Goal: Task Accomplishment & Management: Complete application form

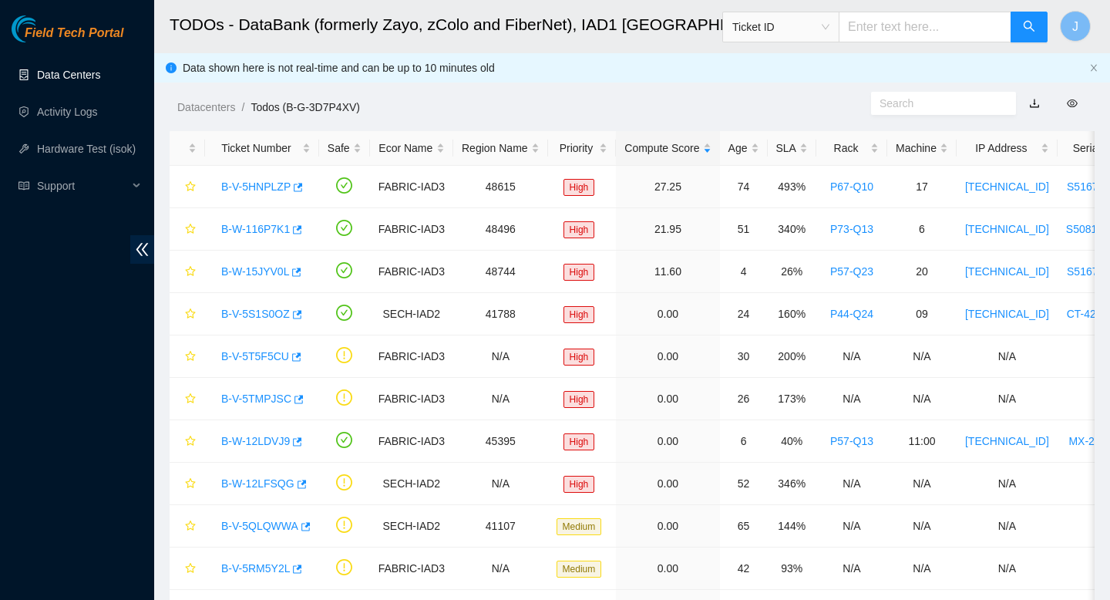
click at [72, 72] on link "Data Centers" at bounding box center [68, 75] width 63 height 12
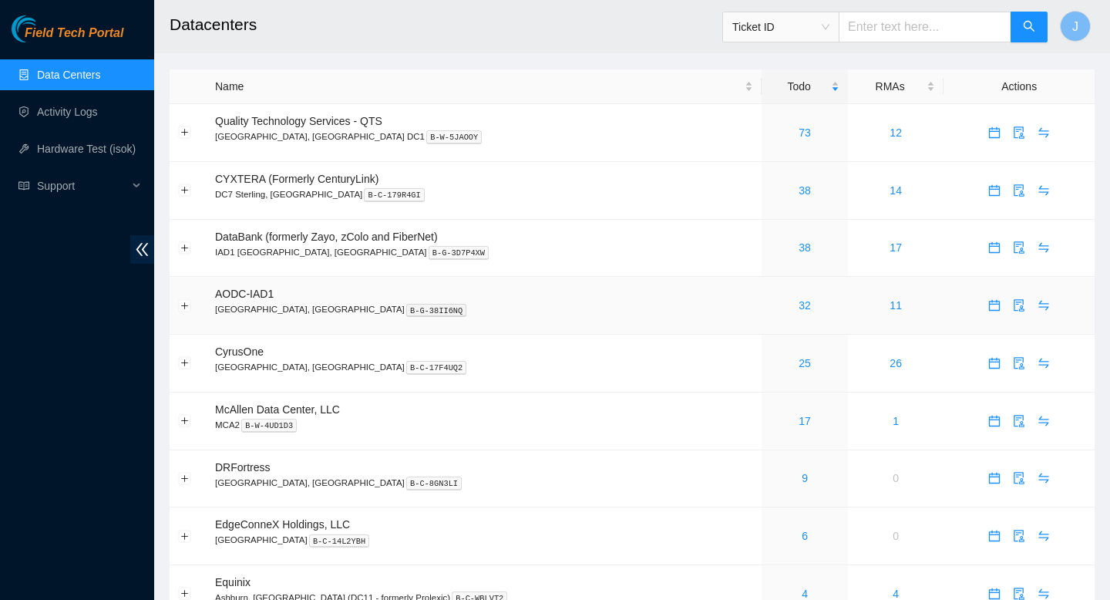
click at [770, 314] on div "32" at bounding box center [804, 305] width 69 height 17
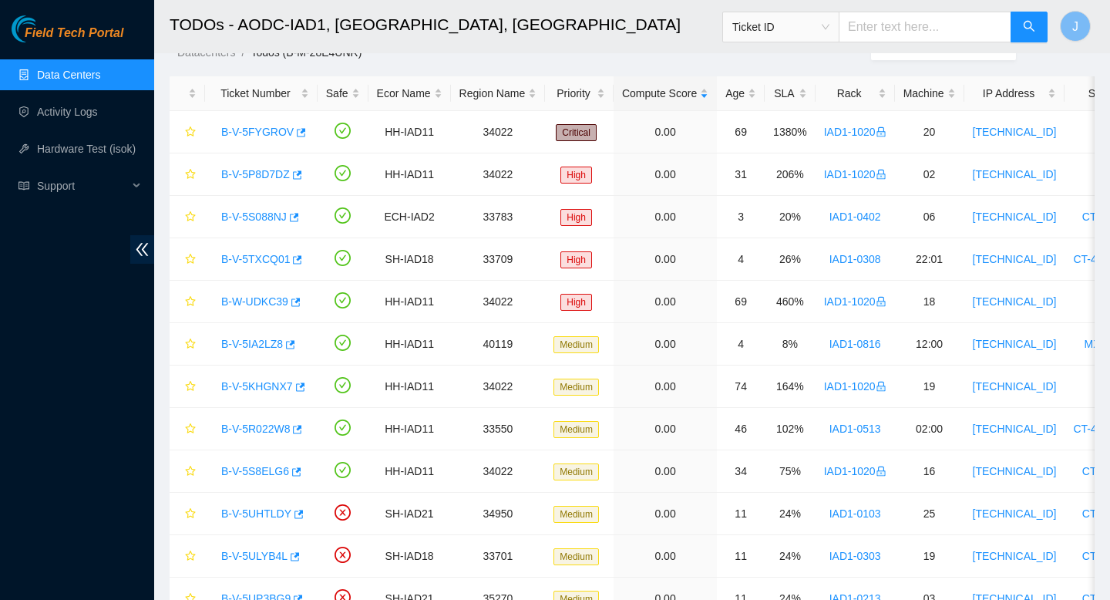
scroll to position [56, 0]
click at [76, 74] on link "Data Centers" at bounding box center [68, 75] width 63 height 12
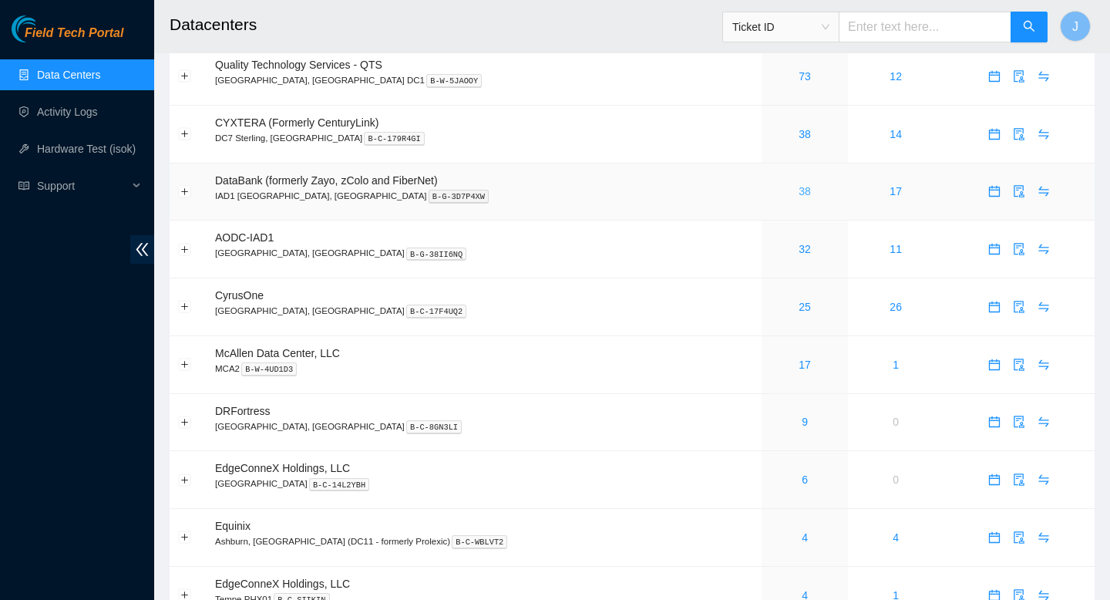
click at [799, 197] on link "38" at bounding box center [805, 191] width 12 height 12
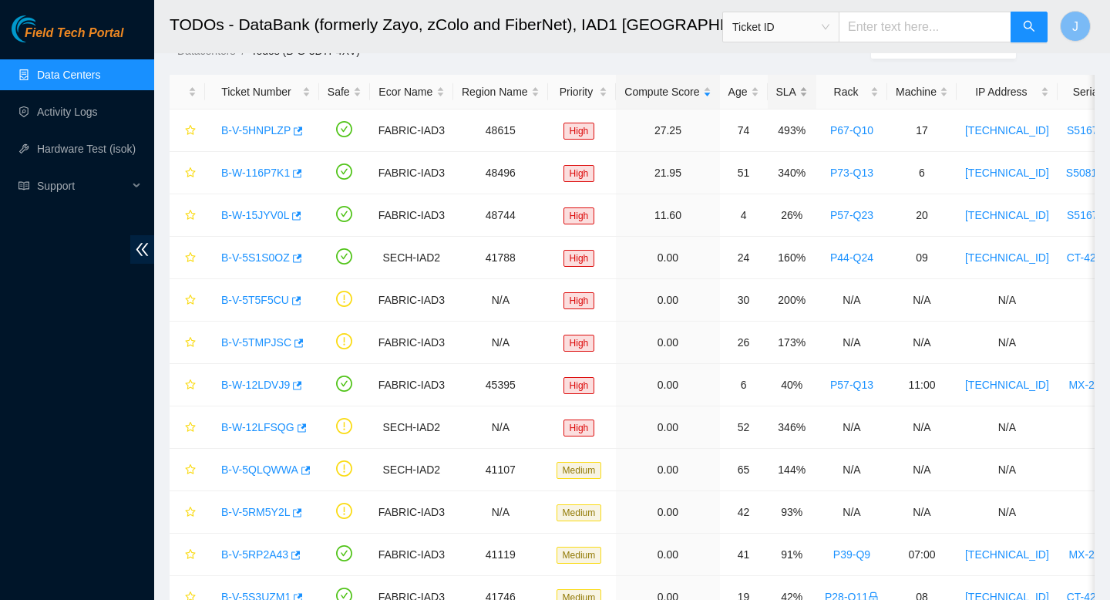
click at [808, 94] on div "SLA" at bounding box center [792, 91] width 32 height 17
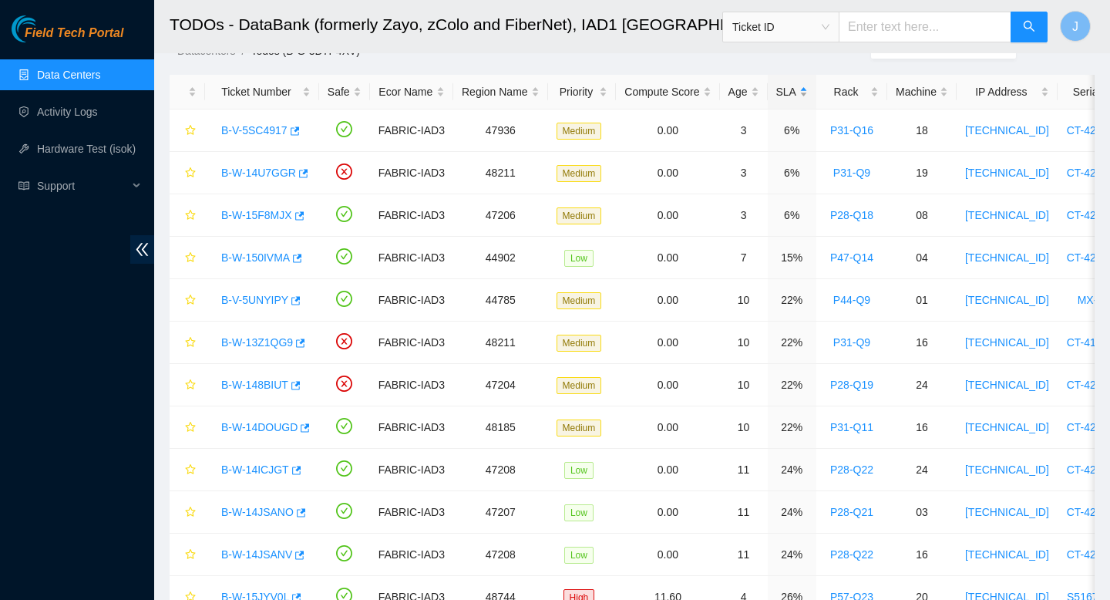
click at [808, 94] on div "SLA" at bounding box center [792, 91] width 32 height 17
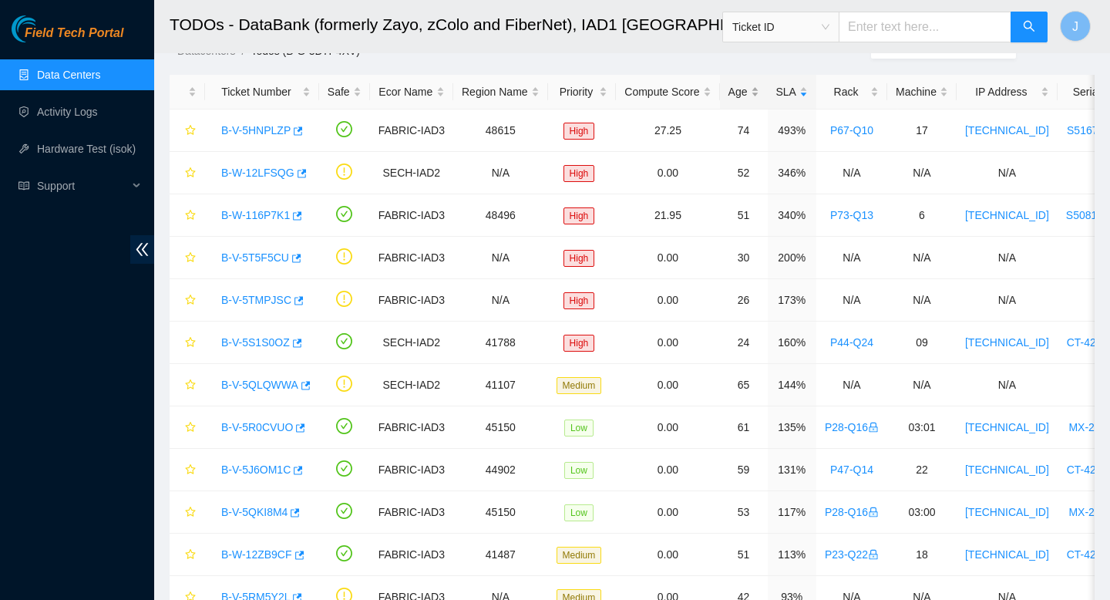
click at [759, 92] on div "Age" at bounding box center [744, 91] width 31 height 17
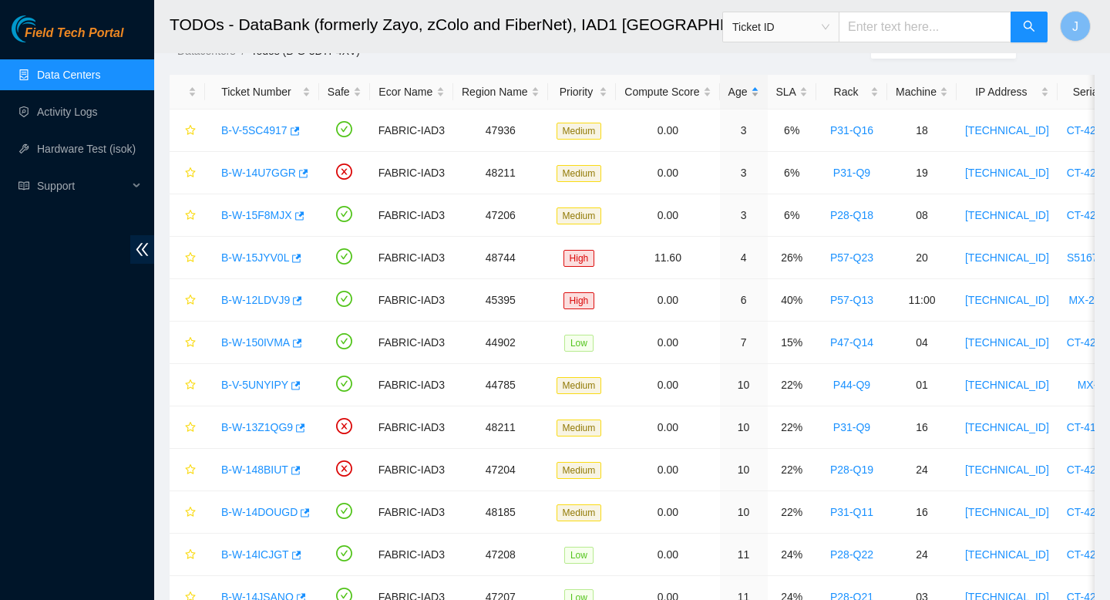
click at [759, 92] on div "Age" at bounding box center [744, 91] width 31 height 17
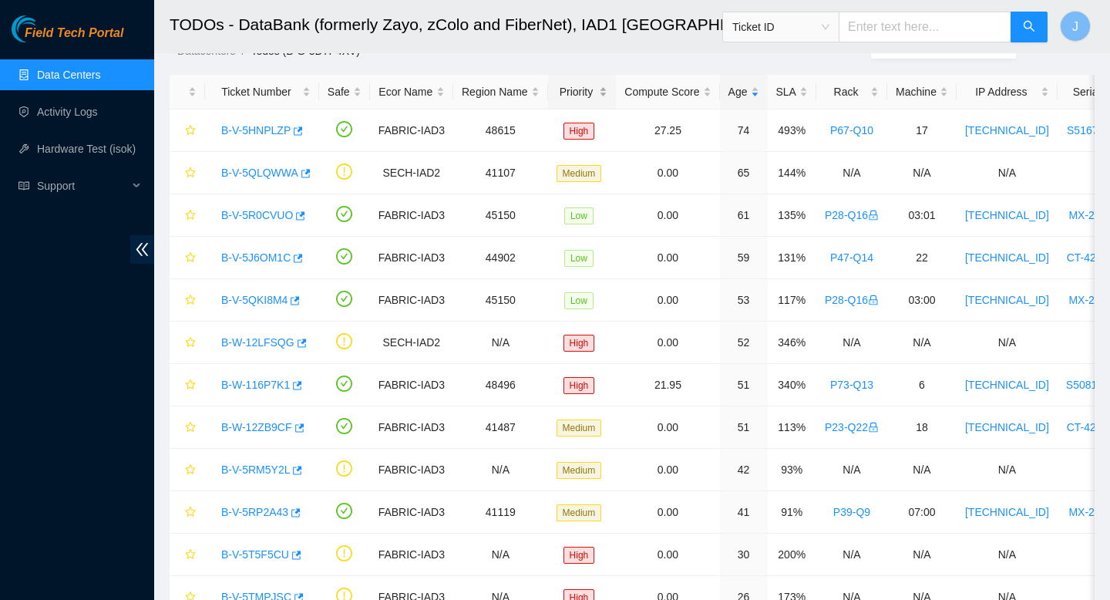
click at [608, 89] on div "Priority" at bounding box center [583, 91] width 52 height 17
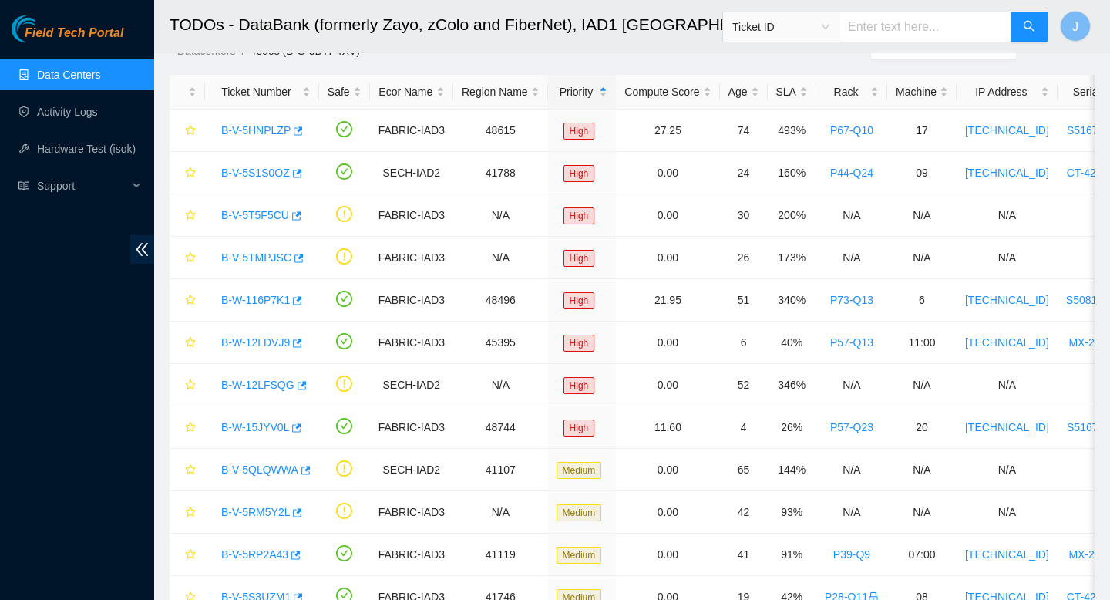
click at [918, 29] on input "text" at bounding box center [925, 27] width 173 height 31
paste input "B-V-5SVZMA4"
type input "B-V-5SVZMA4"
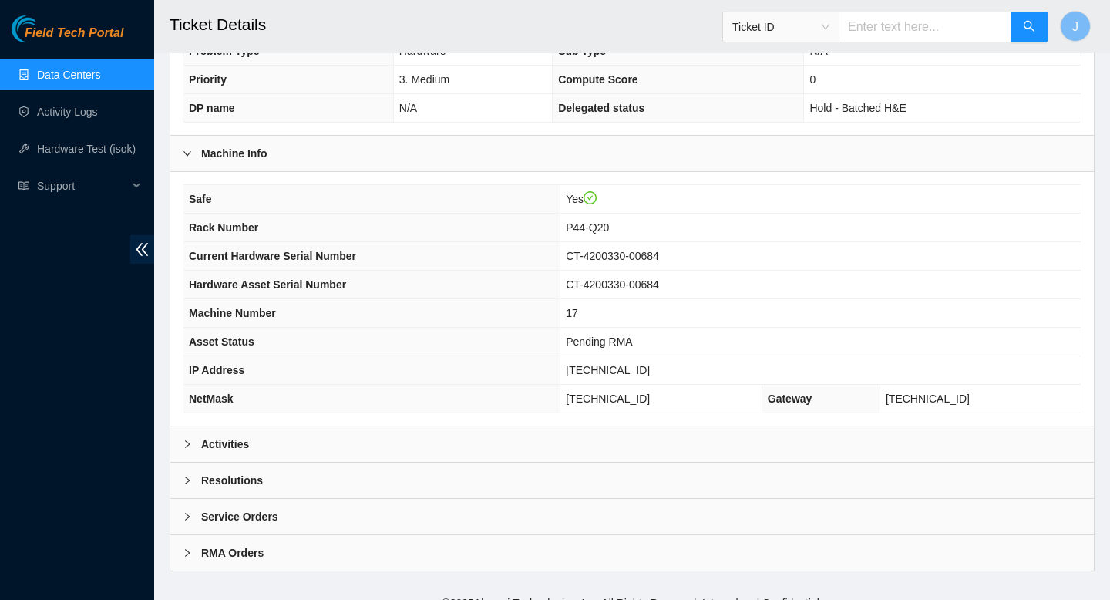
scroll to position [396, 0]
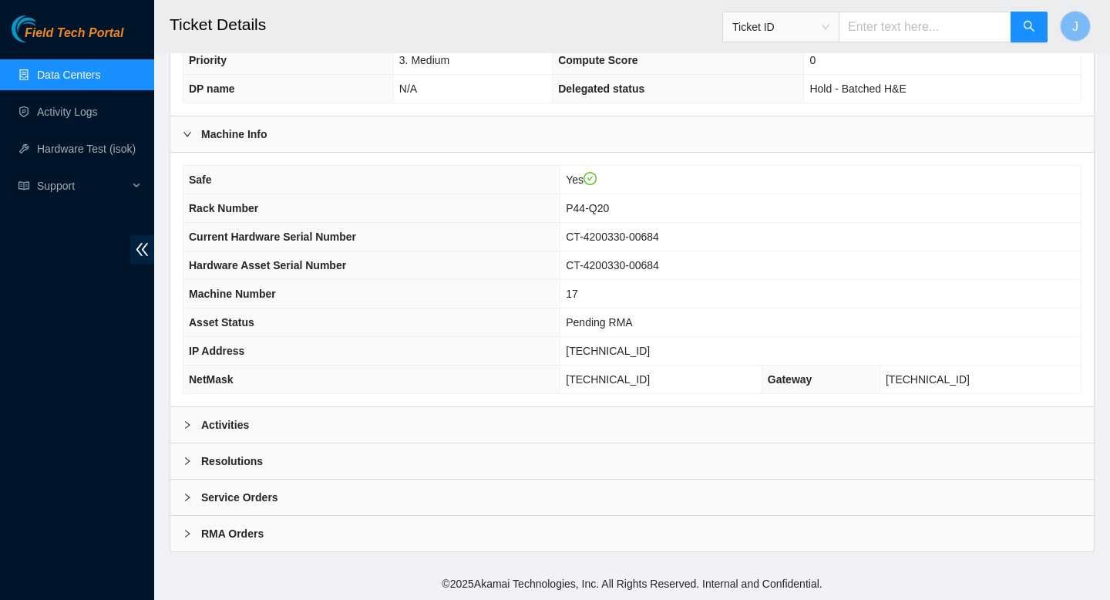
click at [440, 429] on div "Activities" at bounding box center [632, 424] width 924 height 35
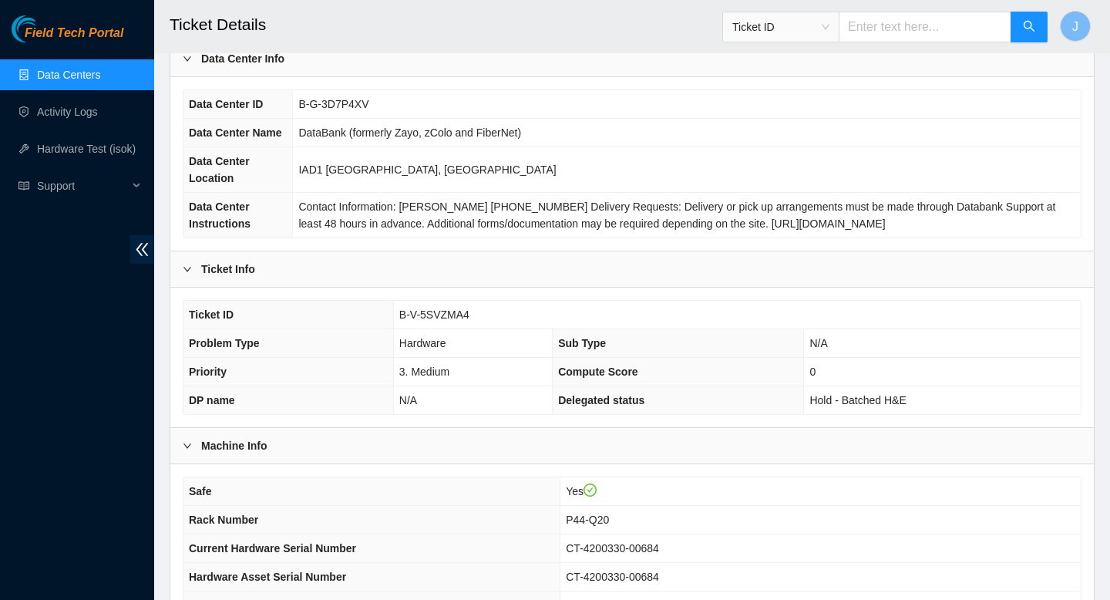
scroll to position [82, 0]
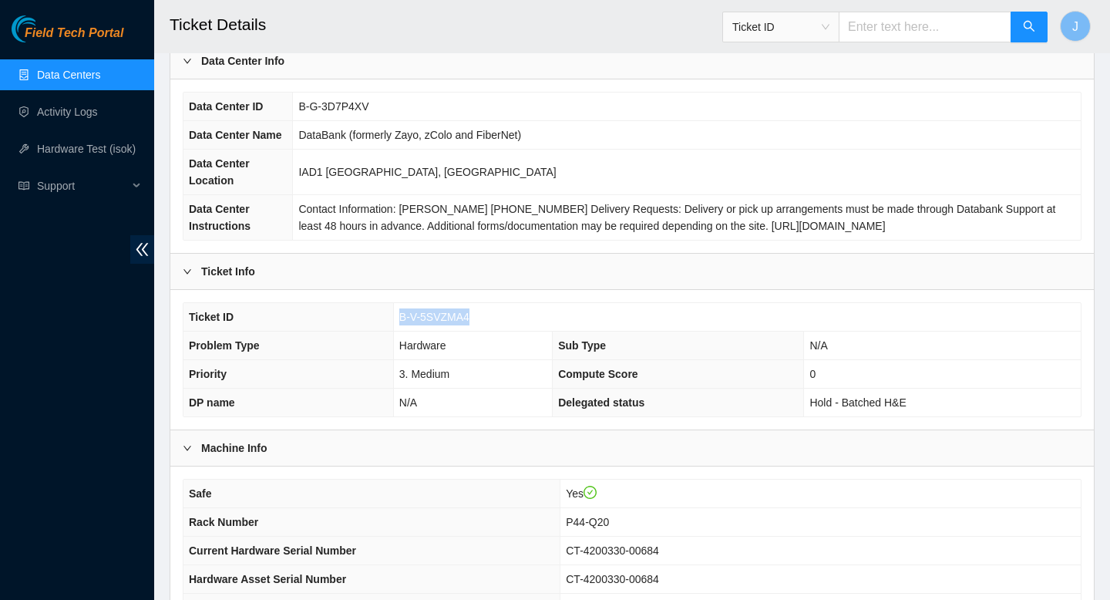
drag, startPoint x: 477, startPoint y: 318, endPoint x: 385, endPoint y: 320, distance: 92.6
click at [384, 320] on tr "Ticket ID B-V-5SVZMA4" at bounding box center [633, 317] width 898 height 29
copy tr "B-V-5SVZMA4"
click at [908, 15] on input "text" at bounding box center [925, 27] width 173 height 31
paste input "B-V-5RP2A43"
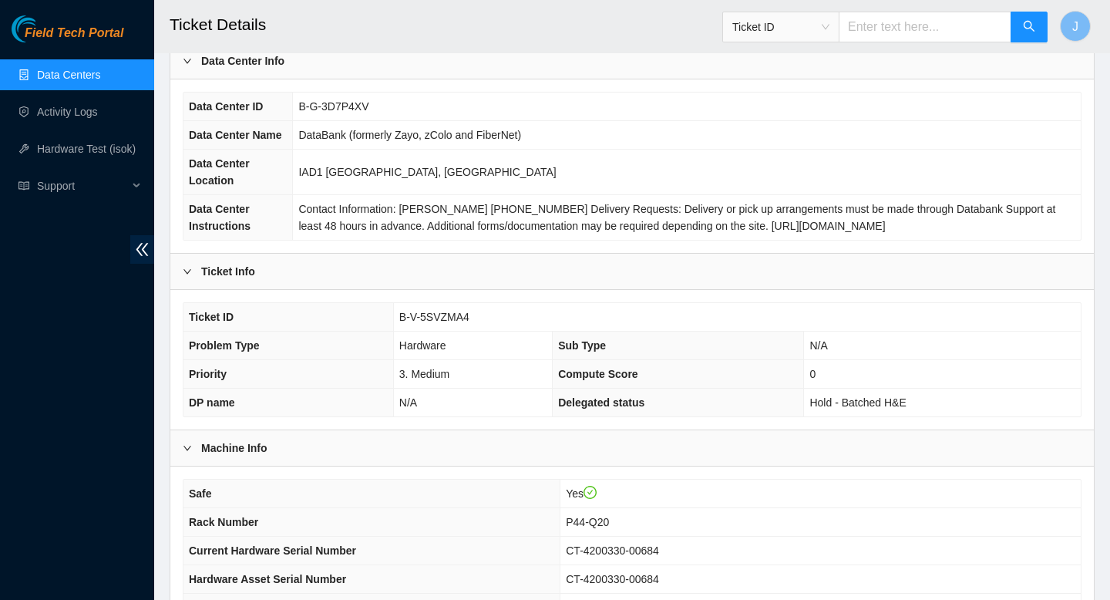
type input "B-V-5RP2A43"
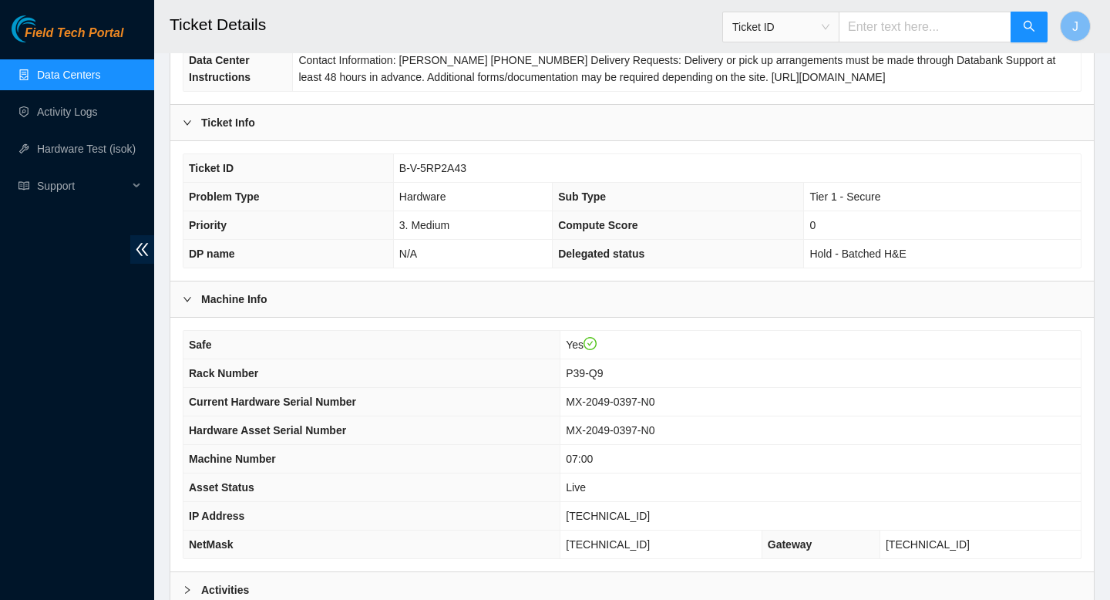
scroll to position [396, 0]
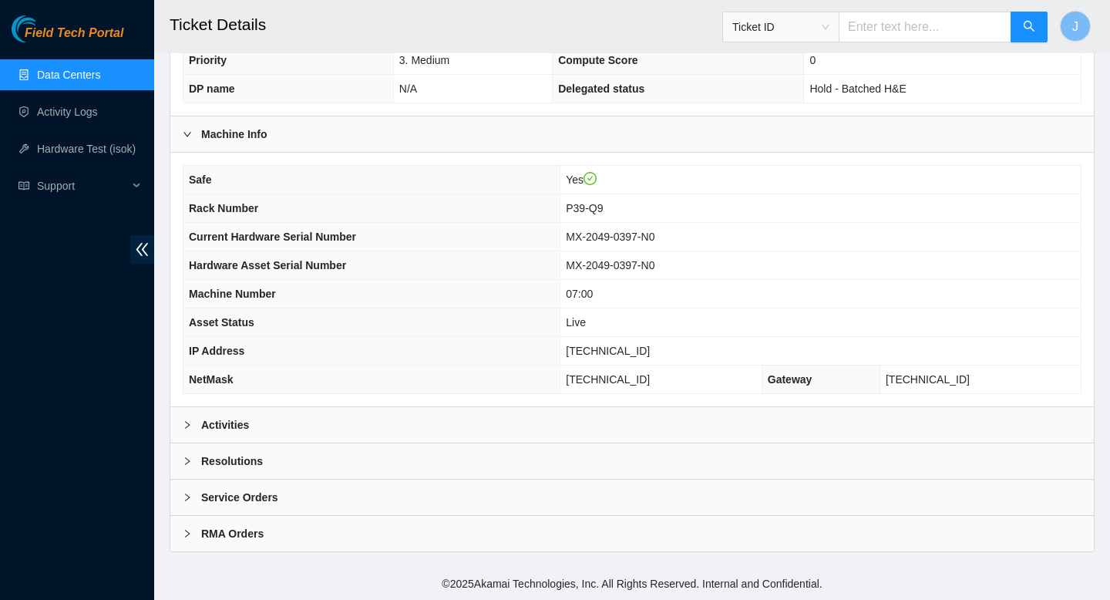
click at [368, 425] on div "Activities" at bounding box center [632, 424] width 924 height 35
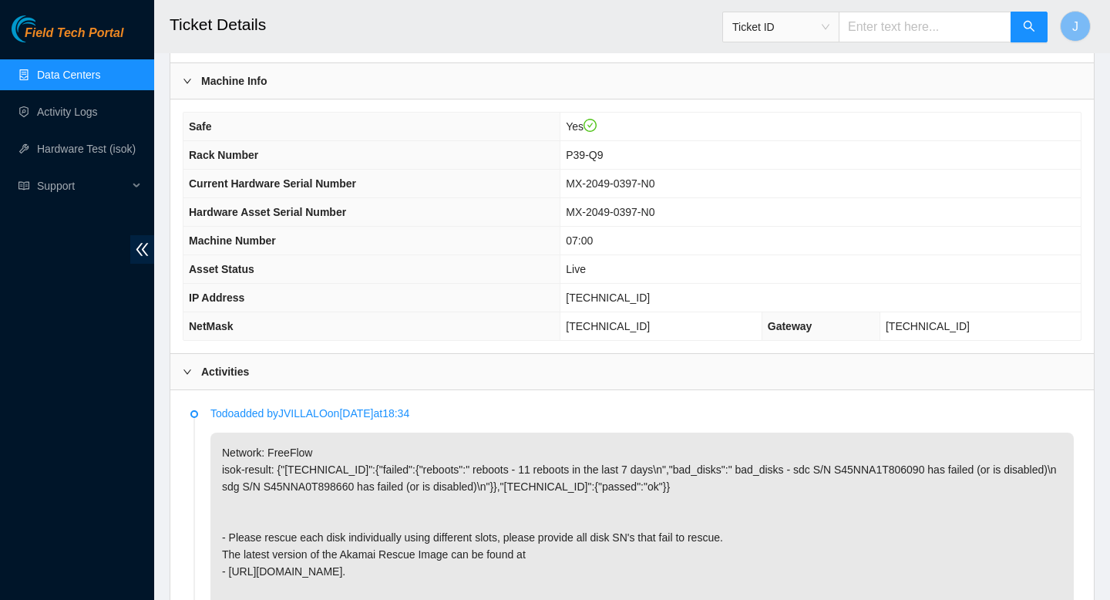
scroll to position [423, 0]
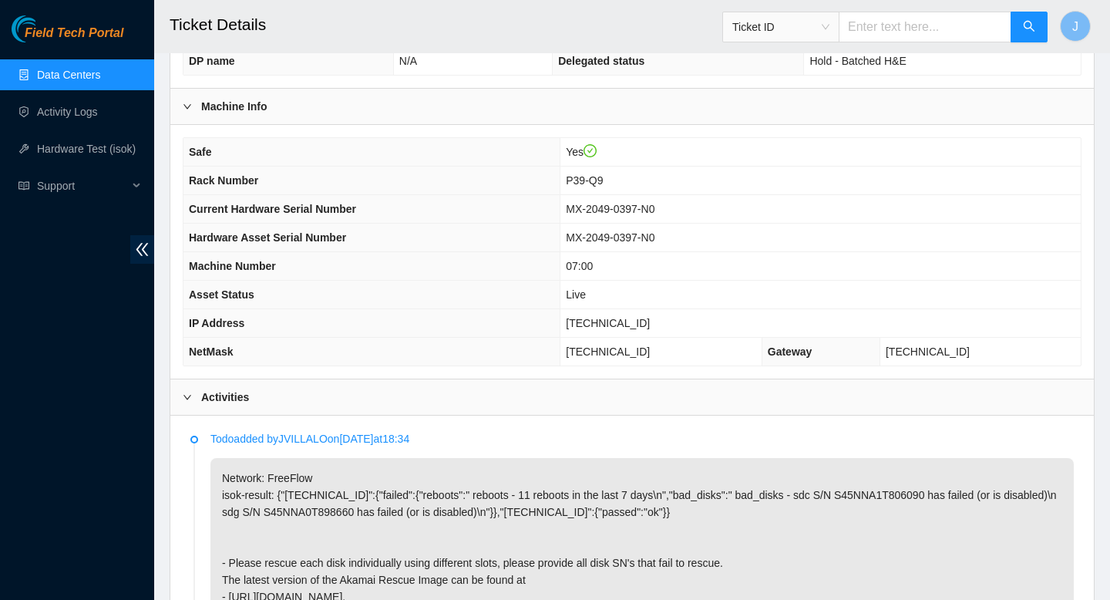
click at [878, 29] on input "text" at bounding box center [925, 27] width 173 height 31
paste input "B-V-5RM5Y2L"
type input "B-V-5RM5Y2L"
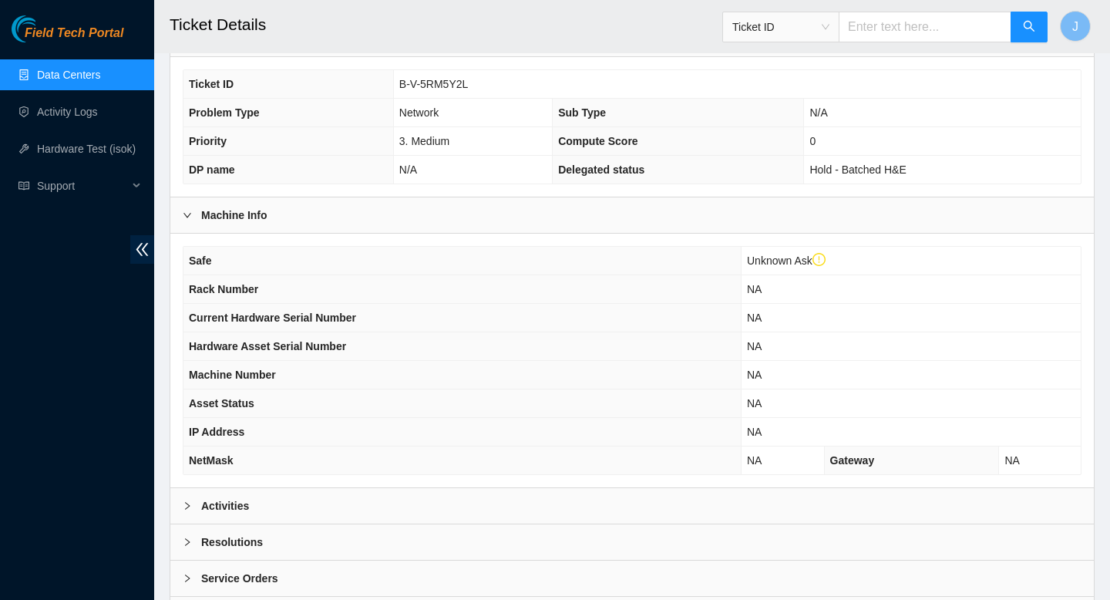
scroll to position [425, 0]
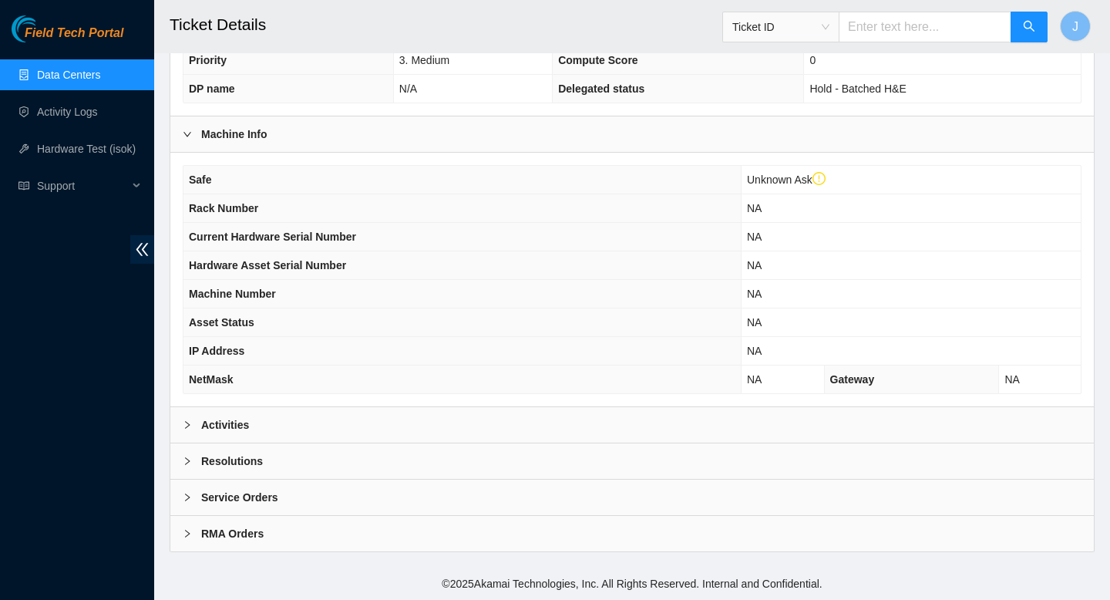
click at [630, 429] on div "Activities" at bounding box center [632, 424] width 924 height 35
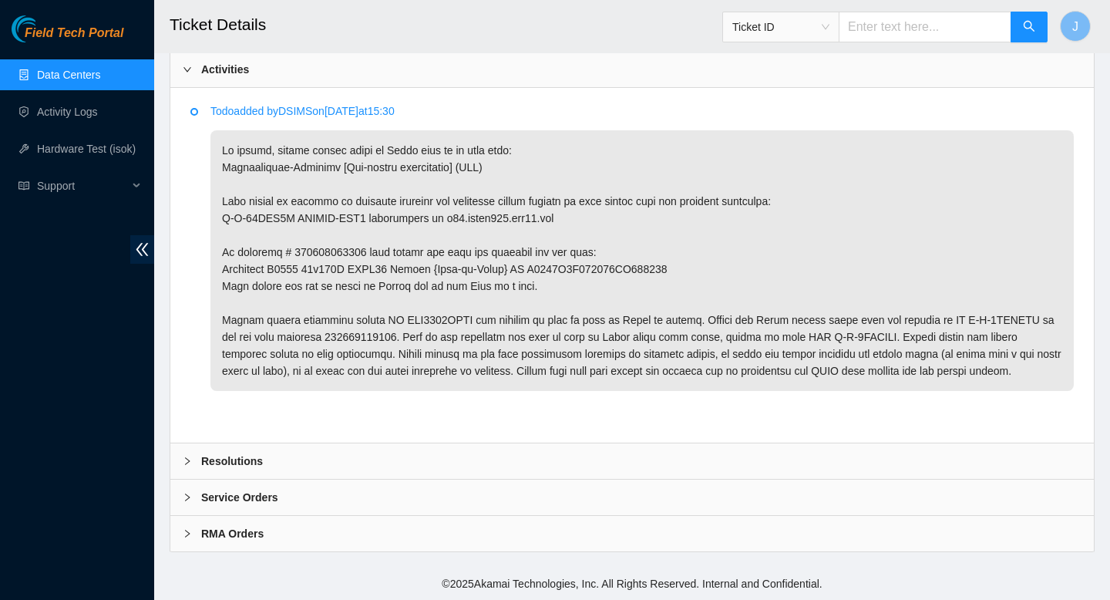
scroll to position [797, 0]
click at [422, 308] on p at bounding box center [642, 260] width 864 height 261
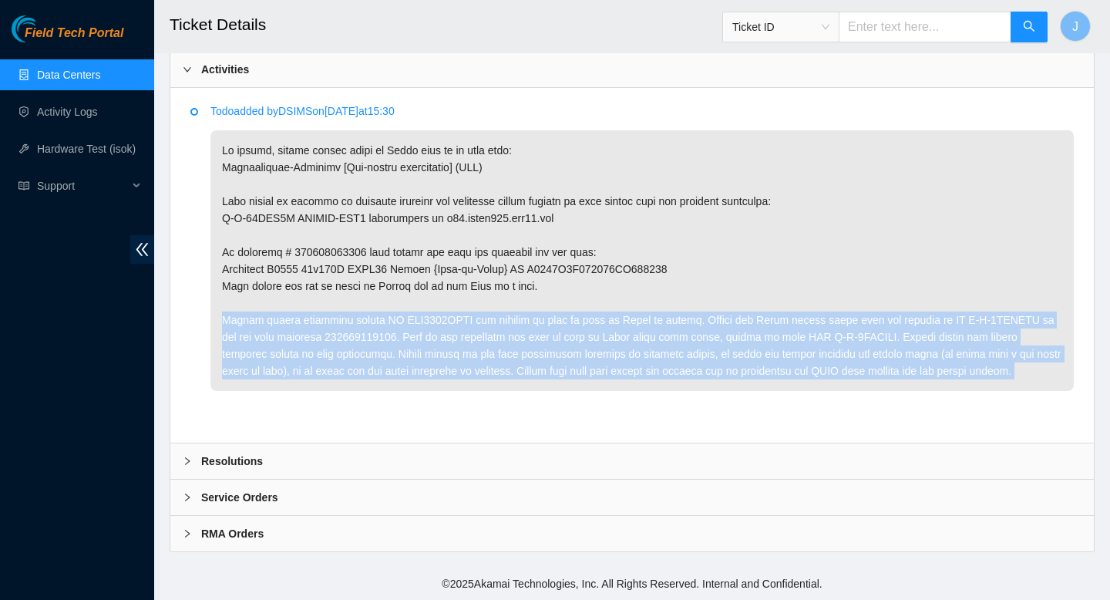
click at [422, 308] on p at bounding box center [642, 260] width 864 height 261
click at [423, 308] on p at bounding box center [642, 260] width 864 height 261
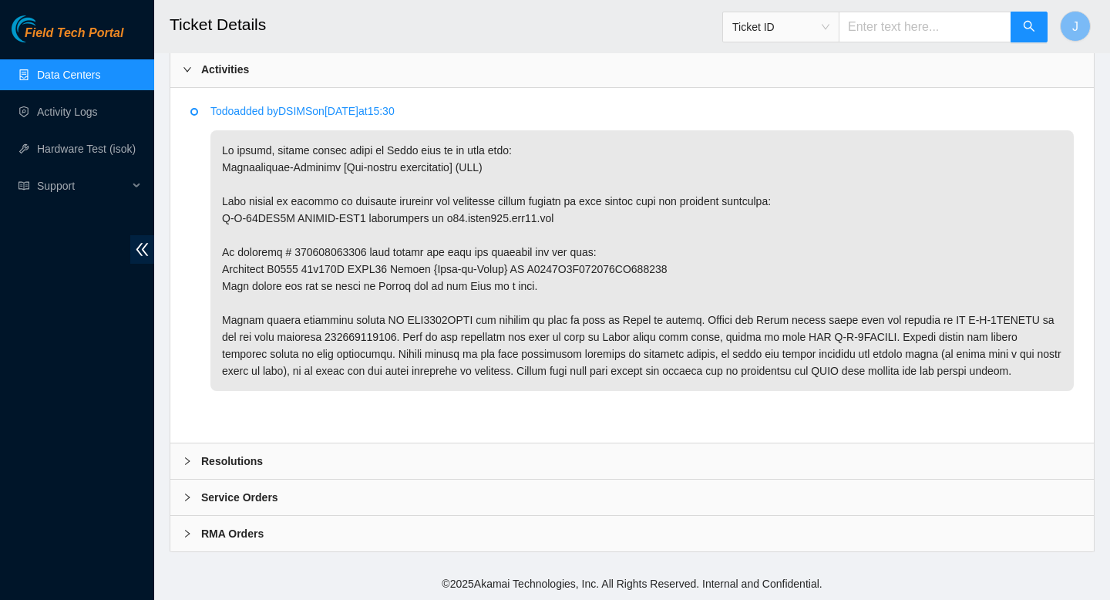
click at [423, 306] on p at bounding box center [642, 260] width 864 height 261
copy p "AAA2030AACF"
click at [256, 200] on p at bounding box center [642, 260] width 864 height 261
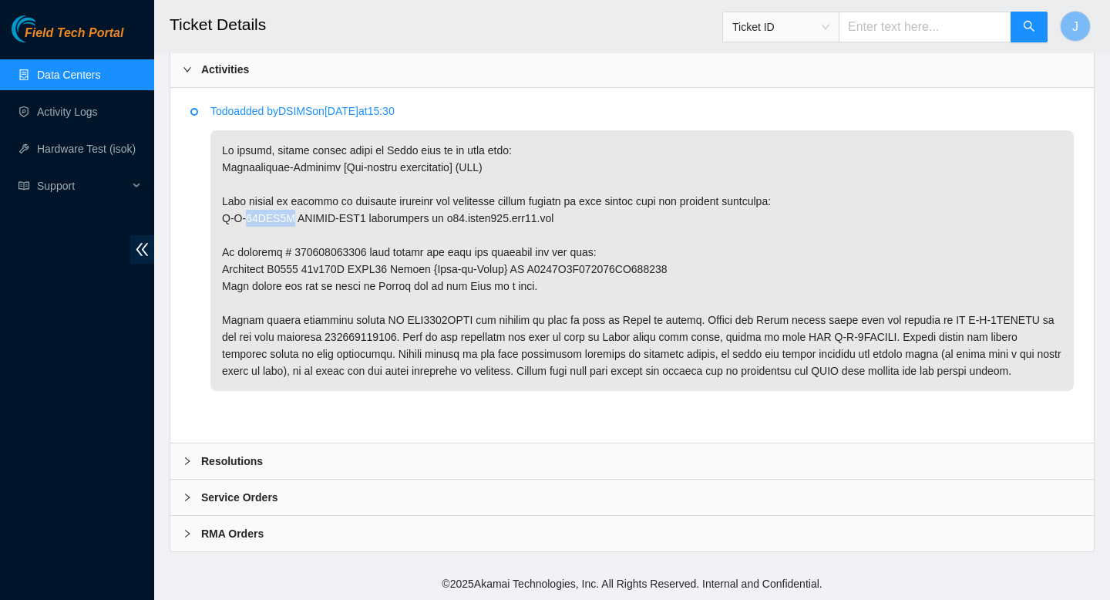
click at [256, 200] on p at bounding box center [642, 260] width 864 height 261
drag, startPoint x: 301, startPoint y: 202, endPoint x: 222, endPoint y: 205, distance: 78.7
click at [222, 205] on p at bounding box center [642, 260] width 864 height 261
copy p "B-W-11CRV6W"
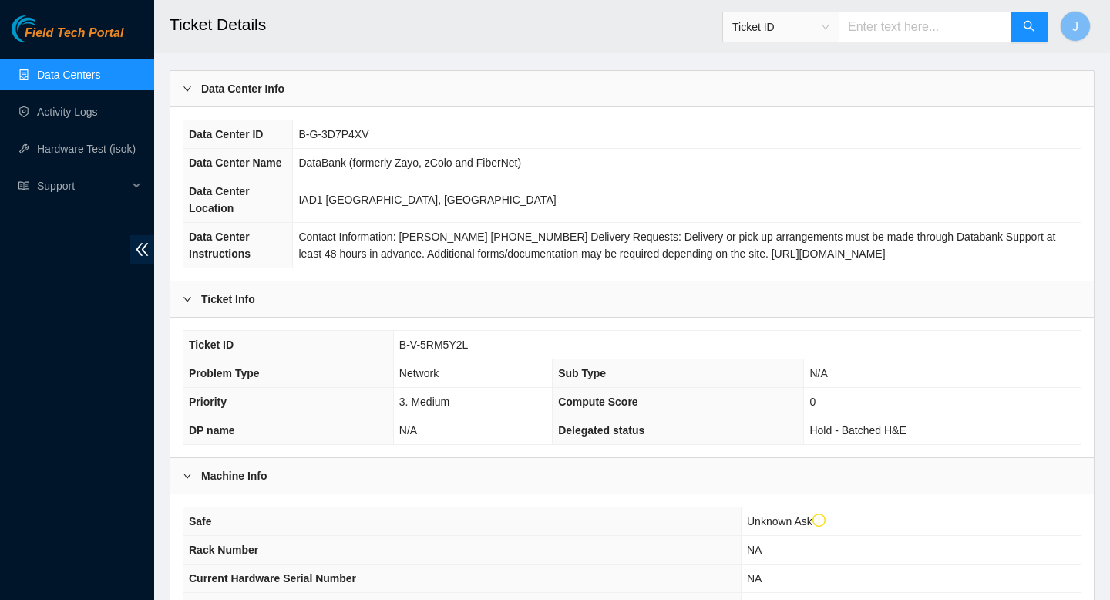
scroll to position [54, 0]
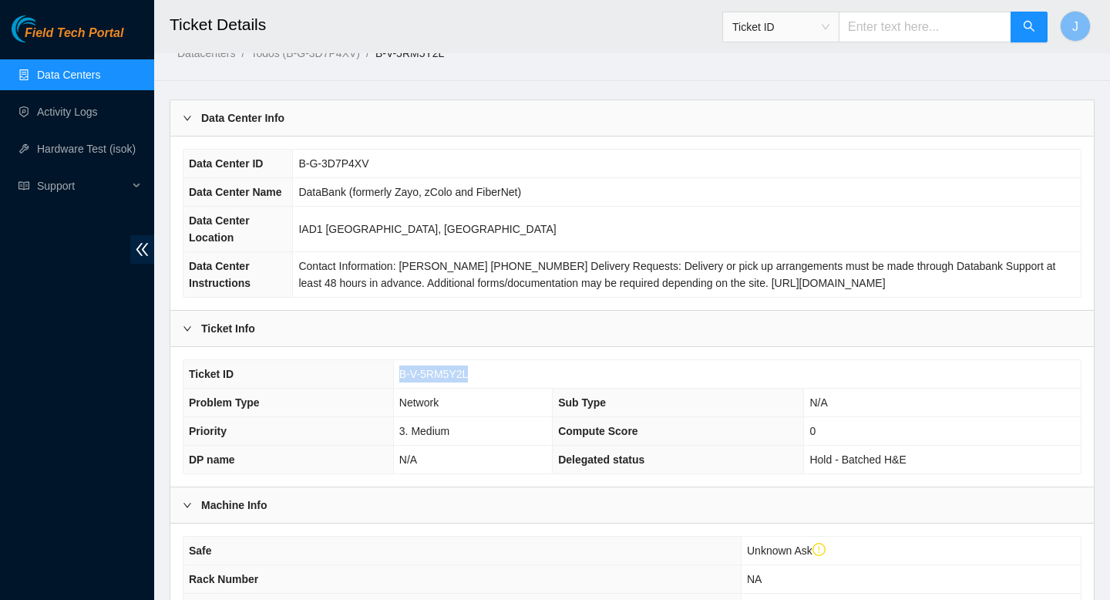
drag, startPoint x: 474, startPoint y: 380, endPoint x: 388, endPoint y: 380, distance: 86.4
click at [388, 380] on tr "Ticket ID B-V-5RM5Y2L" at bounding box center [633, 374] width 898 height 29
copy tr "B-V-5RM5Y2L"
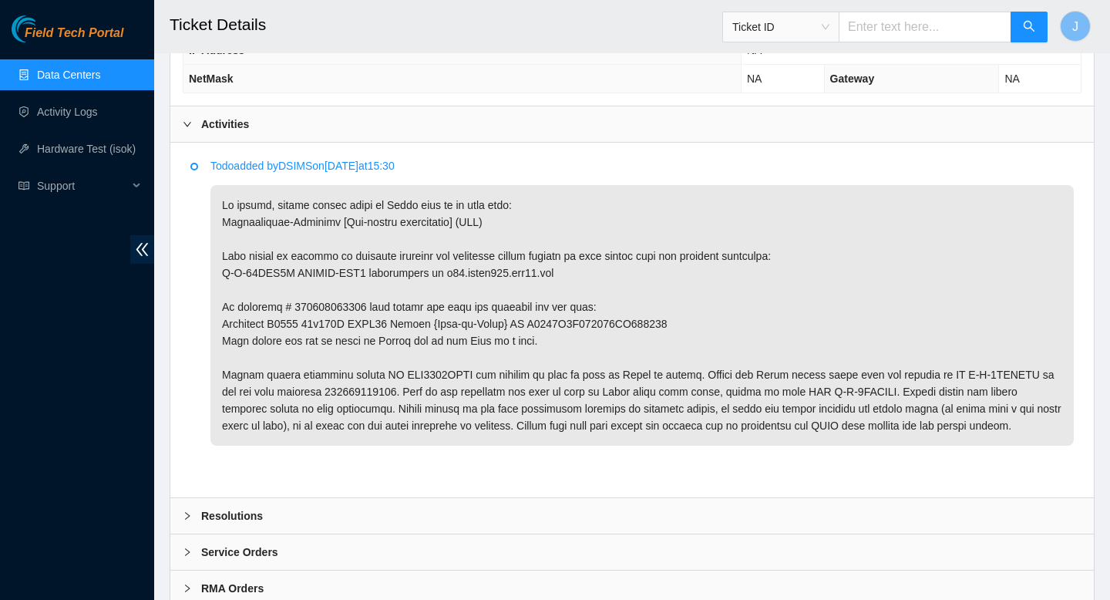
scroll to position [797, 0]
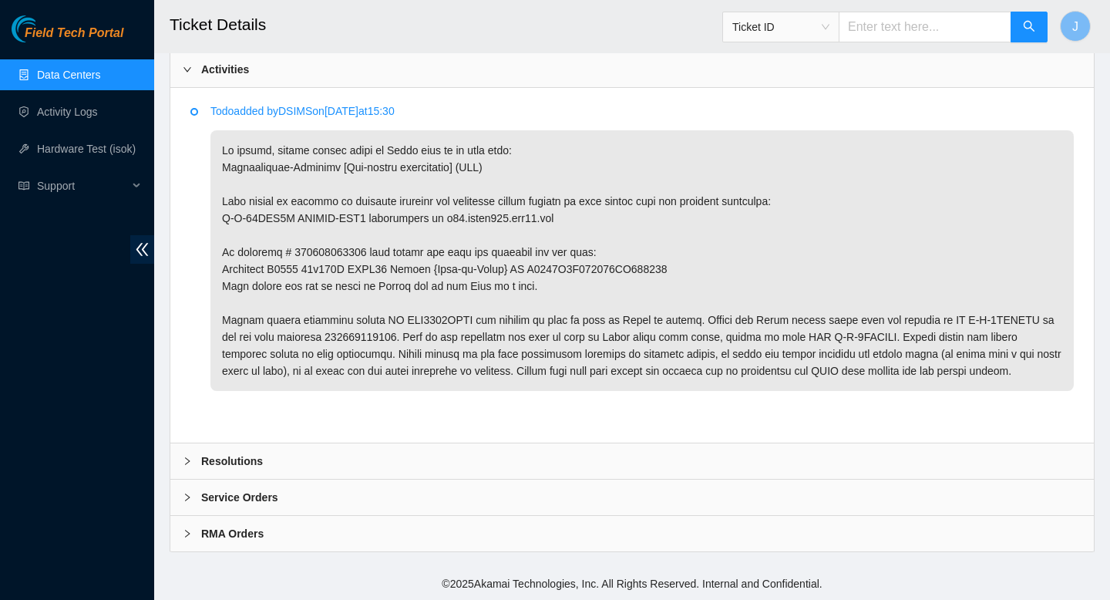
click at [363, 315] on p at bounding box center [642, 260] width 864 height 261
copy p "739263637003"
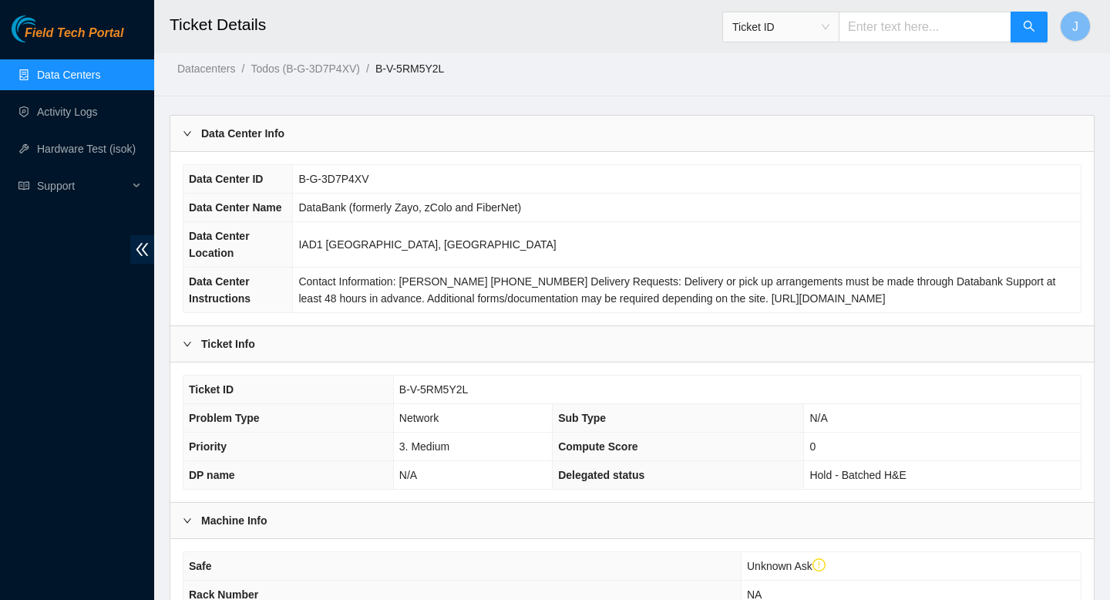
scroll to position [0, 0]
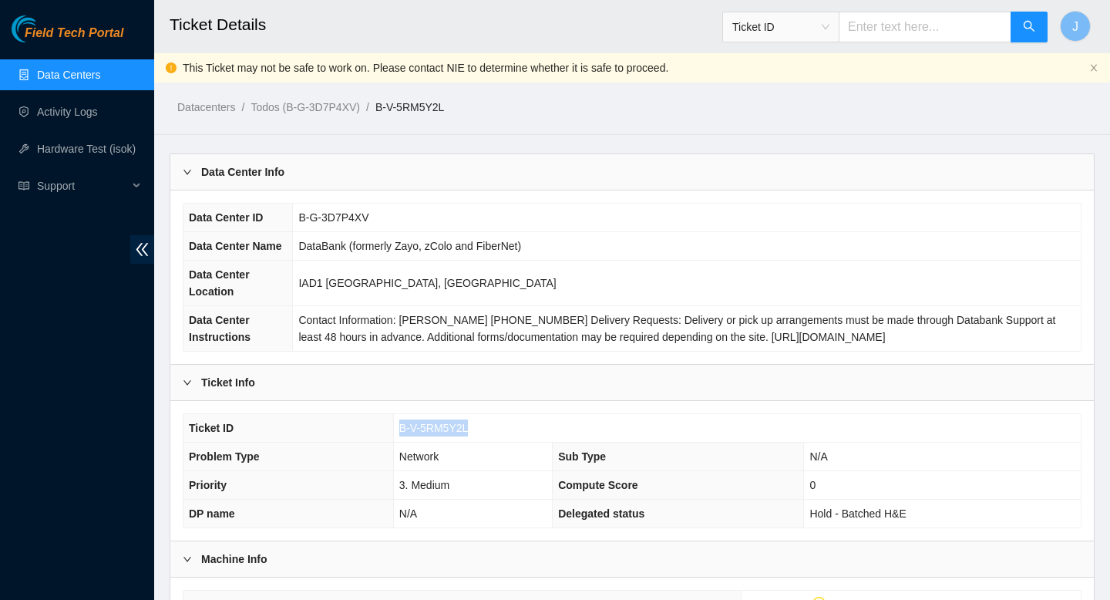
drag, startPoint x: 478, startPoint y: 432, endPoint x: 379, endPoint y: 437, distance: 98.8
click at [377, 437] on tr "Ticket ID B-V-5RM5Y2L" at bounding box center [633, 428] width 898 height 29
copy tr "B-V-5RM5Y2L"
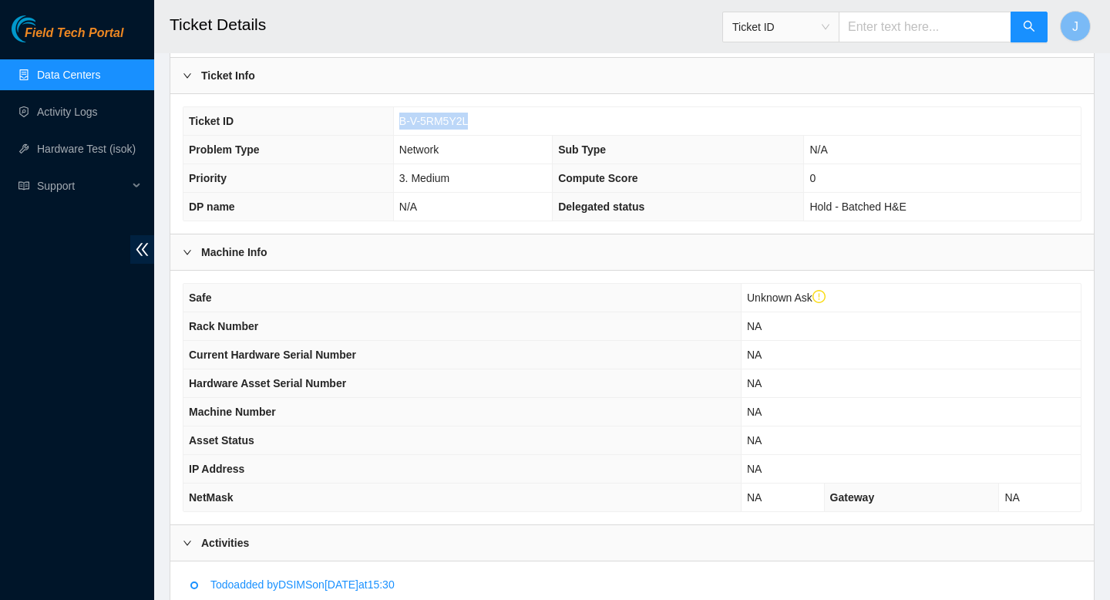
scroll to position [797, 0]
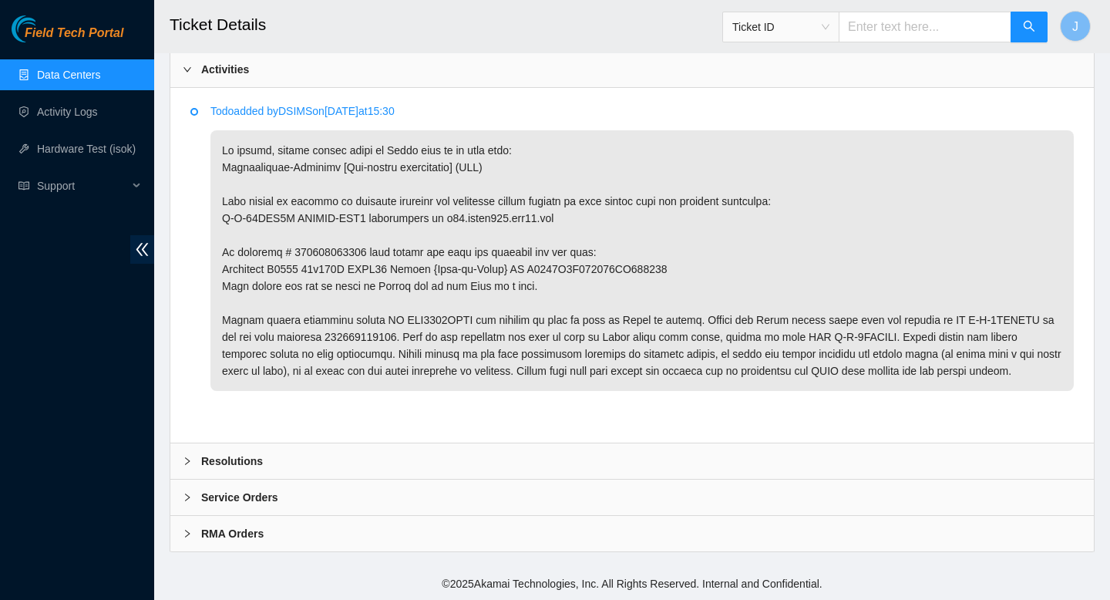
click at [432, 469] on div "Resolutions" at bounding box center [632, 460] width 924 height 35
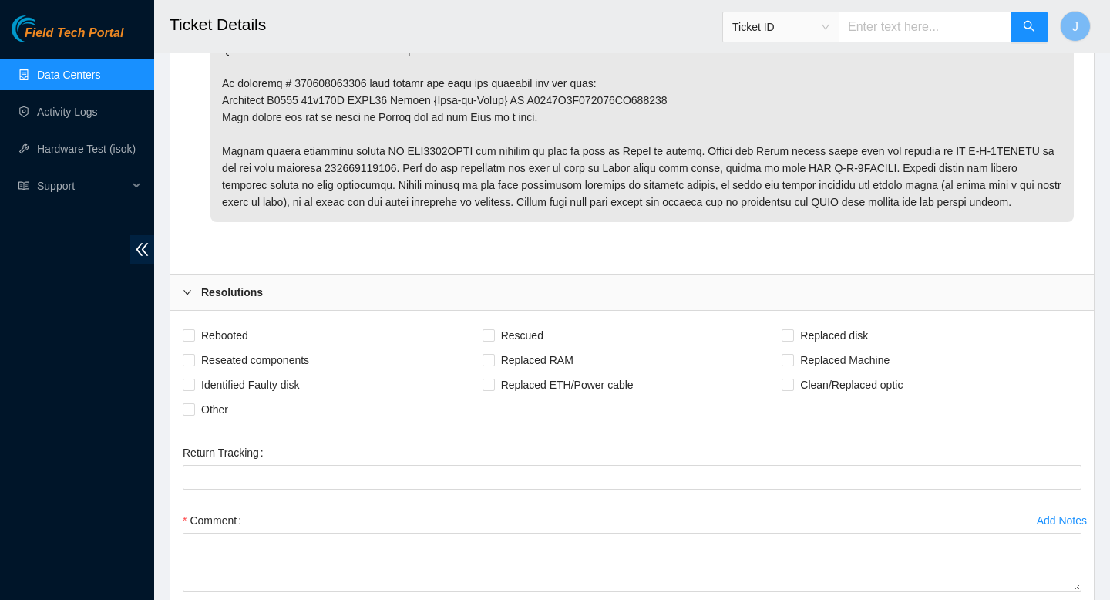
scroll to position [1041, 0]
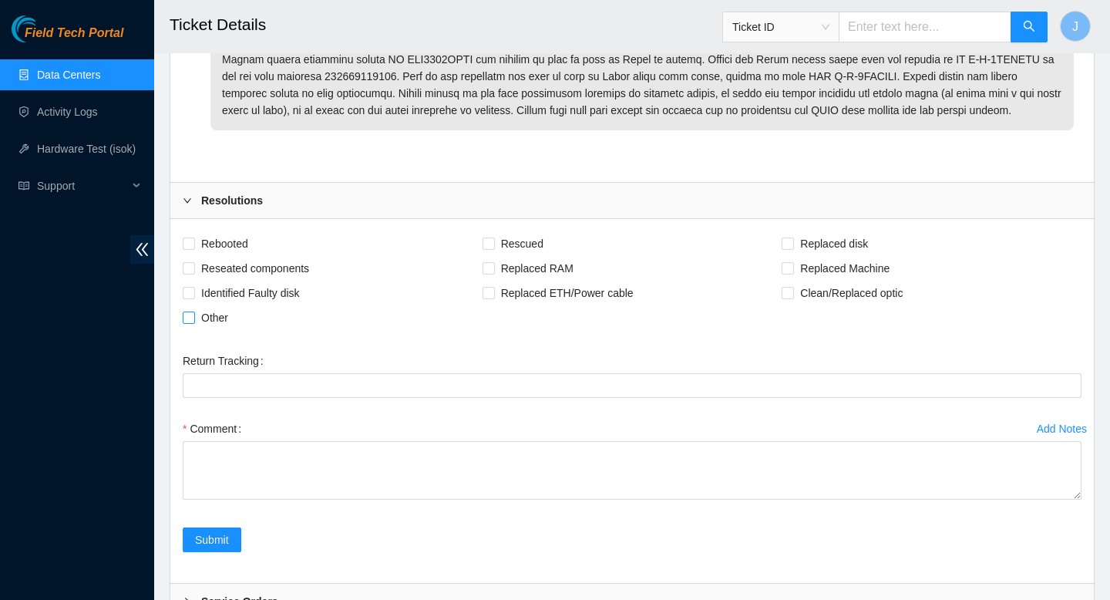
click at [186, 324] on span at bounding box center [189, 318] width 12 height 12
click at [186, 322] on input "Other" at bounding box center [188, 317] width 11 height 11
checkbox input "true"
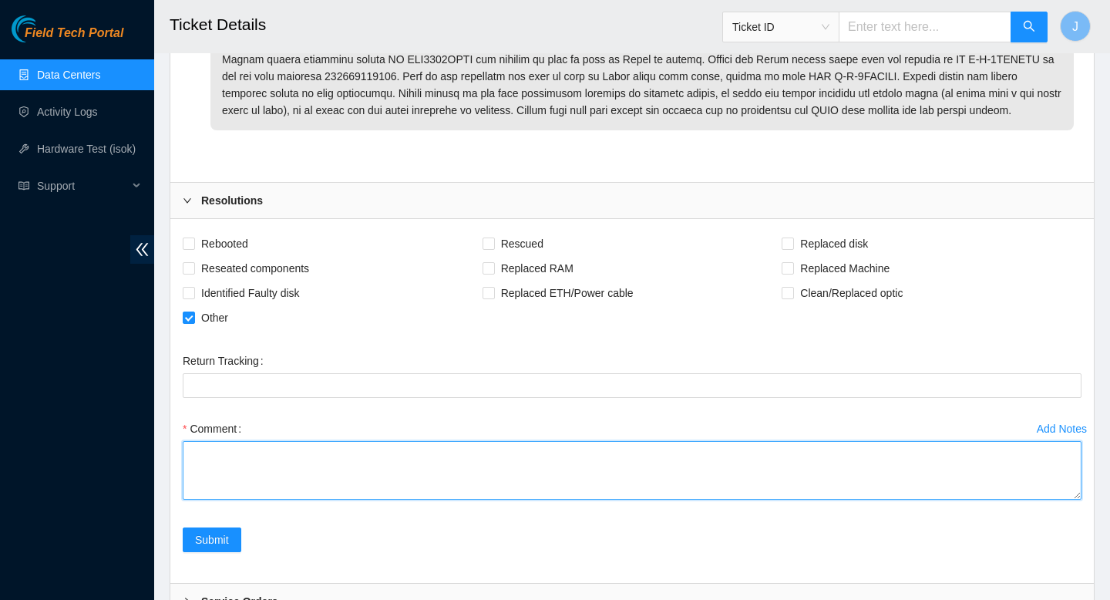
click at [247, 483] on textarea "Comment" at bounding box center [632, 470] width 899 height 59
paste textarea "am seeing that RMA as returned now (autopod) track 884015543780 Use of uninitia…"
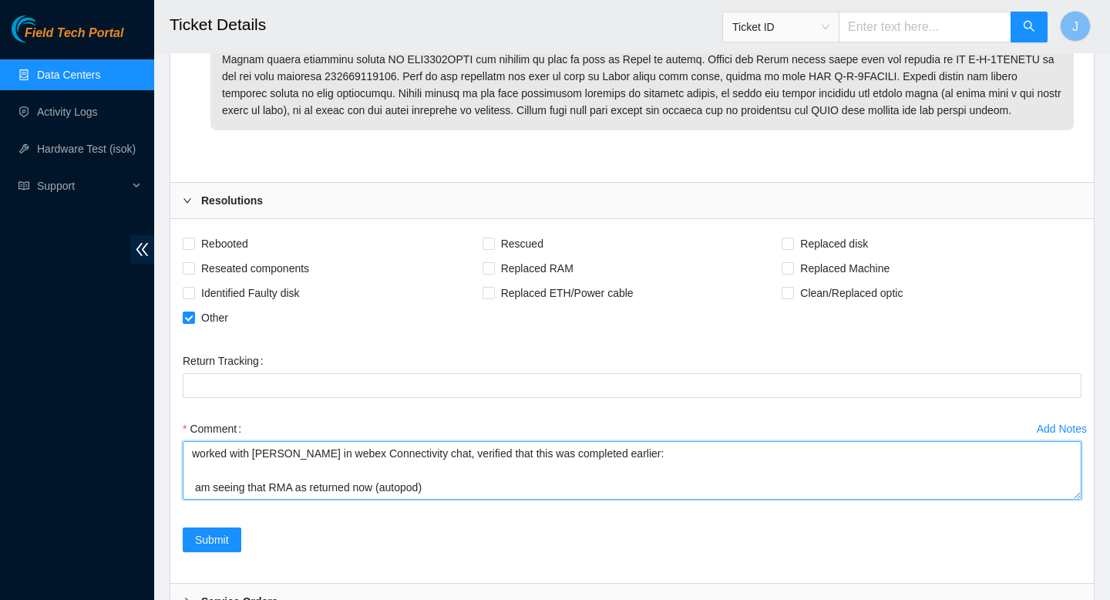
scroll to position [317, 0]
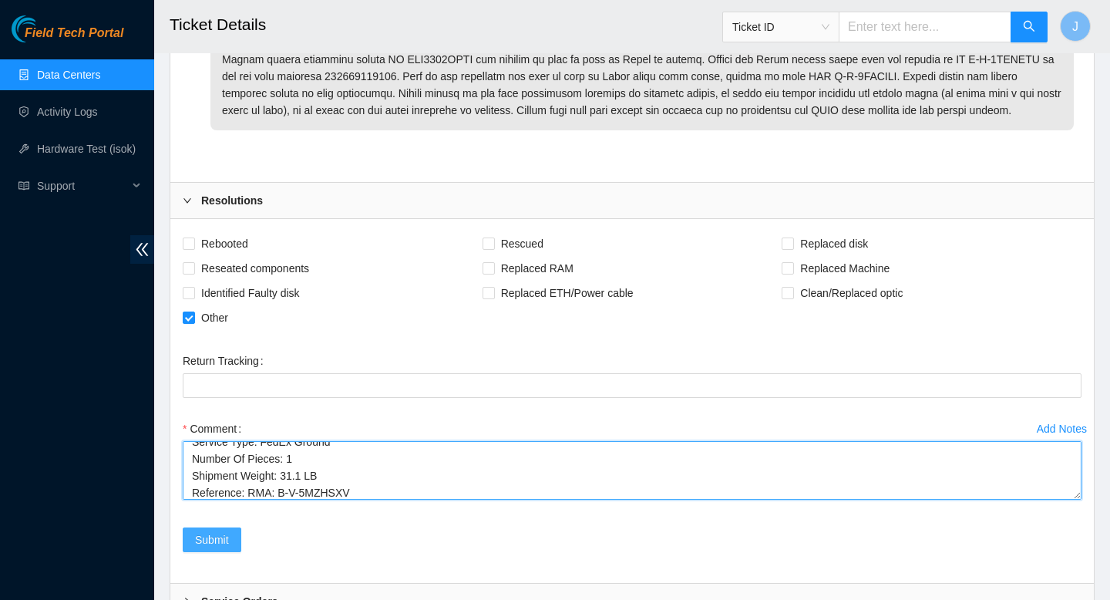
type textarea "worked with Dana in webex Connectivity chat, verified that this was completed e…"
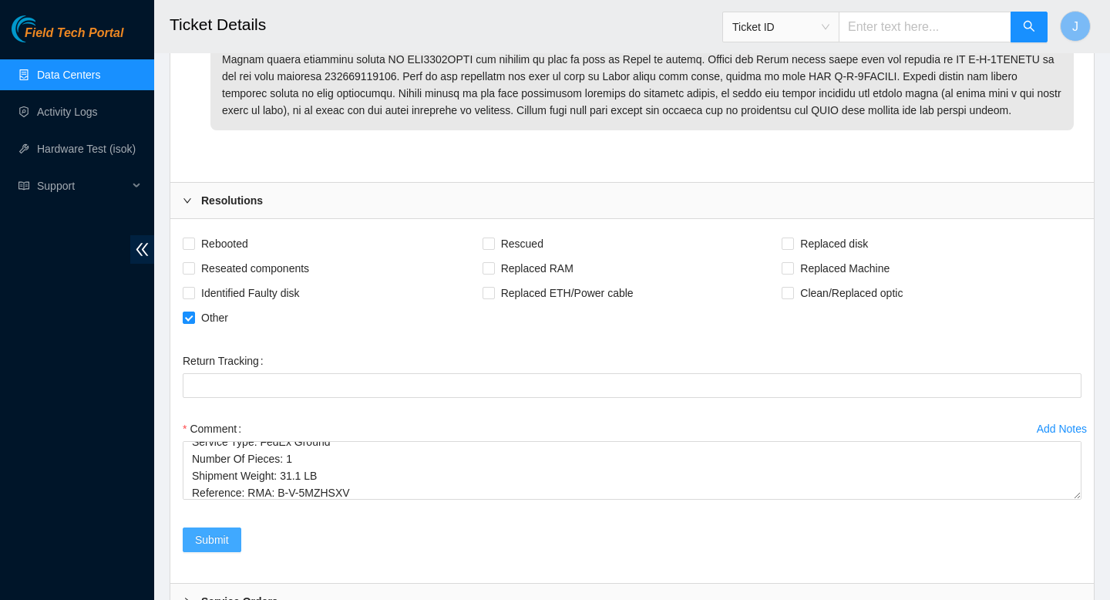
click at [209, 547] on button "Submit" at bounding box center [212, 539] width 59 height 25
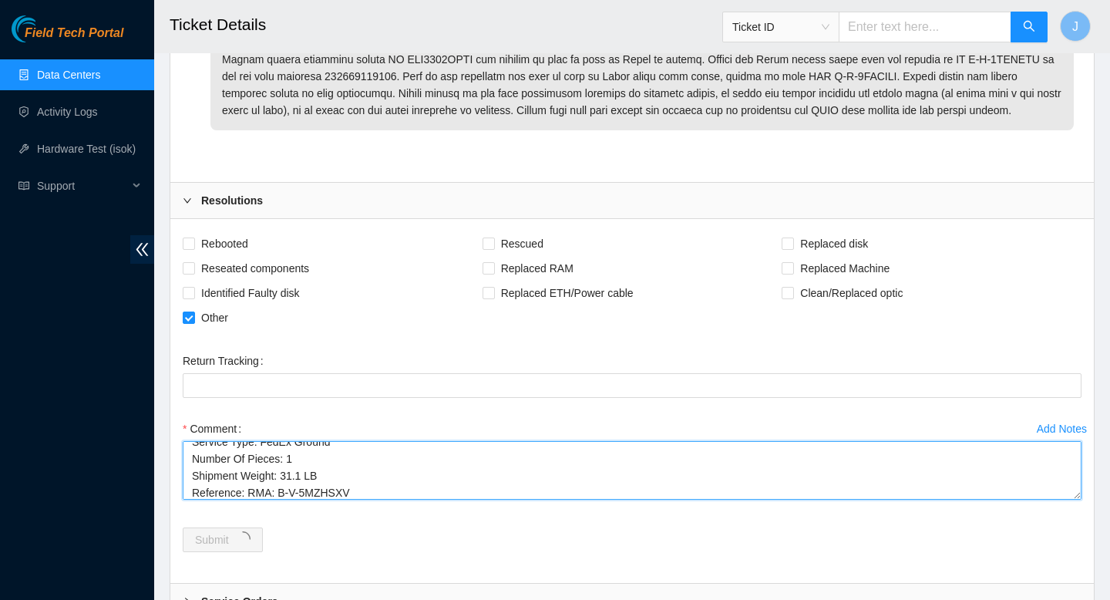
click at [340, 487] on textarea "worked with Dana in webex Connectivity chat, verified that this was completed e…" at bounding box center [632, 470] width 899 height 59
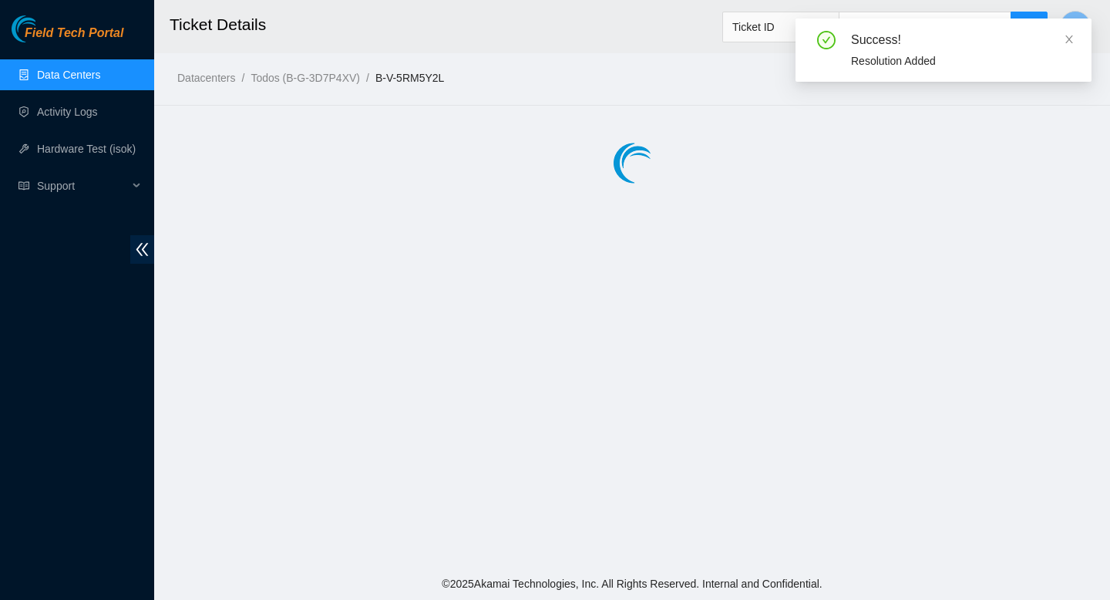
scroll to position [0, 0]
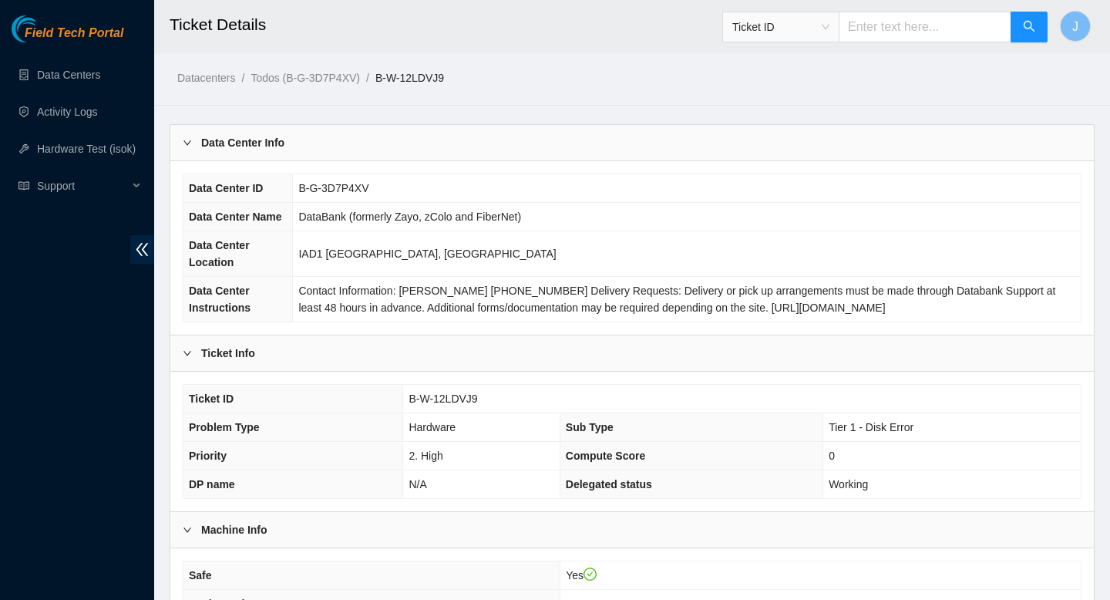
click at [902, 33] on input "text" at bounding box center [925, 27] width 173 height 31
click at [830, 32] on span "Ticket ID" at bounding box center [781, 26] width 97 height 23
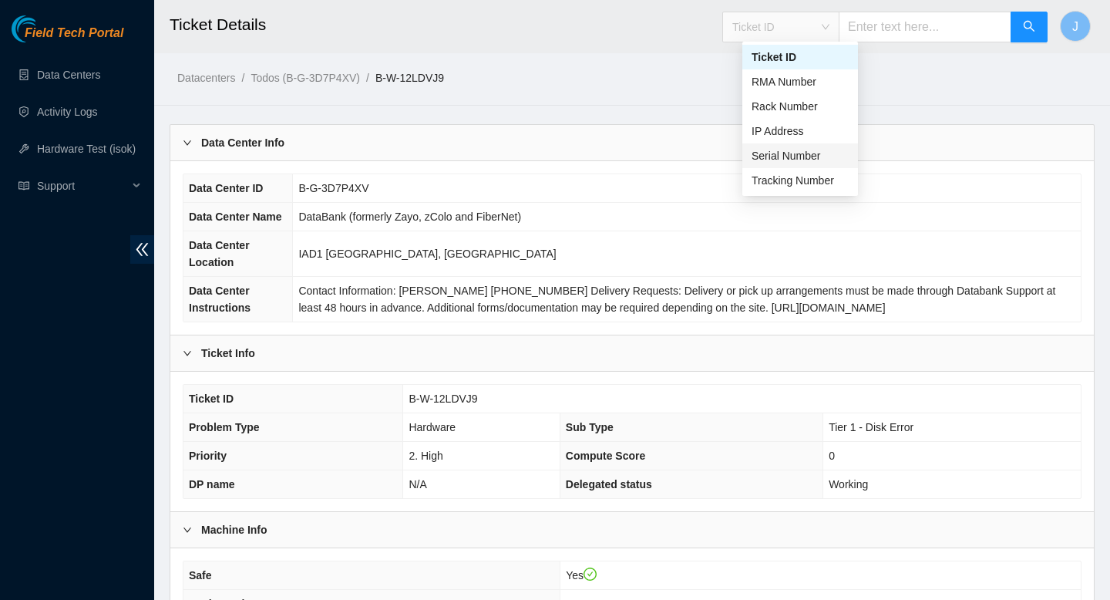
click at [810, 150] on div "Serial Number" at bounding box center [800, 155] width 97 height 17
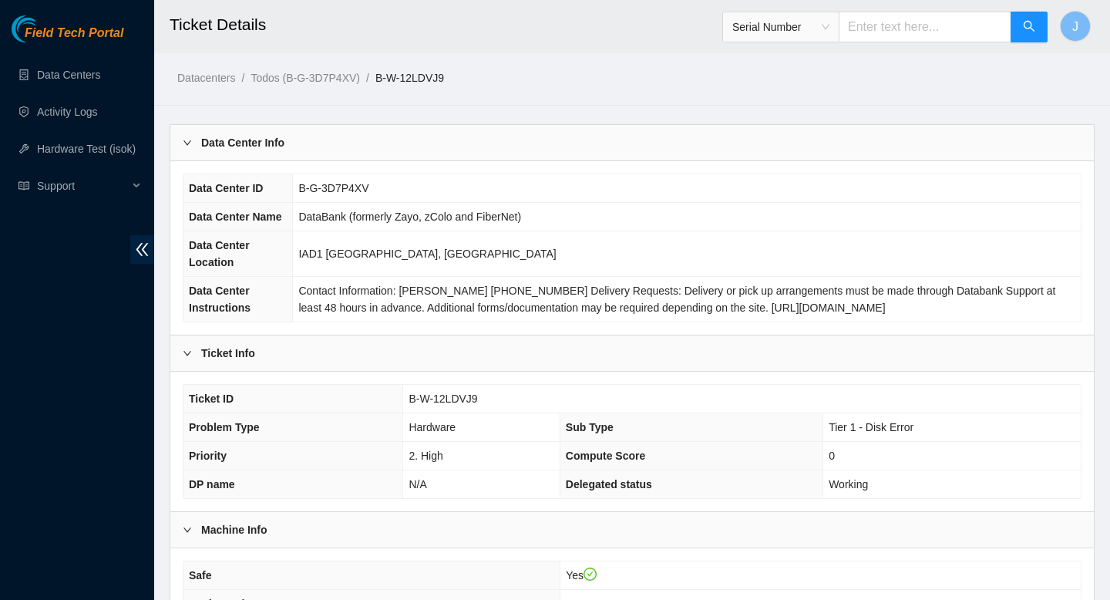
click at [913, 18] on input "text" at bounding box center [925, 27] width 173 height 31
paste input "AAA2030AACF"
type input "AAA2030AACF"
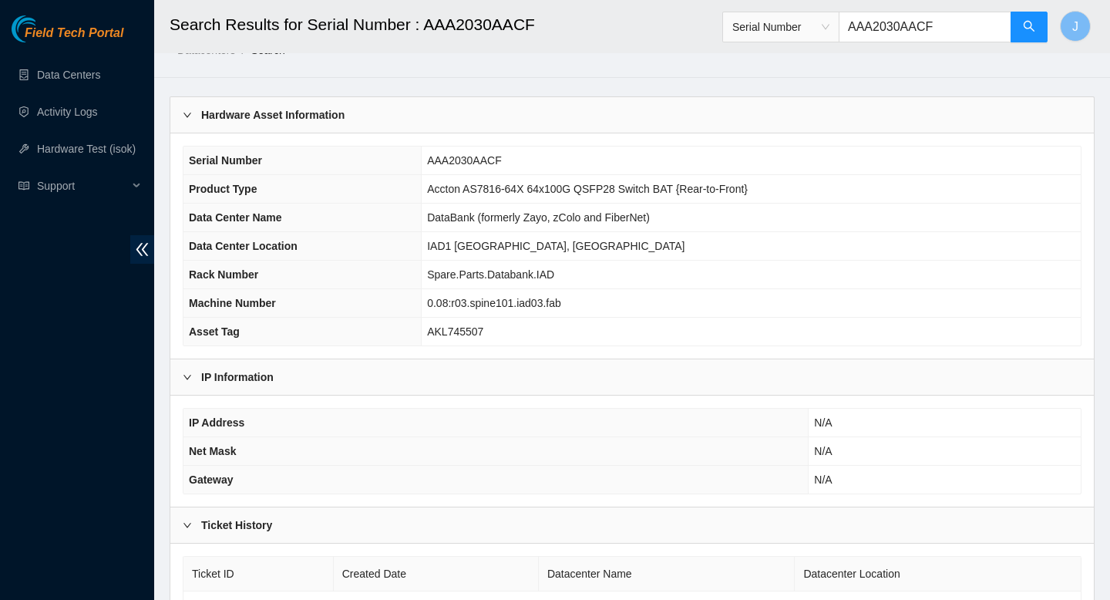
scroll to position [27, 0]
drag, startPoint x: 506, startPoint y: 163, endPoint x: 416, endPoint y: 162, distance: 90.2
click at [416, 162] on tr "Serial Number AAA2030AACF" at bounding box center [633, 161] width 898 height 29
copy tr "AAA2030AACF"
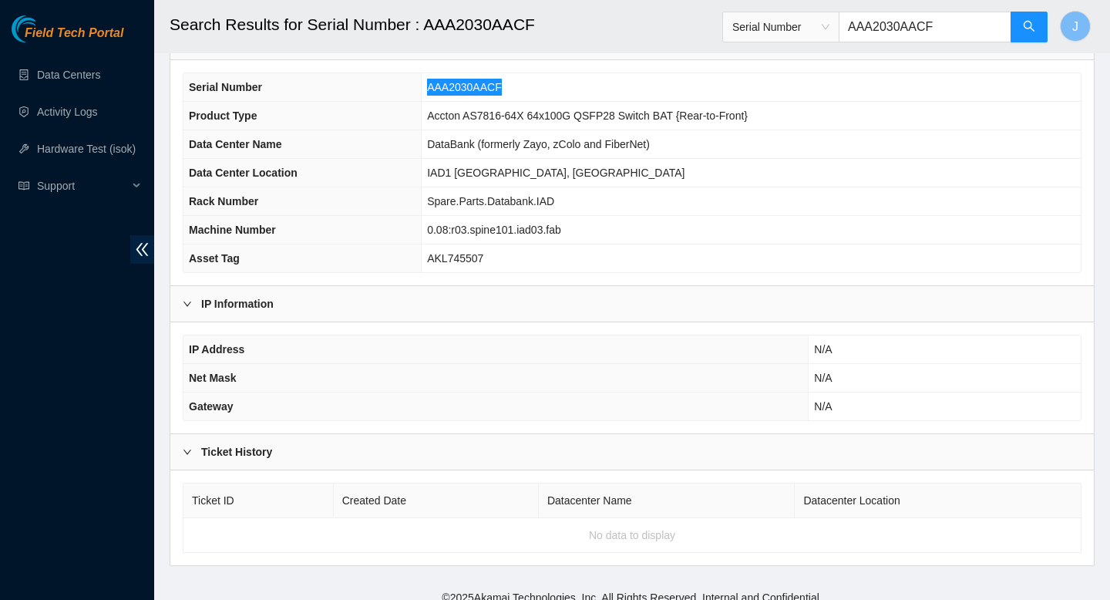
scroll to position [115, 0]
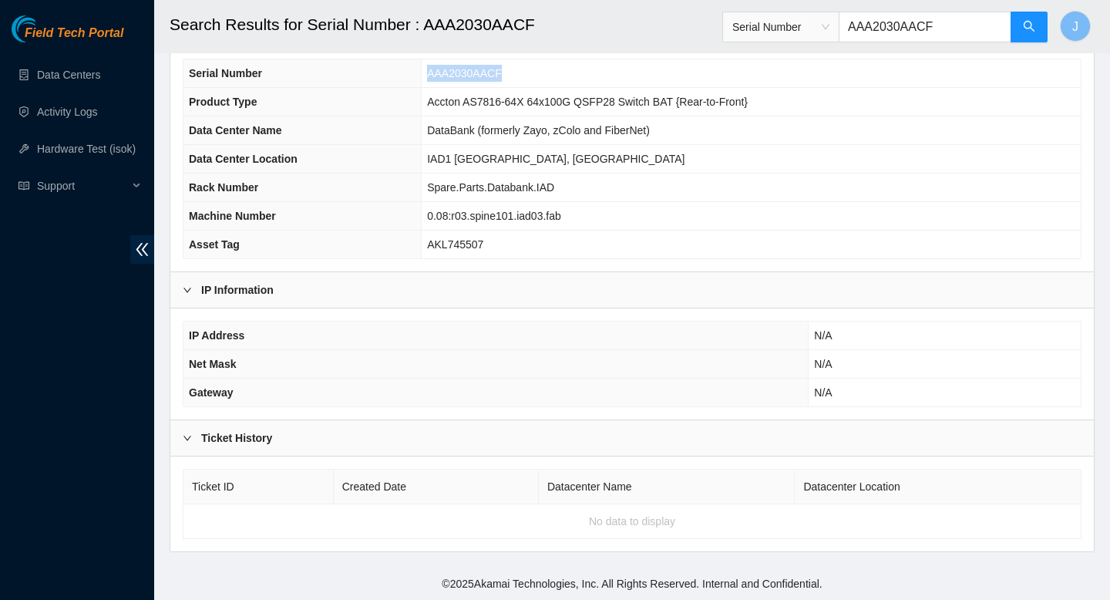
copy tr "AAA2030AACF"
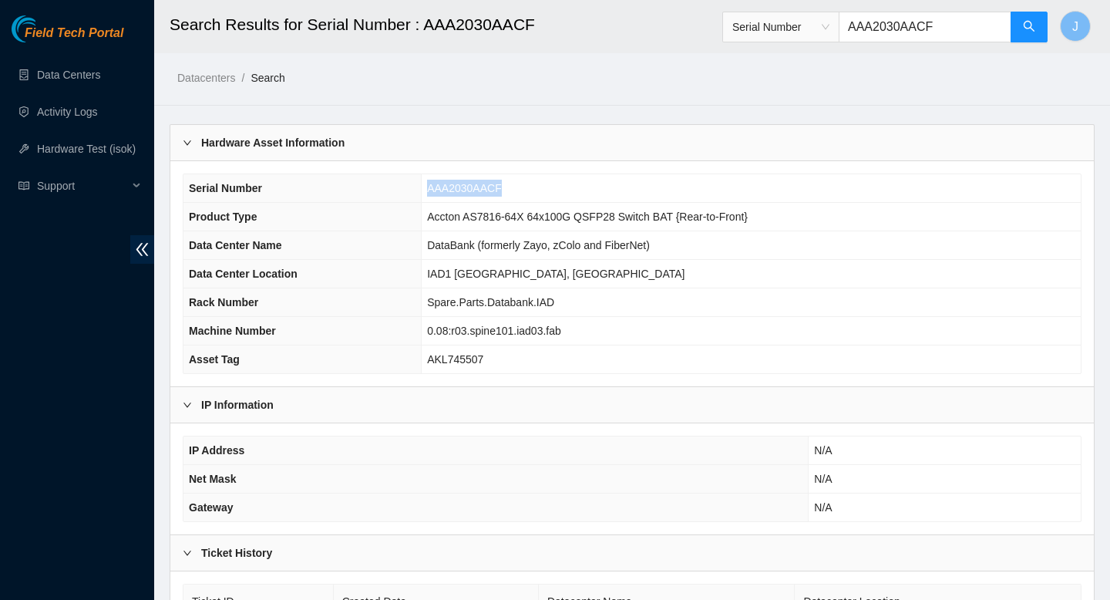
copy tr "AAA2030AACF"
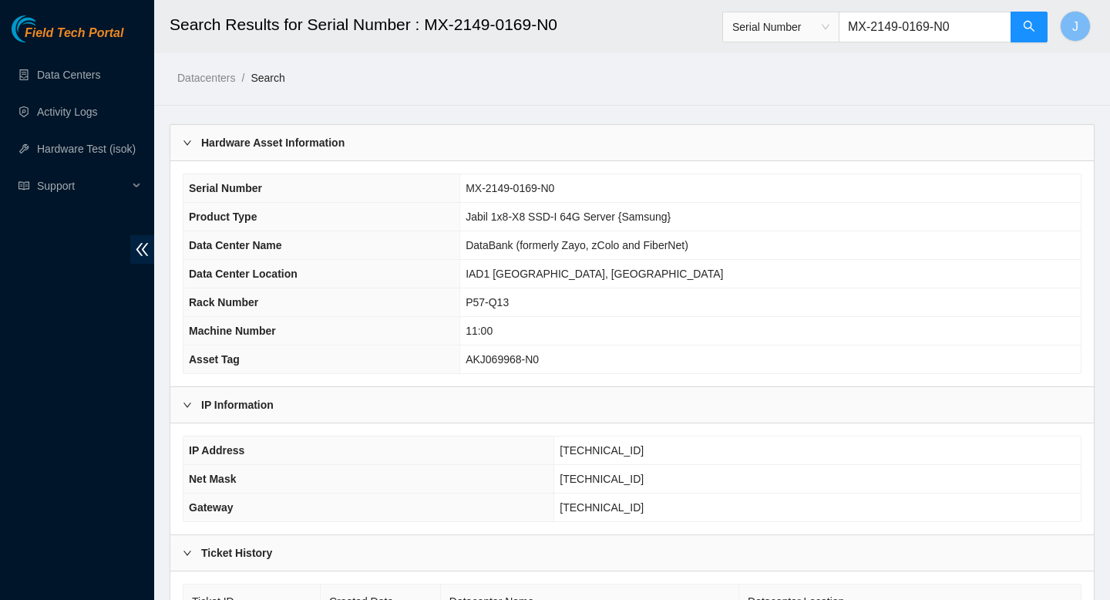
click at [928, 28] on input "MX-2149-0169-N0" at bounding box center [925, 27] width 173 height 31
paste input "B-W-11CRV6W"
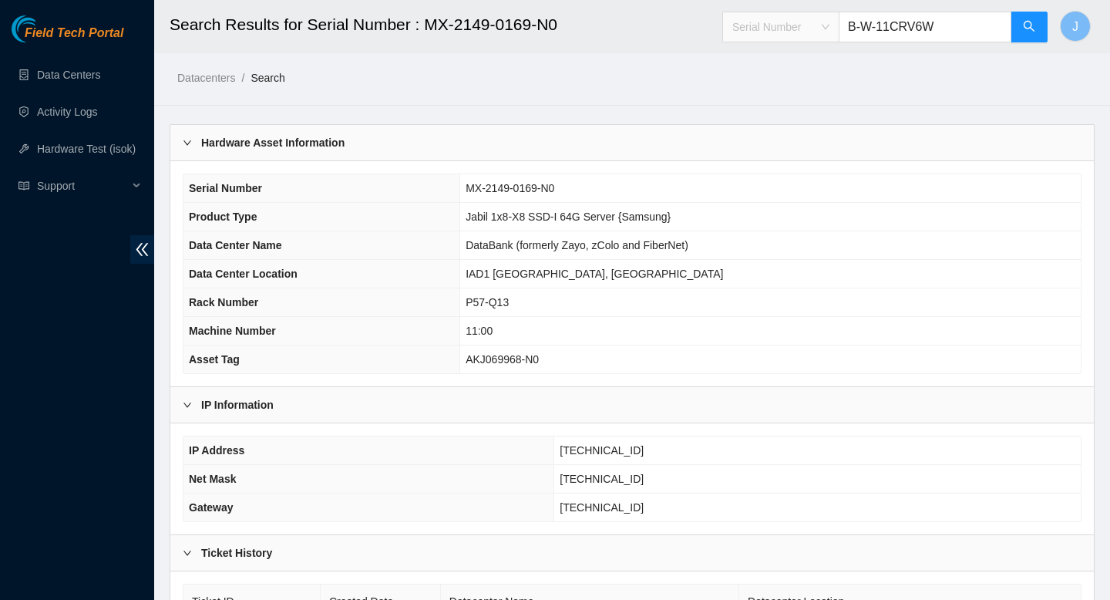
click at [814, 24] on span "Serial Number" at bounding box center [781, 26] width 97 height 23
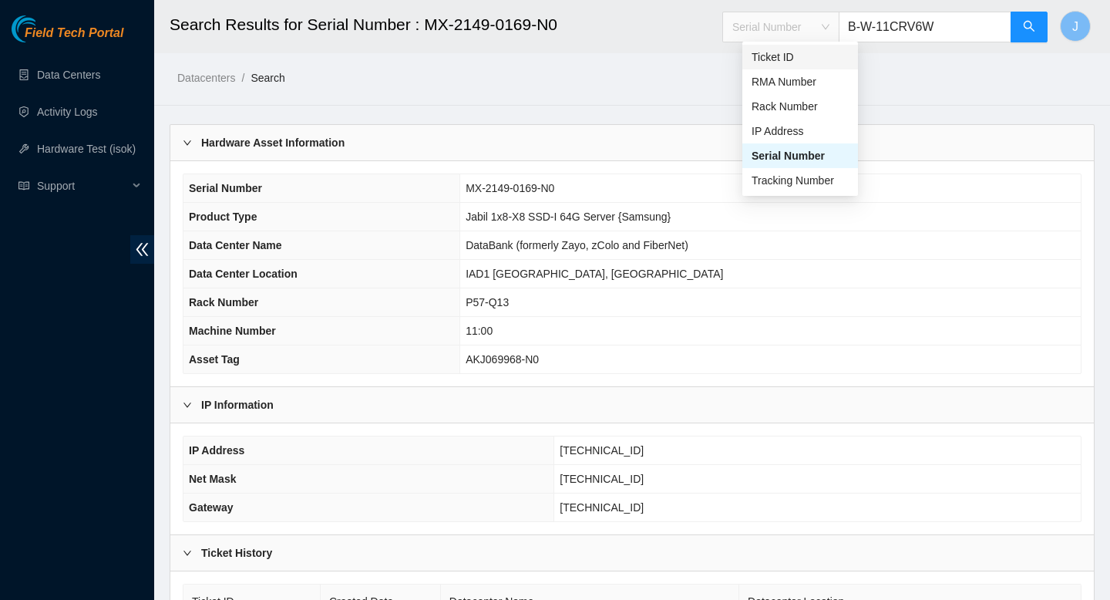
click at [796, 62] on div "Ticket ID" at bounding box center [800, 57] width 97 height 17
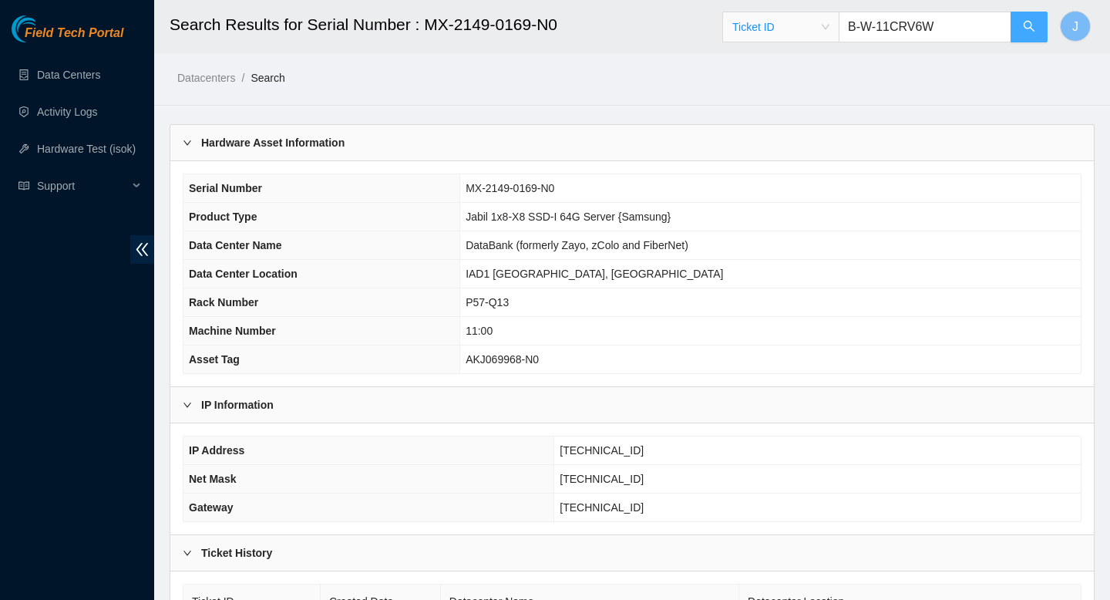
click at [1024, 23] on icon "search" at bounding box center [1029, 26] width 11 height 11
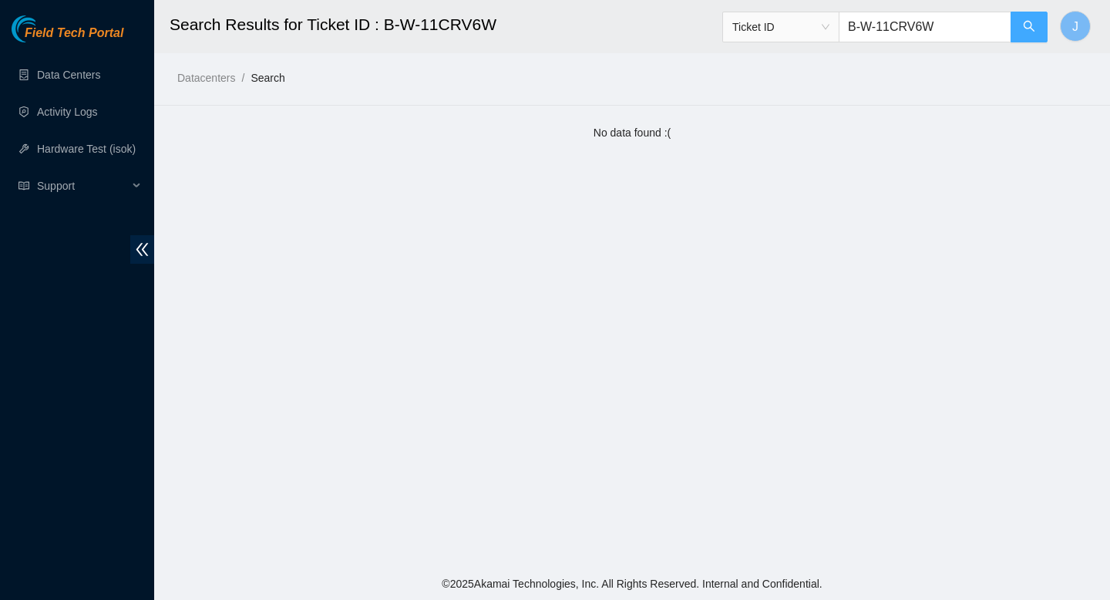
click at [1029, 32] on span "search" at bounding box center [1029, 27] width 12 height 15
click at [914, 34] on input "B-W-11CRV6W" at bounding box center [925, 27] width 173 height 31
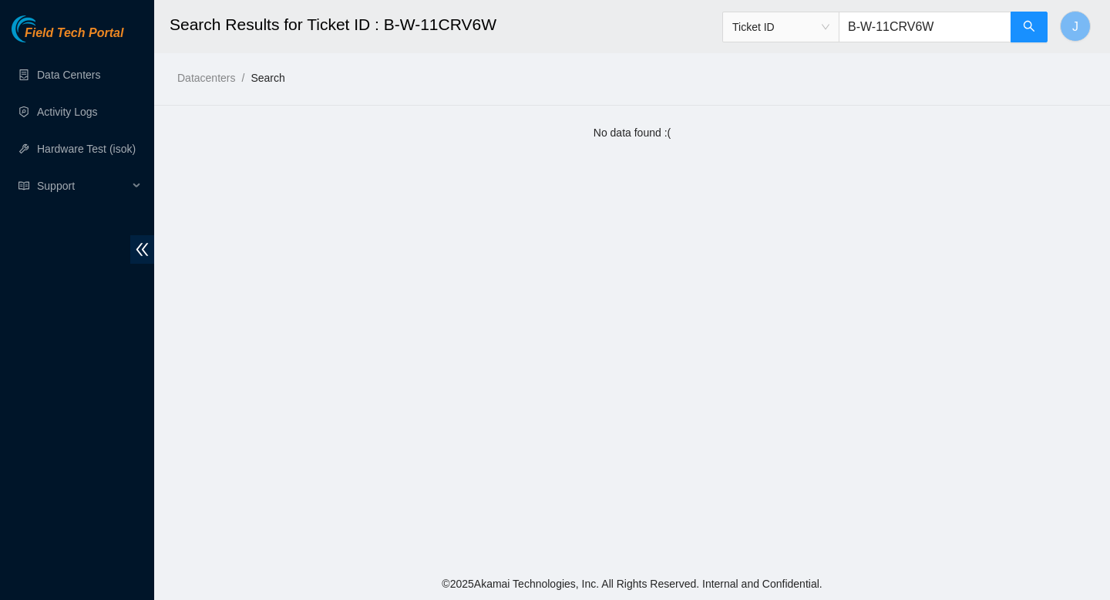
click at [914, 34] on input "B-W-11CRV6W" at bounding box center [925, 27] width 173 height 31
paste input "V-5T5F5CU"
type input "B-V-5T5F5CU"
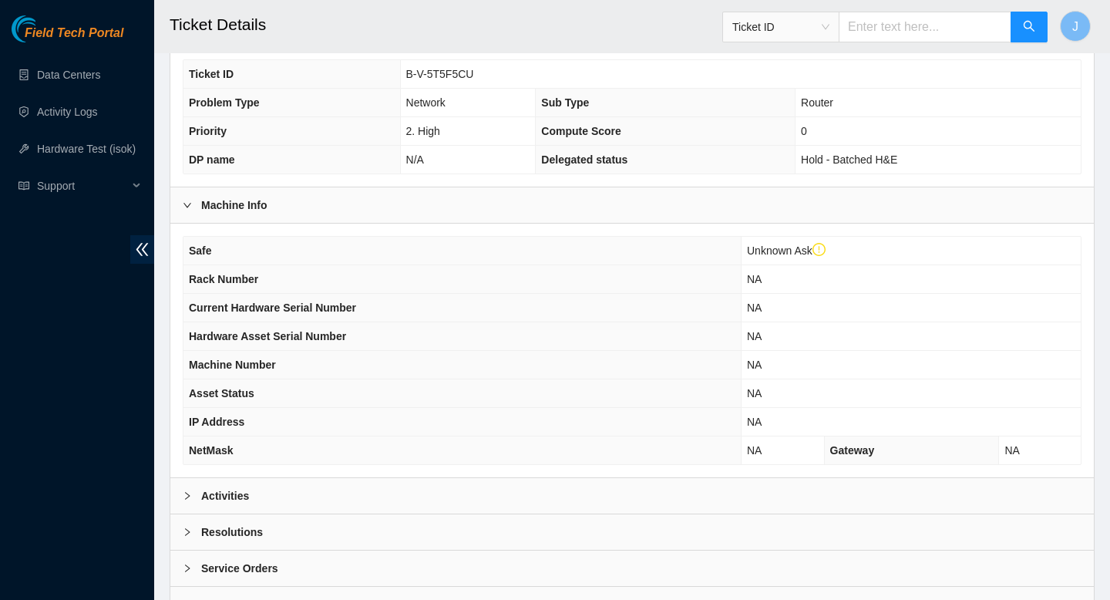
scroll to position [373, 0]
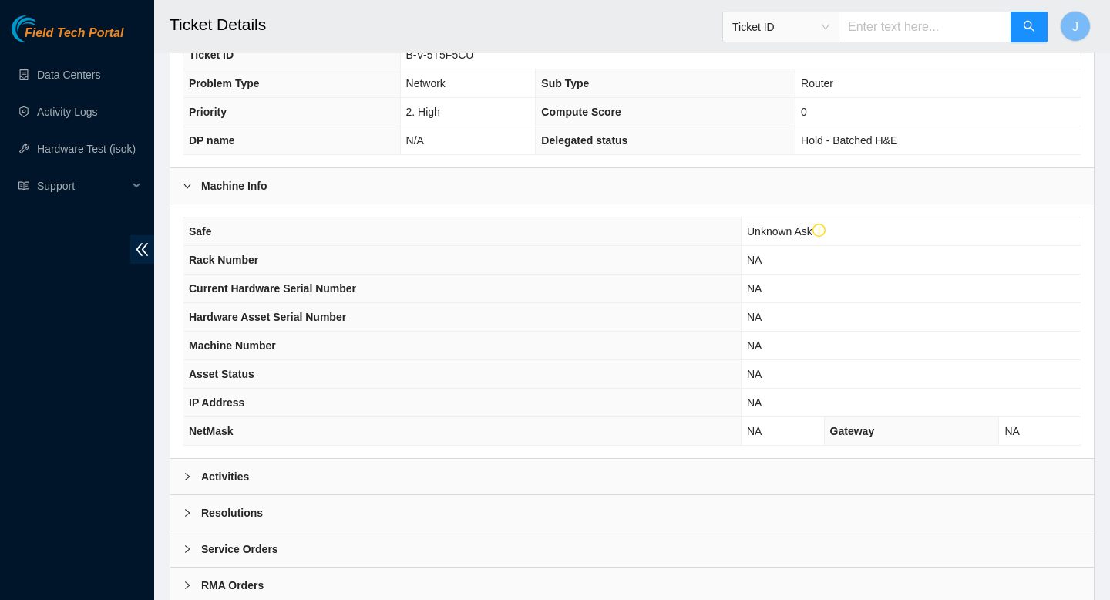
click at [293, 478] on div "Activities" at bounding box center [632, 476] width 924 height 35
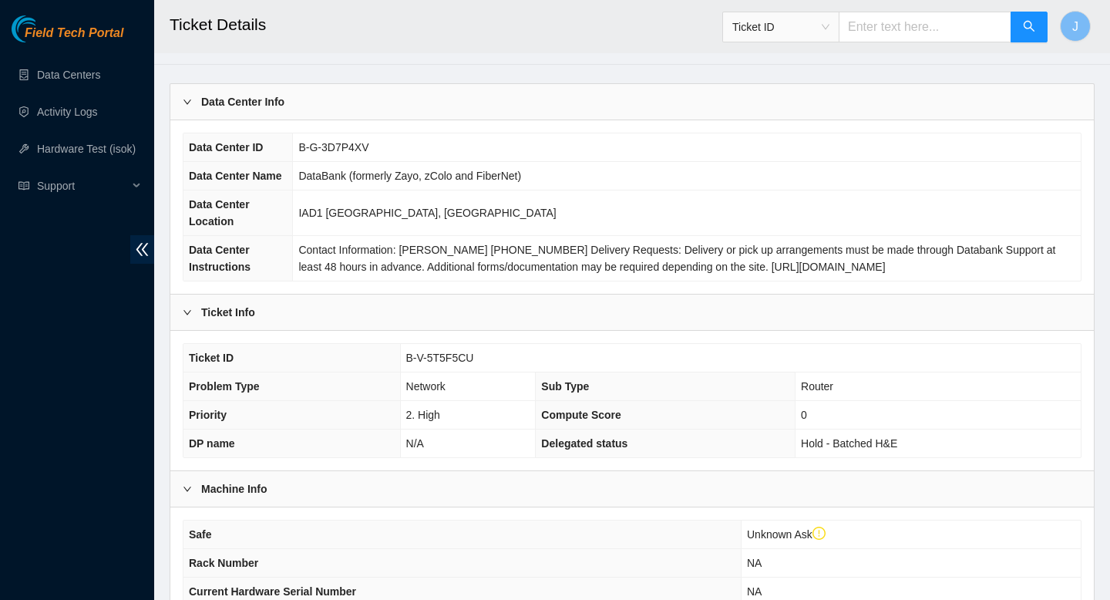
scroll to position [0, 0]
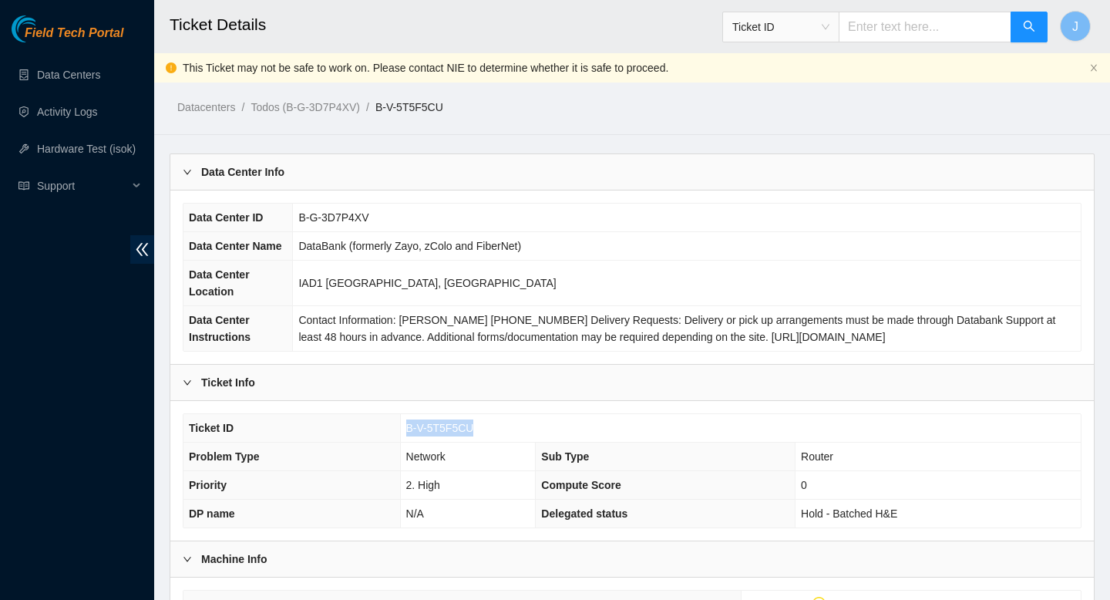
drag, startPoint x: 480, startPoint y: 427, endPoint x: 376, endPoint y: 427, distance: 104.9
click at [376, 427] on tr "Ticket ID B-V-5T5F5CU" at bounding box center [633, 428] width 898 height 29
copy tr "B-V-5T5F5CU"
click at [927, 28] on input "text" at bounding box center [925, 27] width 173 height 31
paste input "B-W-15JYV0L"
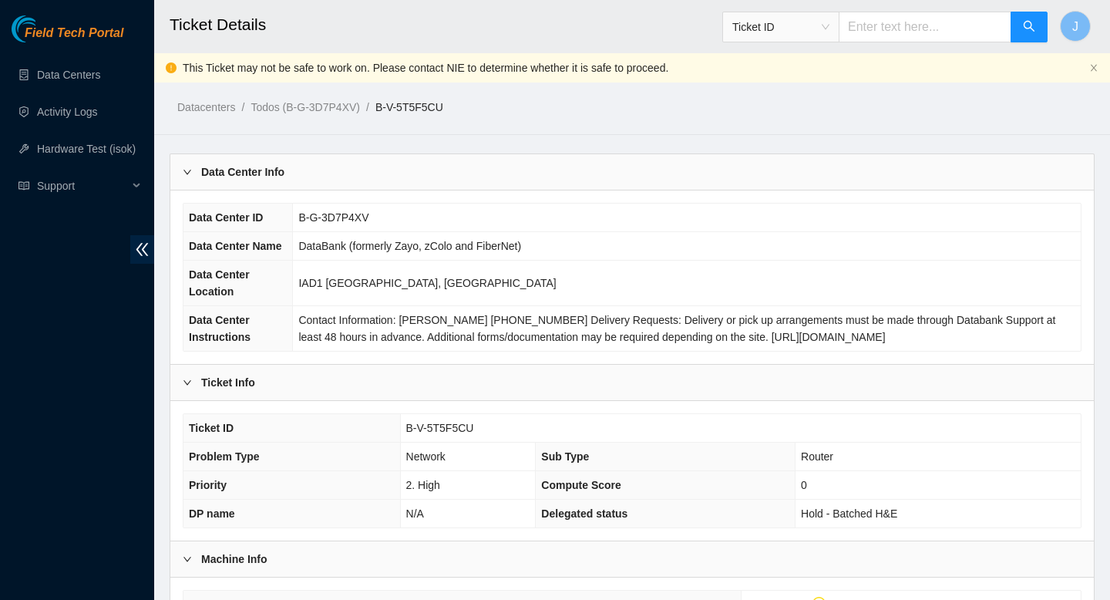
type input "B-W-15JYV0L"
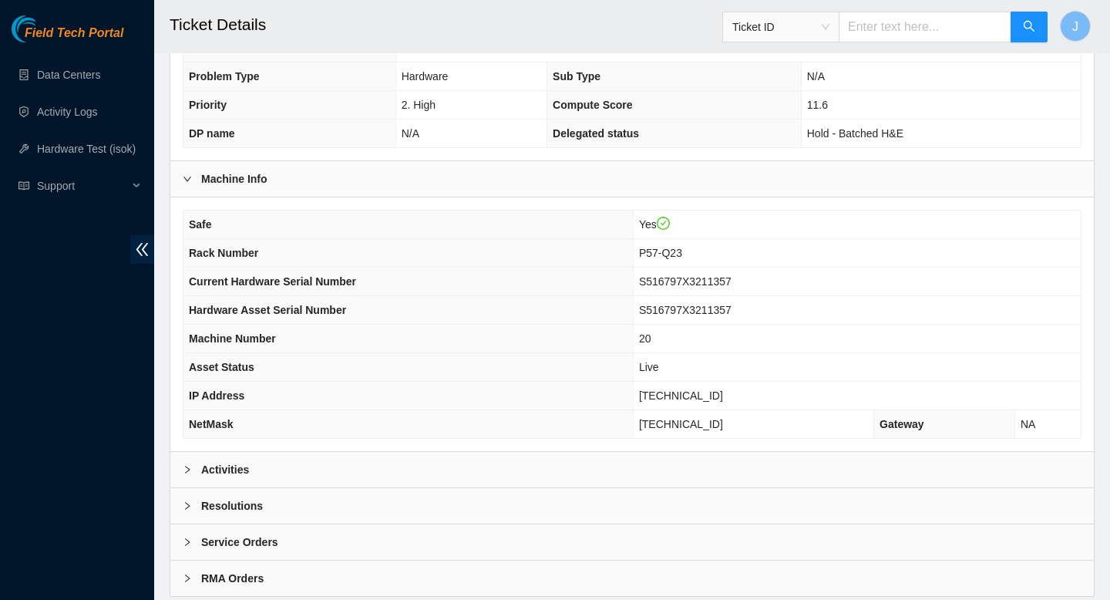
scroll to position [396, 0]
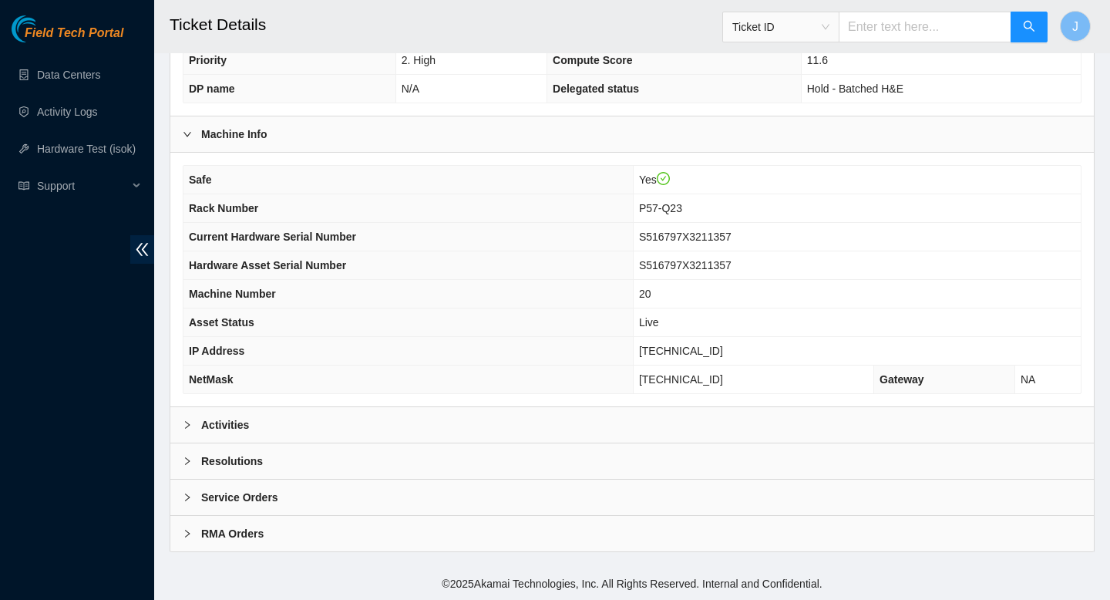
click at [487, 426] on div "Activities" at bounding box center [632, 424] width 924 height 35
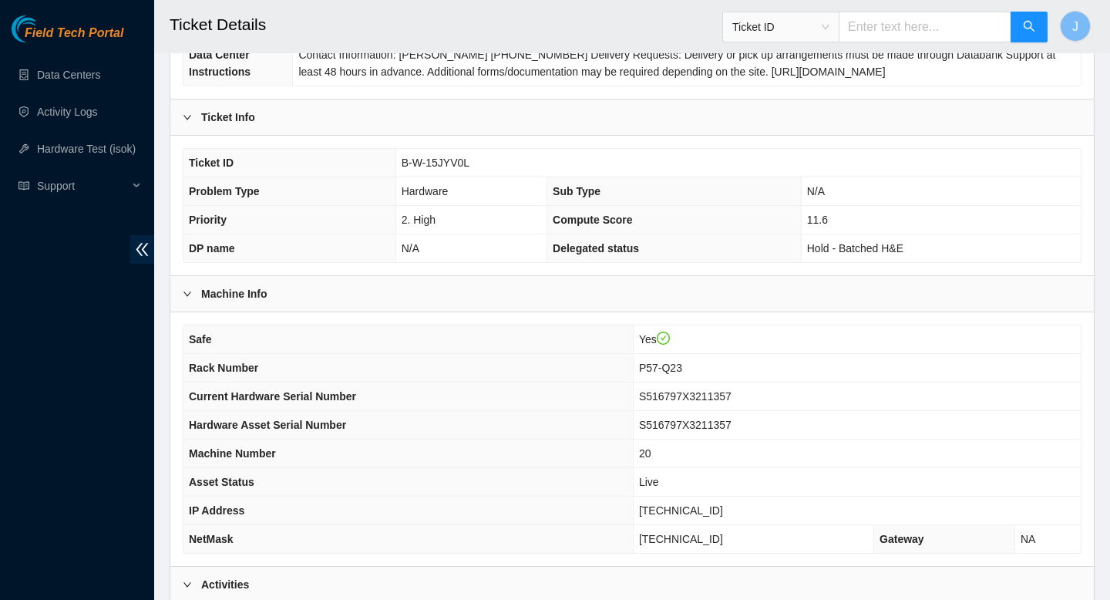
scroll to position [229, 0]
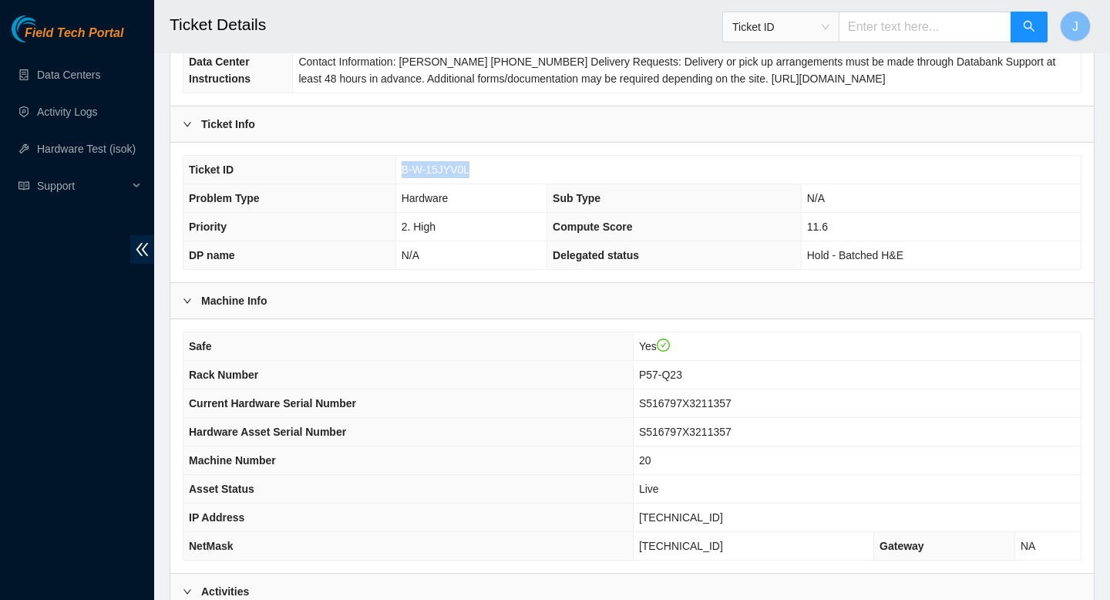
drag, startPoint x: 479, startPoint y: 168, endPoint x: 379, endPoint y: 177, distance: 99.8
click at [379, 177] on tr "Ticket ID B-W-15JYV0L" at bounding box center [633, 170] width 898 height 29
copy tr "B-W-15JYV0L"
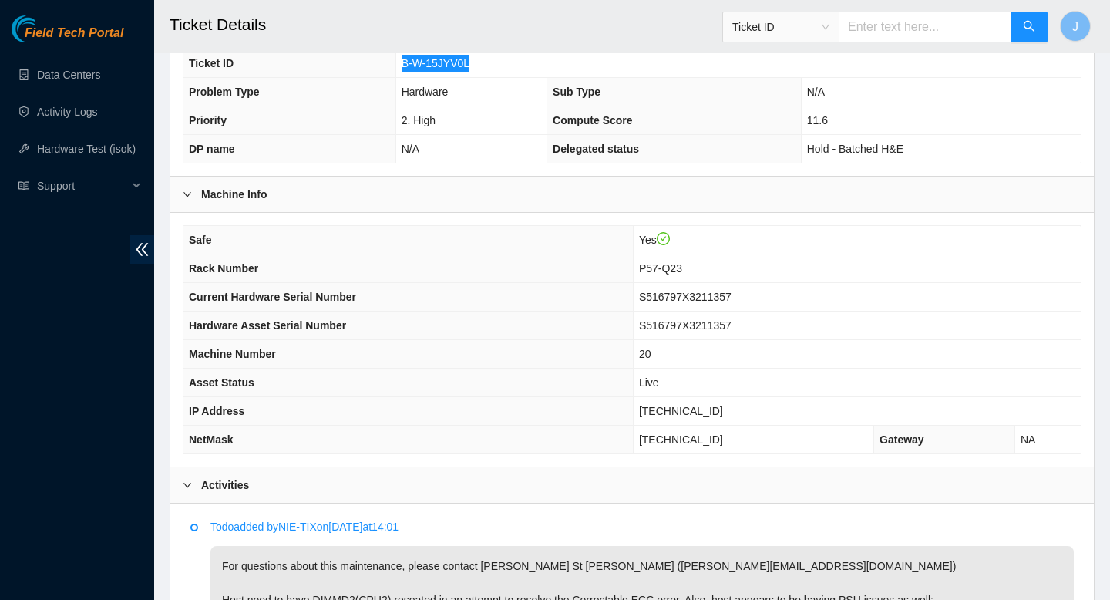
scroll to position [334, 0]
click at [954, 25] on input "text" at bounding box center [925, 27] width 173 height 31
paste input "B-W-116P7K1"
type input "B-W-116P7K1"
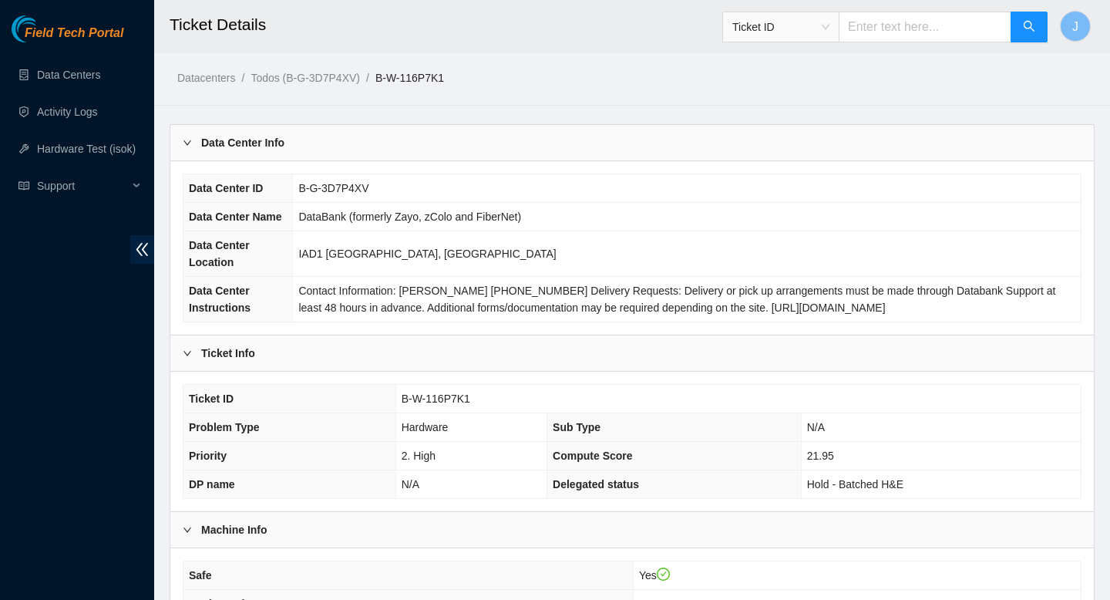
scroll to position [396, 0]
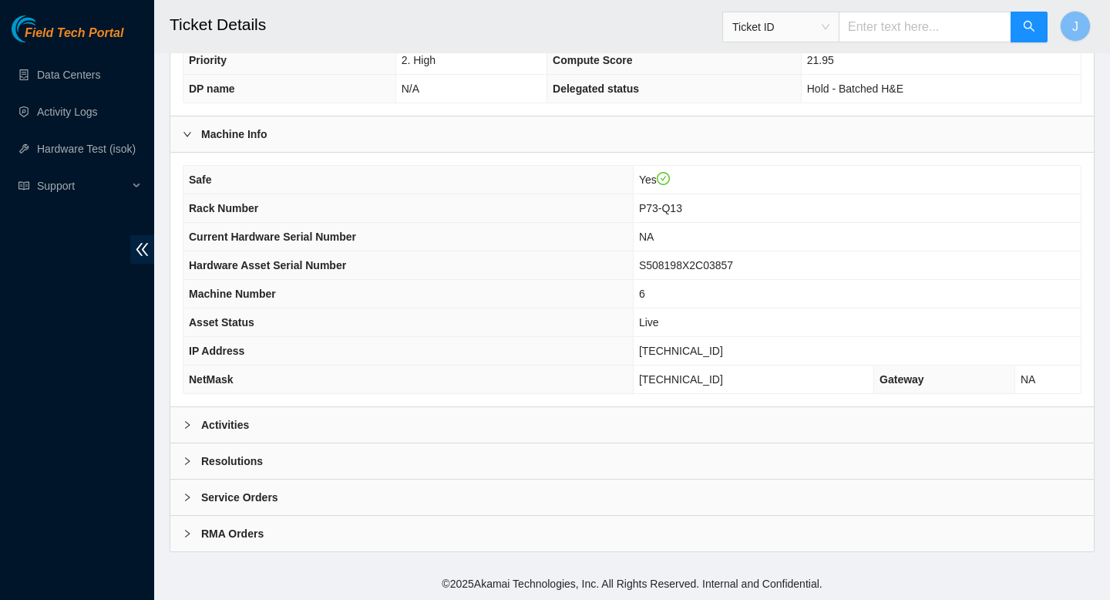
click at [384, 431] on div "Activities" at bounding box center [632, 424] width 924 height 35
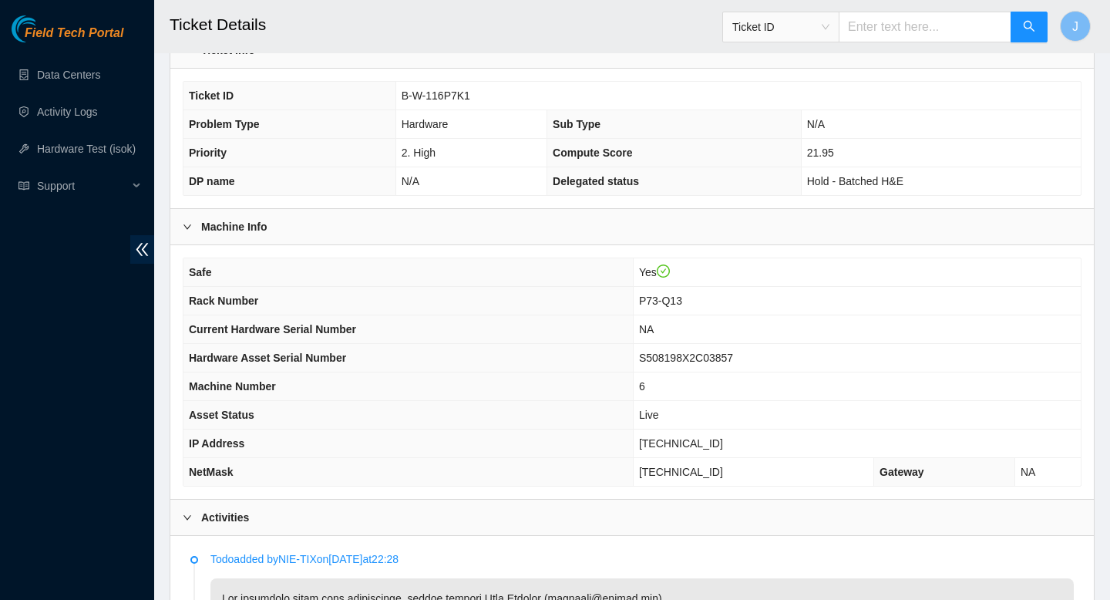
scroll to position [249, 0]
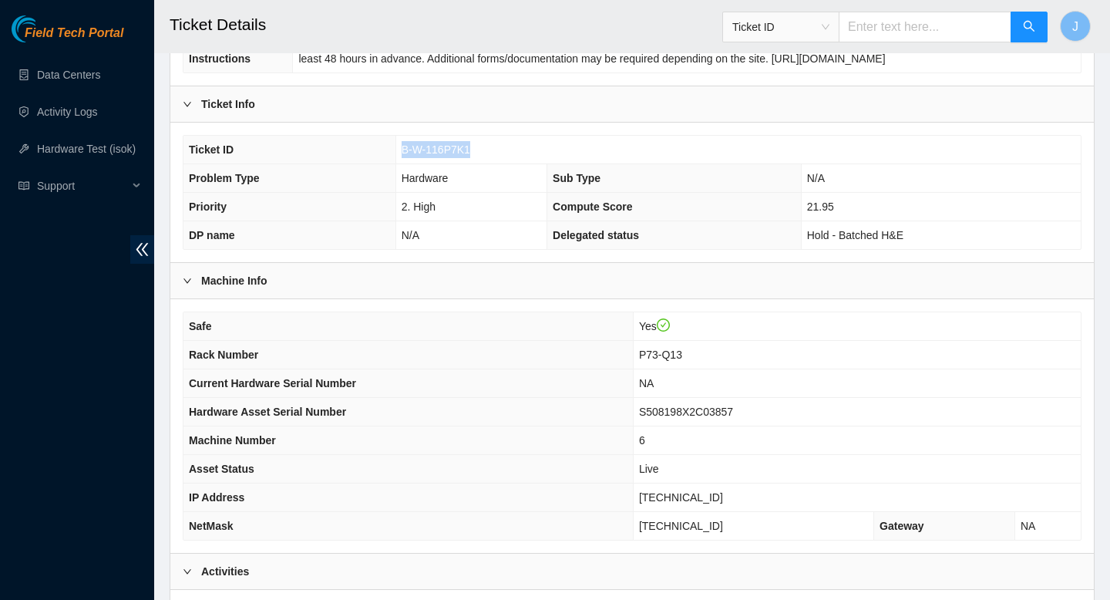
drag, startPoint x: 488, startPoint y: 143, endPoint x: 385, endPoint y: 147, distance: 103.4
click at [384, 147] on tr "Ticket ID B-W-116P7K1" at bounding box center [633, 150] width 898 height 29
copy tr "B-W-116P7K1"
drag, startPoint x: 655, startPoint y: 356, endPoint x: 715, endPoint y: 361, distance: 59.6
click at [715, 361] on td "P73-Q13" at bounding box center [857, 355] width 448 height 29
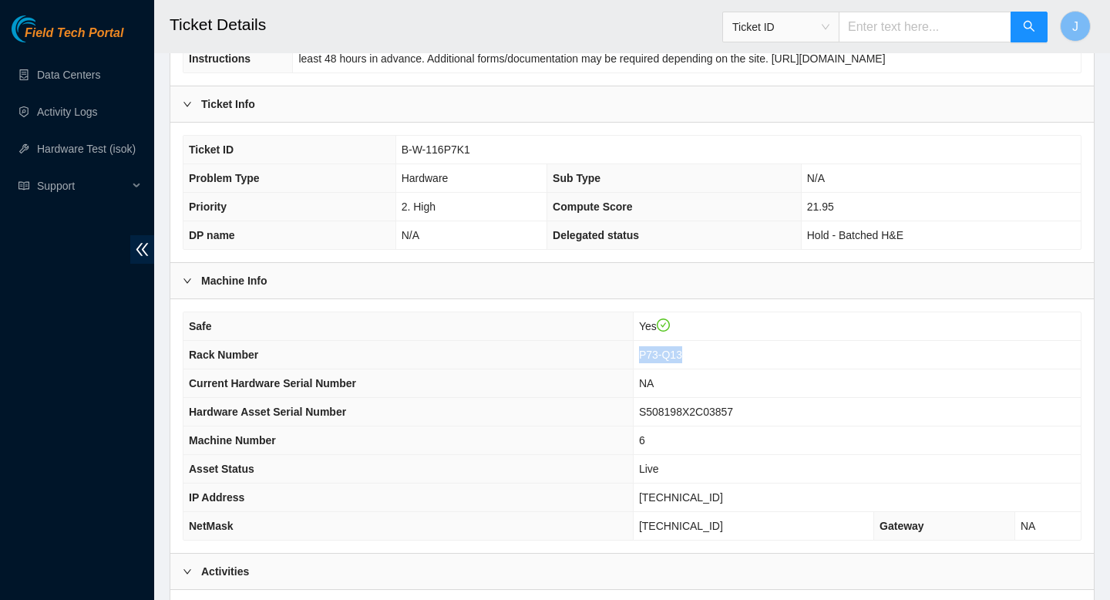
copy span "P73-Q13"
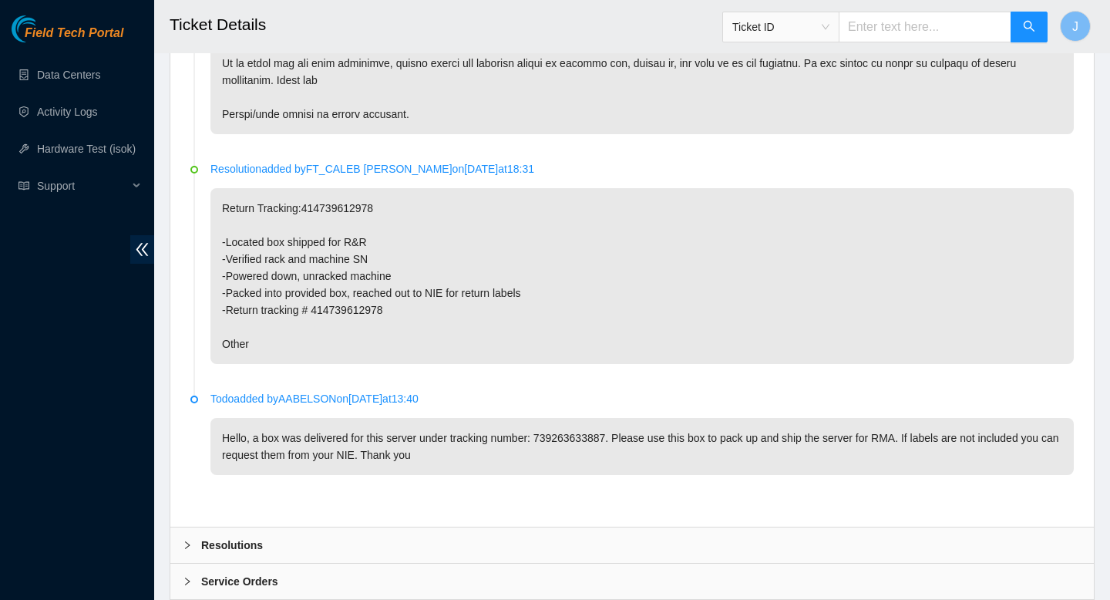
scroll to position [1109, 0]
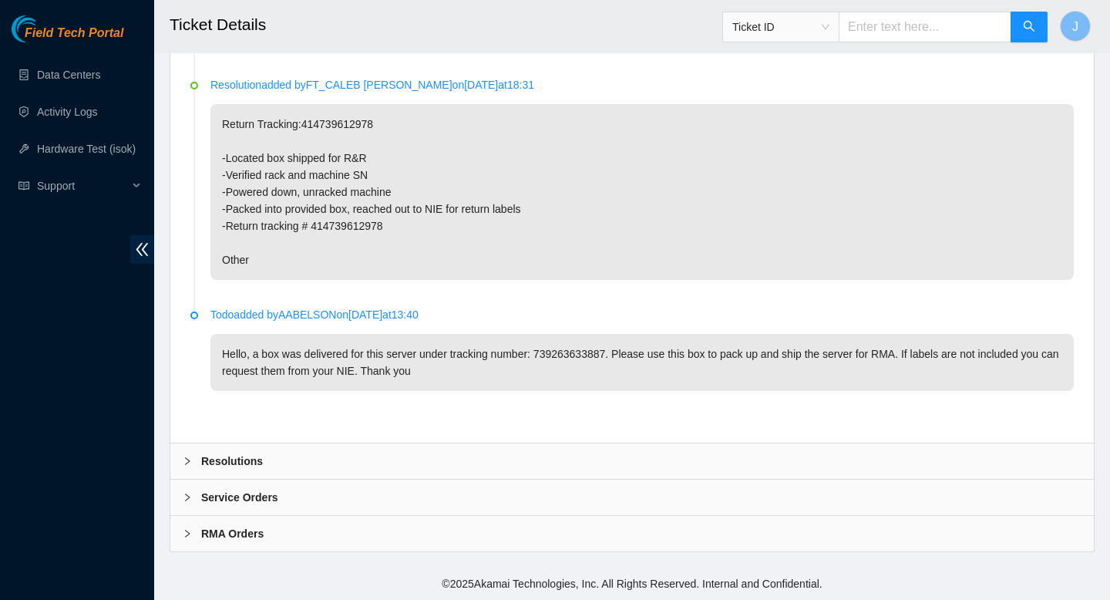
click at [707, 545] on div "RMA Orders" at bounding box center [632, 533] width 924 height 35
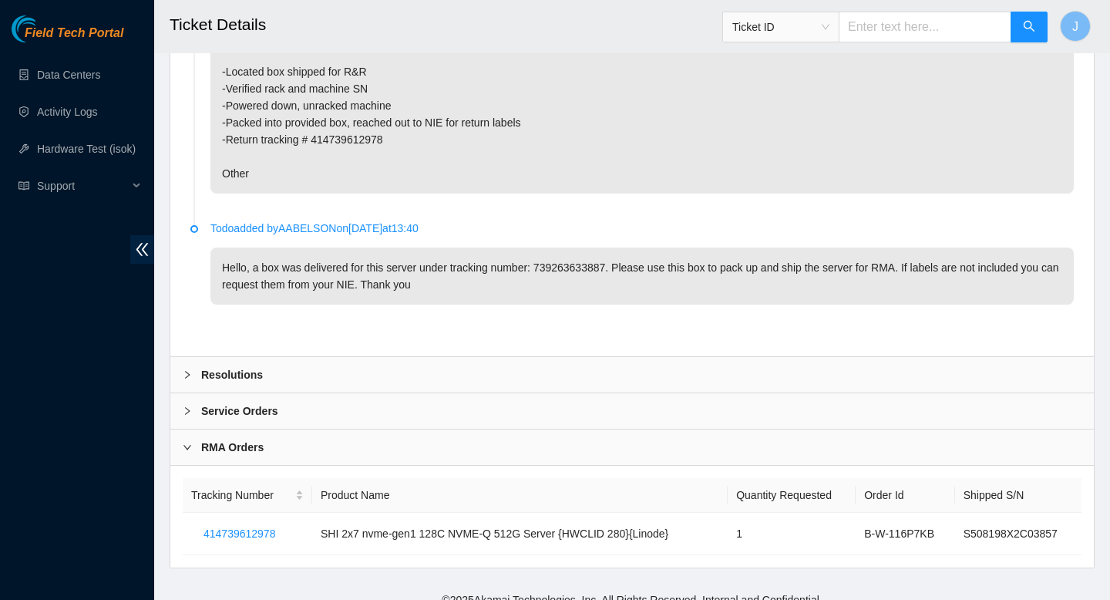
scroll to position [1211, 0]
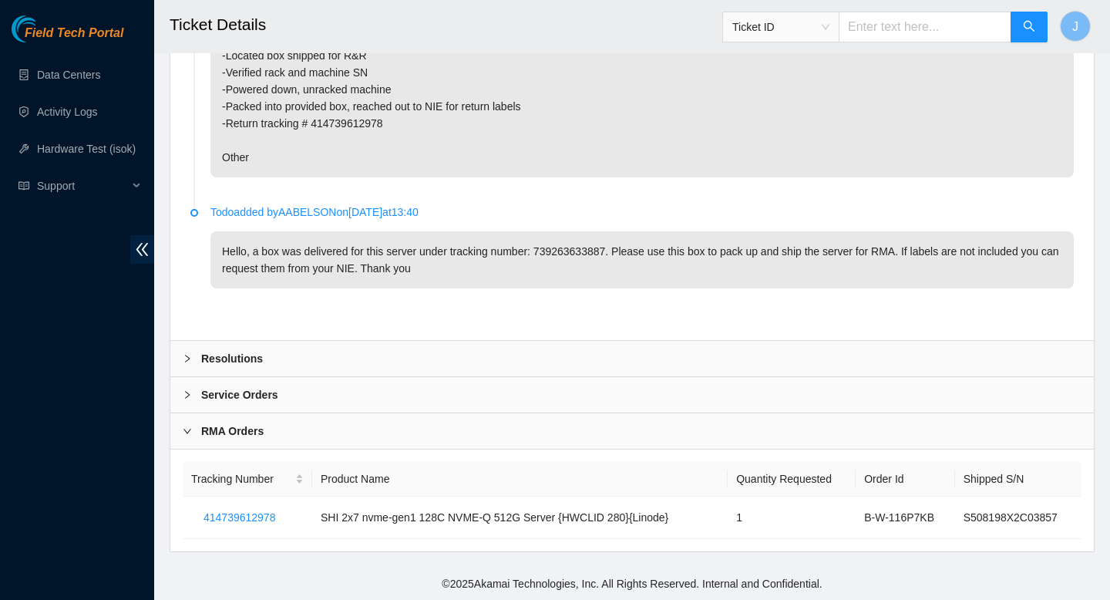
click at [589, 396] on div "Service Orders" at bounding box center [632, 394] width 924 height 35
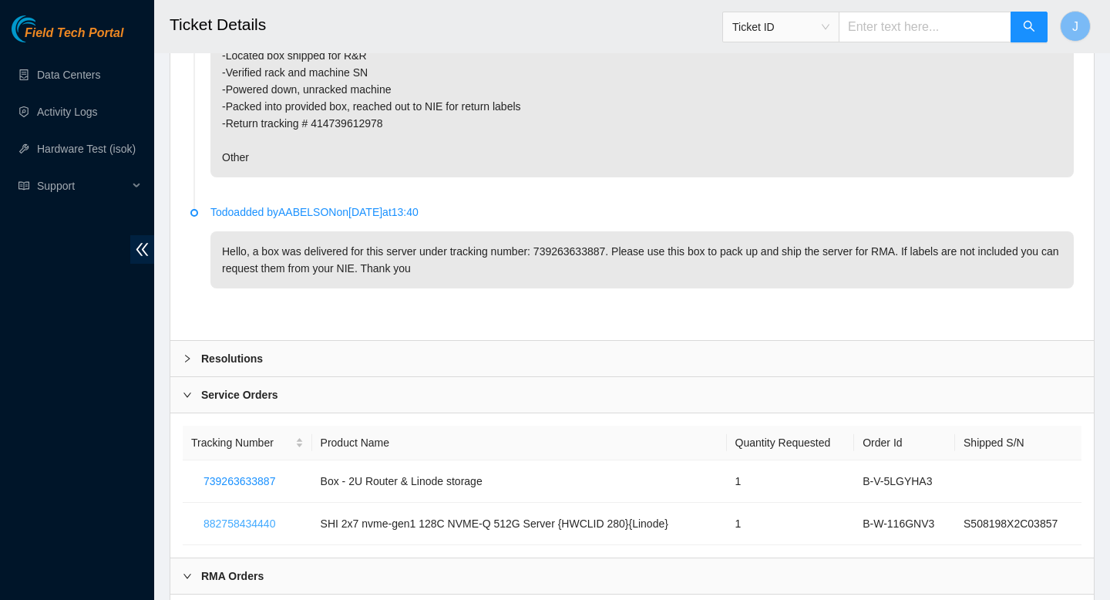
drag, startPoint x: 291, startPoint y: 523, endPoint x: 171, endPoint y: 525, distance: 120.3
click at [171, 525] on div "Tracking Number Product Name Quantity Requested Order Id Shipped S/N 7392636338…" at bounding box center [632, 485] width 924 height 144
click at [225, 528] on span "882758434440" at bounding box center [240, 523] width 72 height 17
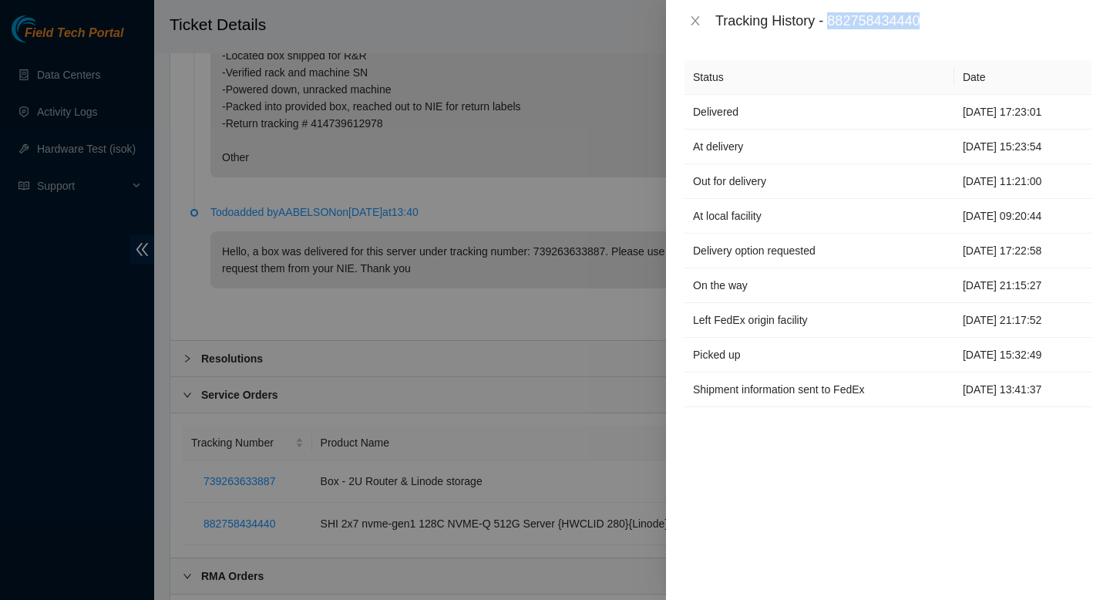
drag, startPoint x: 944, startPoint y: 19, endPoint x: 836, endPoint y: 19, distance: 107.9
click at [836, 19] on div "Tracking History - 882758434440" at bounding box center [904, 20] width 376 height 17
copy div "882758434440"
click at [881, 22] on div "Tracking History - 882758434440" at bounding box center [904, 20] width 376 height 17
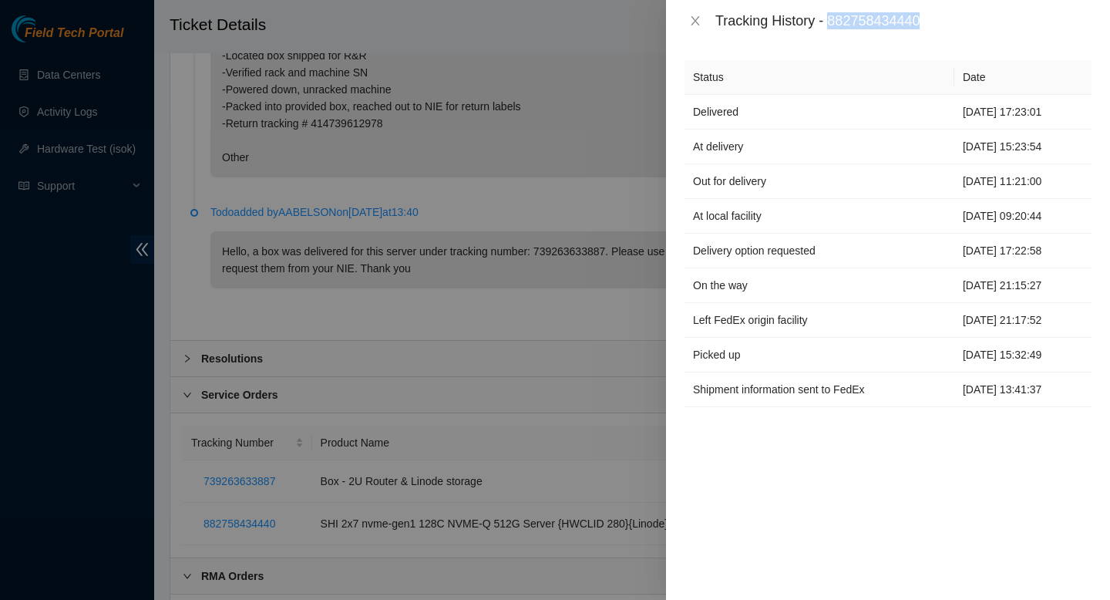
click at [881, 22] on div "Tracking History - 882758434440" at bounding box center [904, 20] width 376 height 17
copy div "882758434440"
click at [698, 23] on icon "close" at bounding box center [695, 21] width 12 height 12
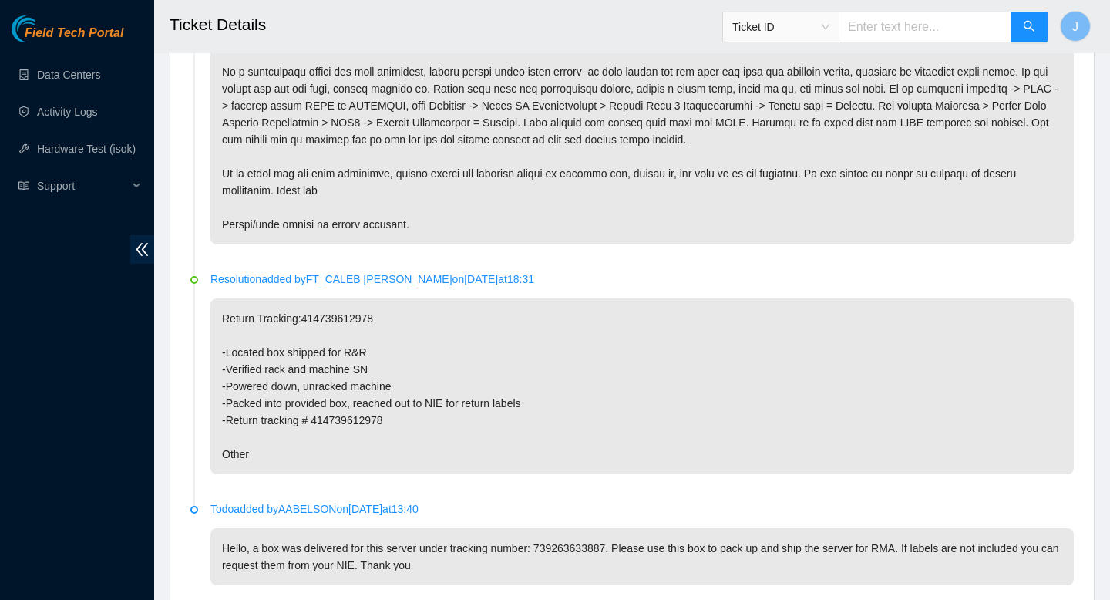
scroll to position [1356, 0]
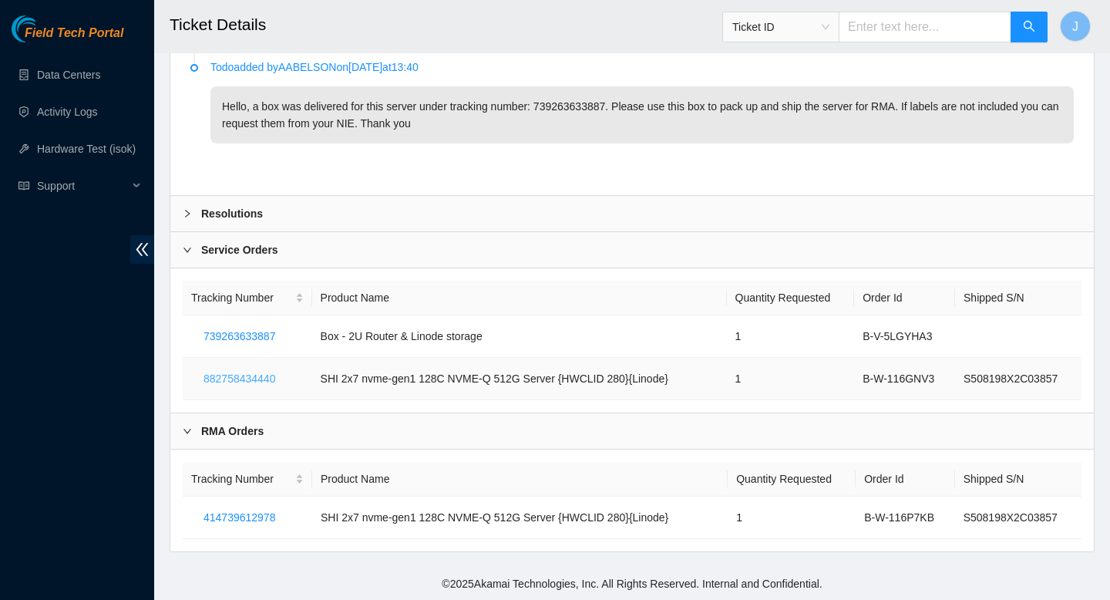
drag, startPoint x: 292, startPoint y: 380, endPoint x: 190, endPoint y: 373, distance: 102.0
click at [184, 371] on td "882758434440" at bounding box center [248, 379] width 130 height 42
click at [229, 372] on span "882758434440" at bounding box center [240, 378] width 72 height 17
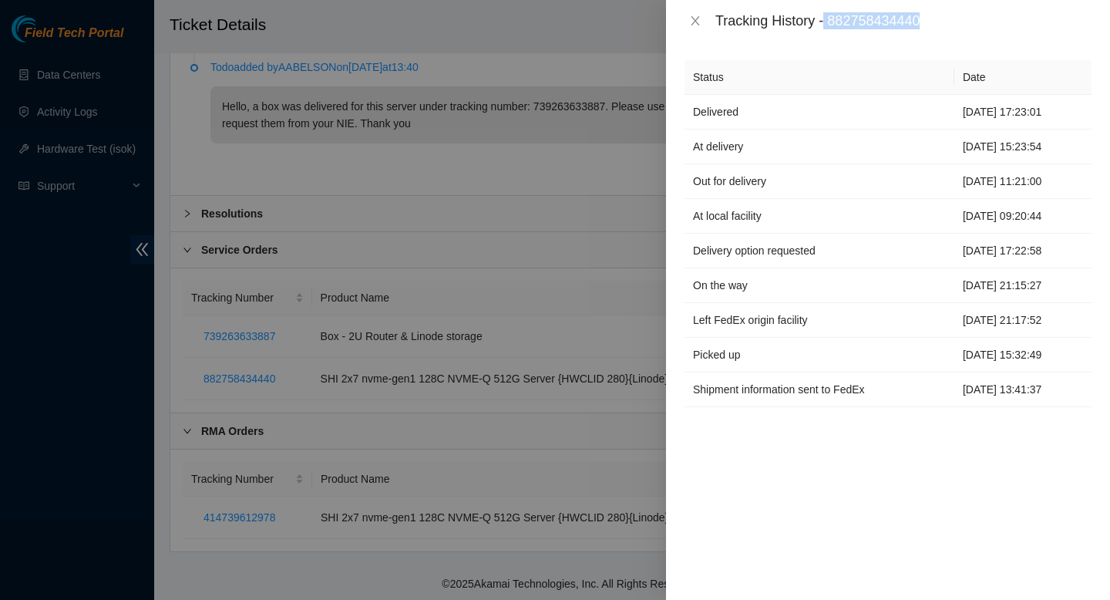
drag, startPoint x: 947, startPoint y: 22, endPoint x: 830, endPoint y: 25, distance: 117.2
click at [830, 25] on div "Tracking History - 882758434440" at bounding box center [904, 20] width 376 height 17
copy div "882758434440"
click at [553, 371] on div at bounding box center [555, 300] width 1110 height 600
click at [433, 448] on div at bounding box center [555, 300] width 1110 height 600
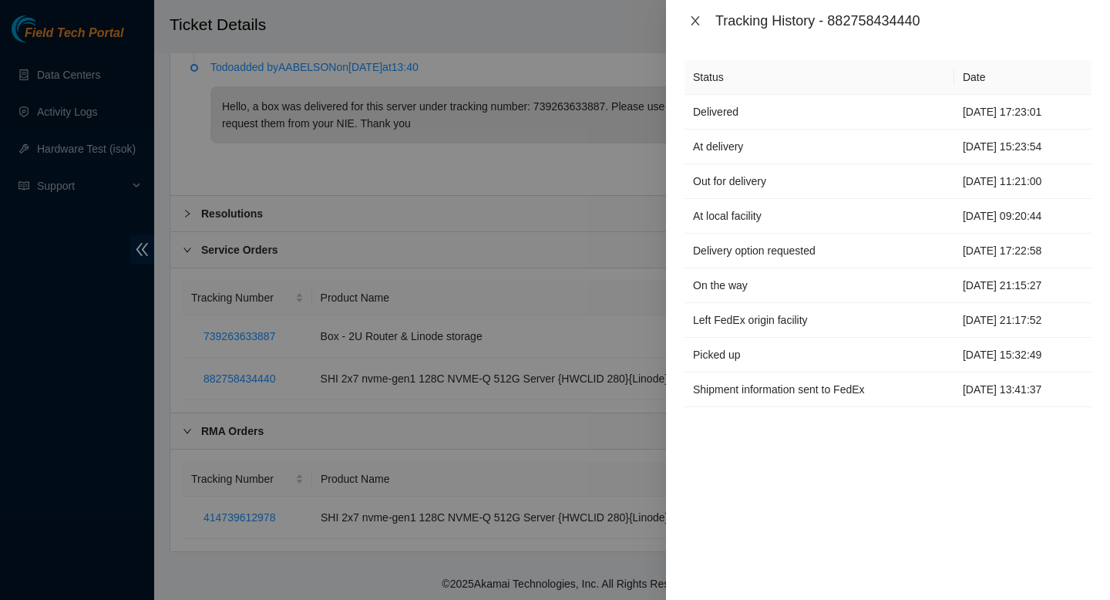
click at [689, 24] on icon "close" at bounding box center [695, 21] width 12 height 12
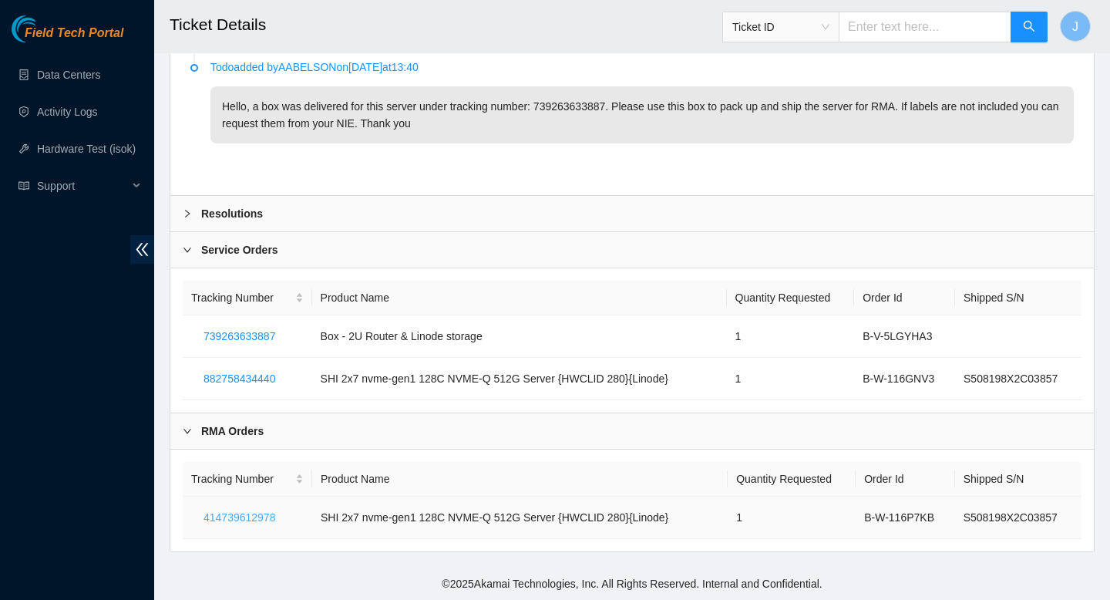
click at [249, 519] on span "414739612978" at bounding box center [240, 517] width 72 height 17
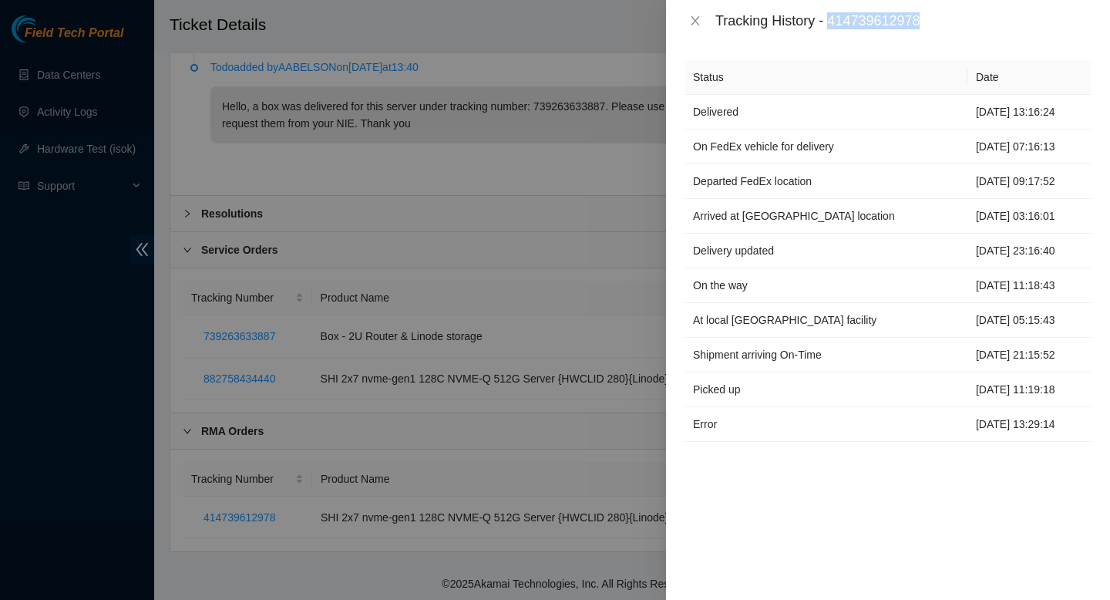
drag, startPoint x: 938, startPoint y: 24, endPoint x: 834, endPoint y: 25, distance: 104.9
click at [833, 24] on div "Tracking History - 414739612978" at bounding box center [904, 20] width 376 height 17
copy div "414739612978"
click at [690, 19] on icon "close" at bounding box center [695, 21] width 12 height 12
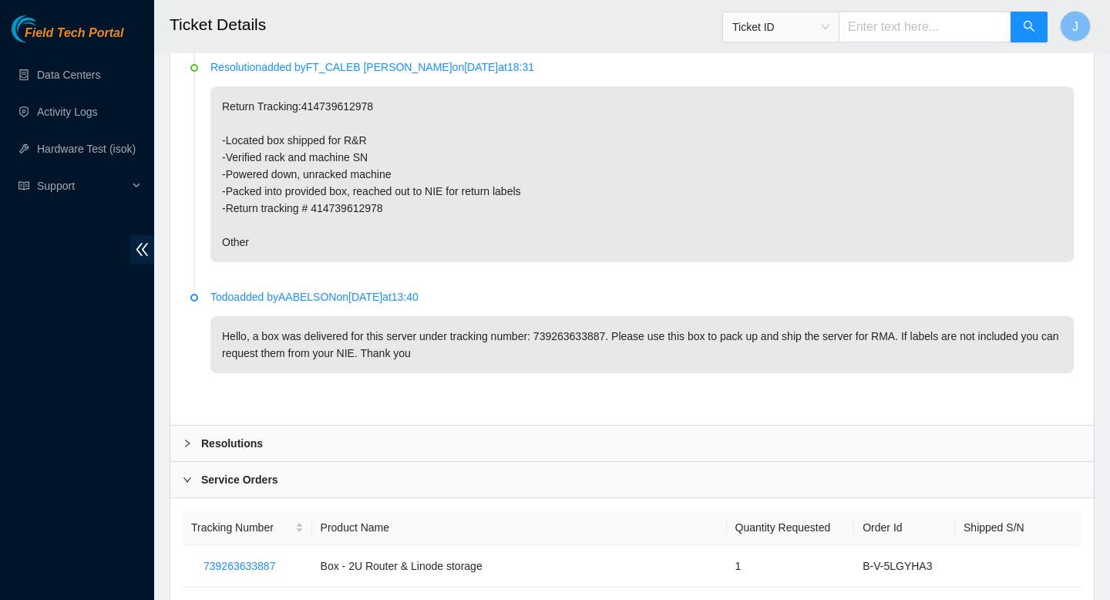
scroll to position [1139, 0]
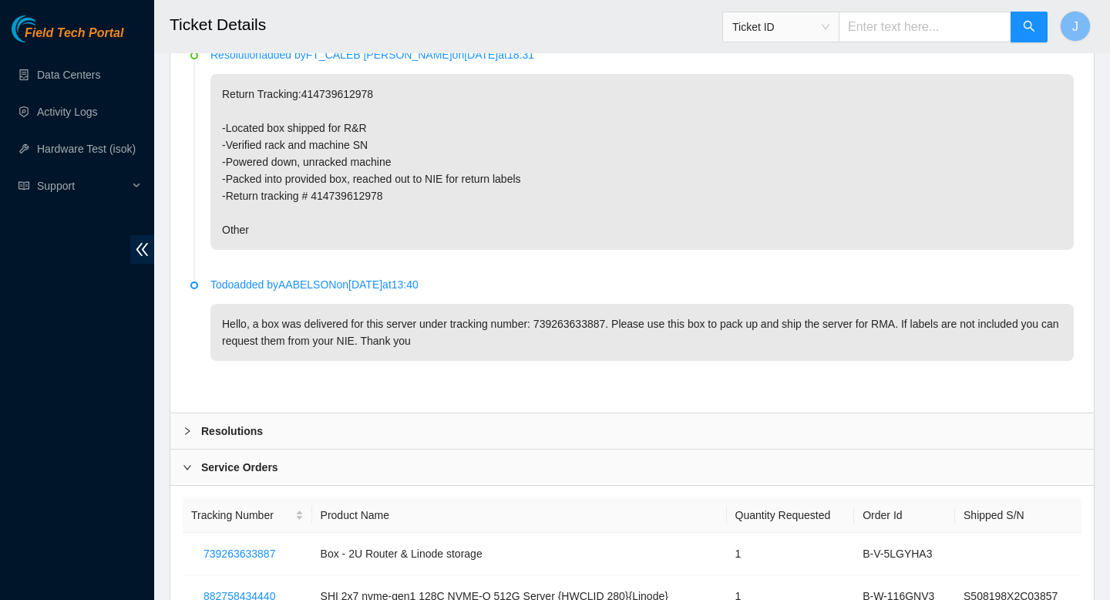
click at [964, 315] on p "Hello, a box was delivered for this server under tracking number: 739263633887.…" at bounding box center [642, 332] width 864 height 57
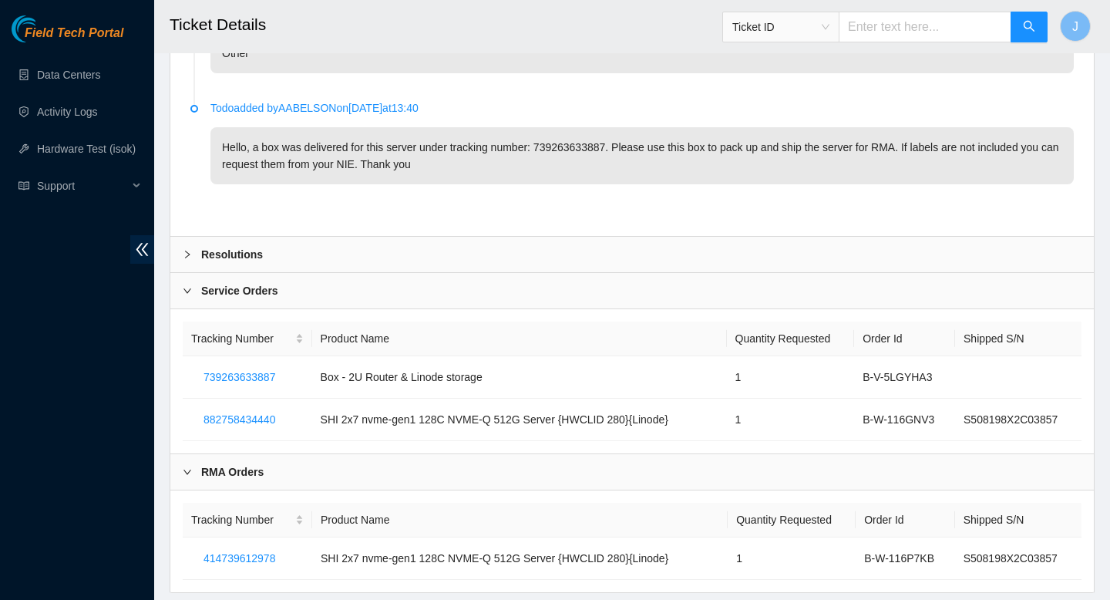
scroll to position [1356, 0]
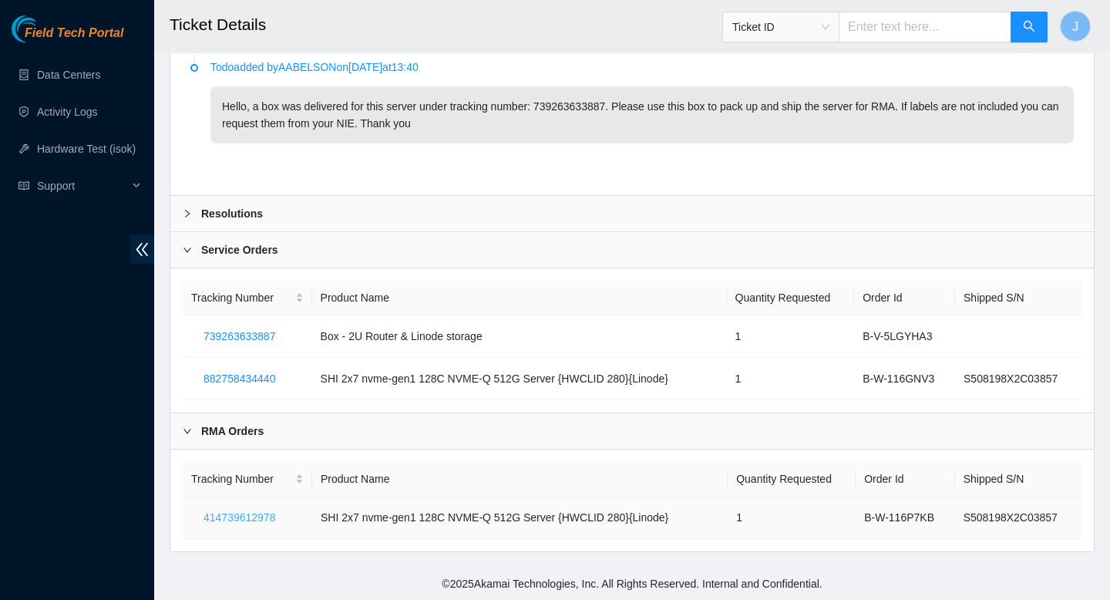
click at [268, 517] on span "414739612978" at bounding box center [240, 517] width 72 height 17
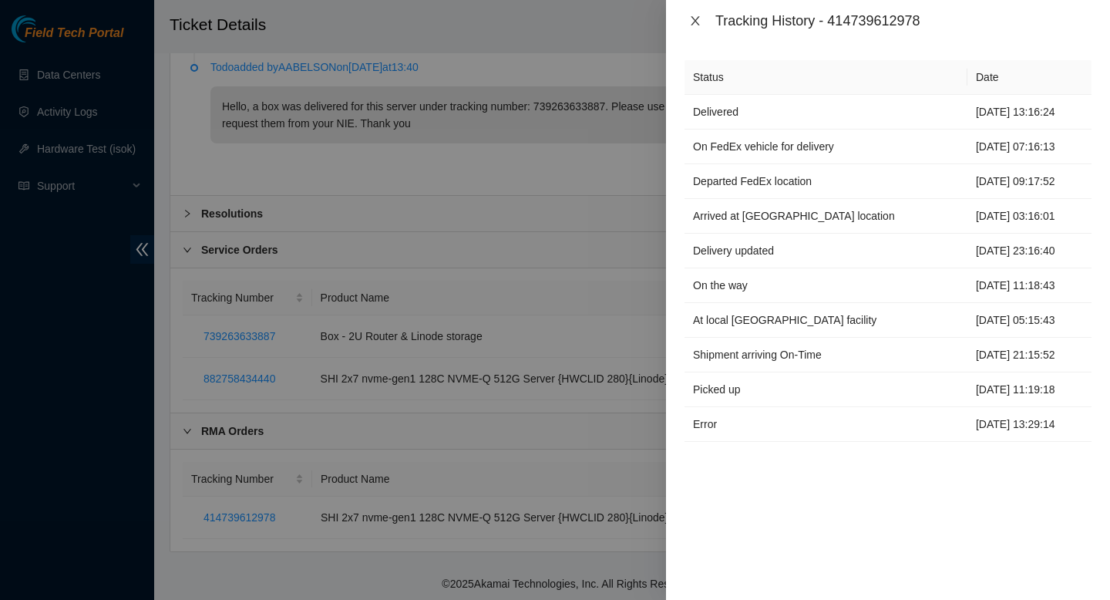
click at [696, 25] on icon "close" at bounding box center [695, 21] width 12 height 12
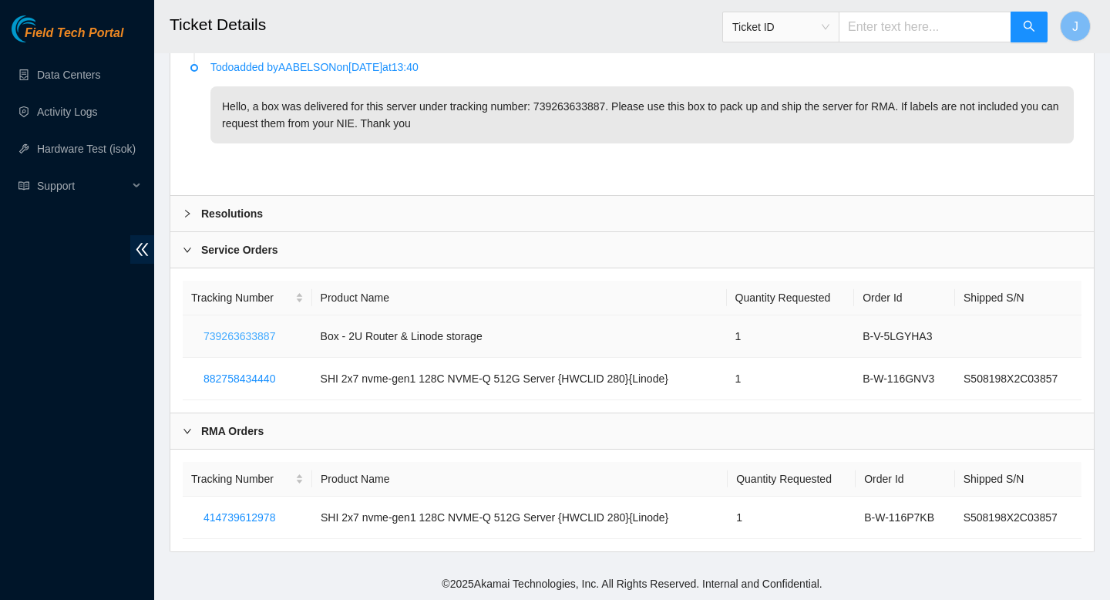
click at [258, 342] on span "739263633887" at bounding box center [240, 336] width 72 height 17
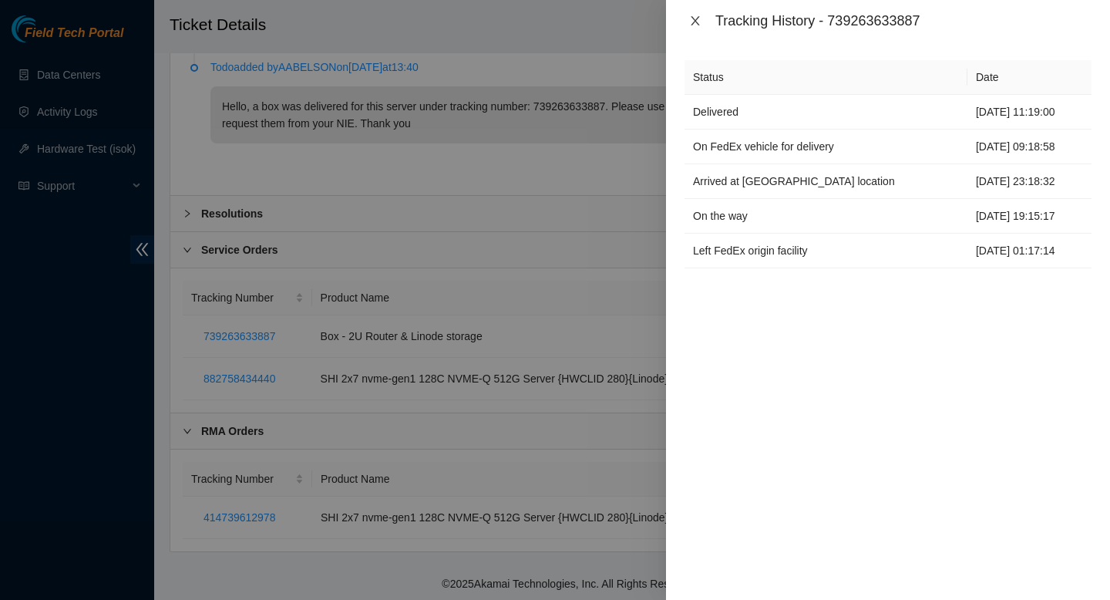
click at [695, 22] on icon "close" at bounding box center [695, 21] width 12 height 12
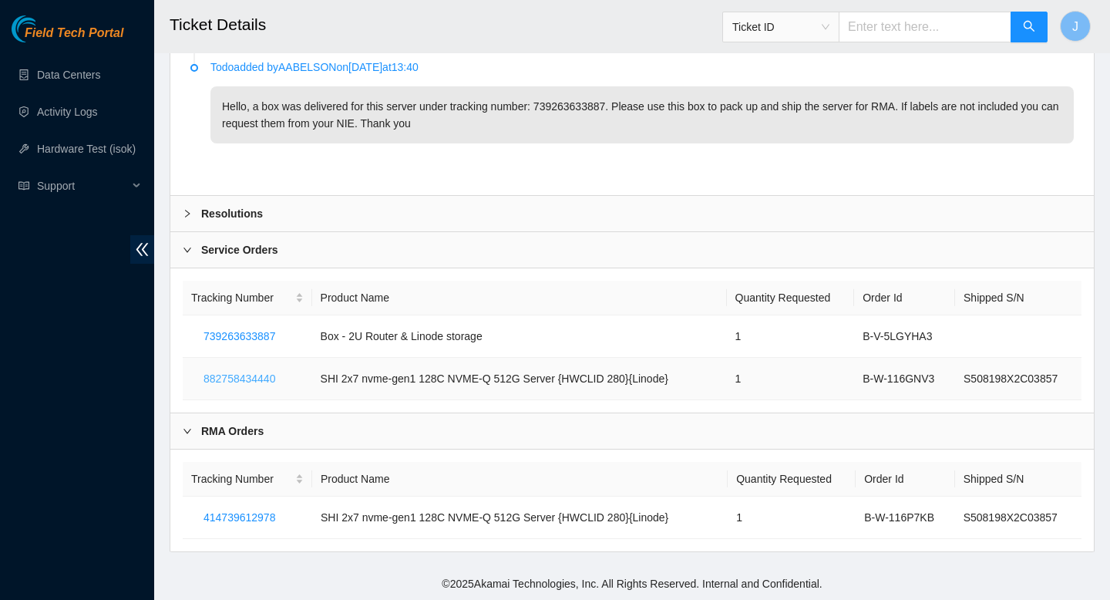
click at [249, 382] on span "882758434440" at bounding box center [240, 378] width 72 height 17
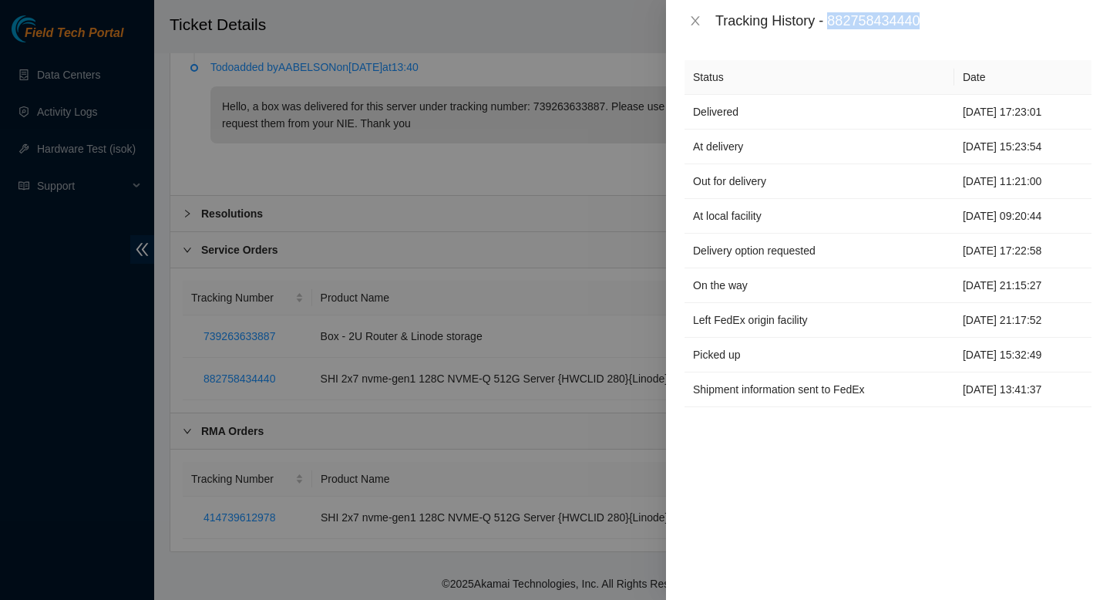
drag, startPoint x: 938, startPoint y: 22, endPoint x: 834, endPoint y: 26, distance: 103.4
click at [834, 25] on div "Tracking History - 882758434440" at bounding box center [904, 20] width 376 height 17
copy div "882758434440"
click at [691, 24] on icon "close" at bounding box center [695, 21] width 12 height 12
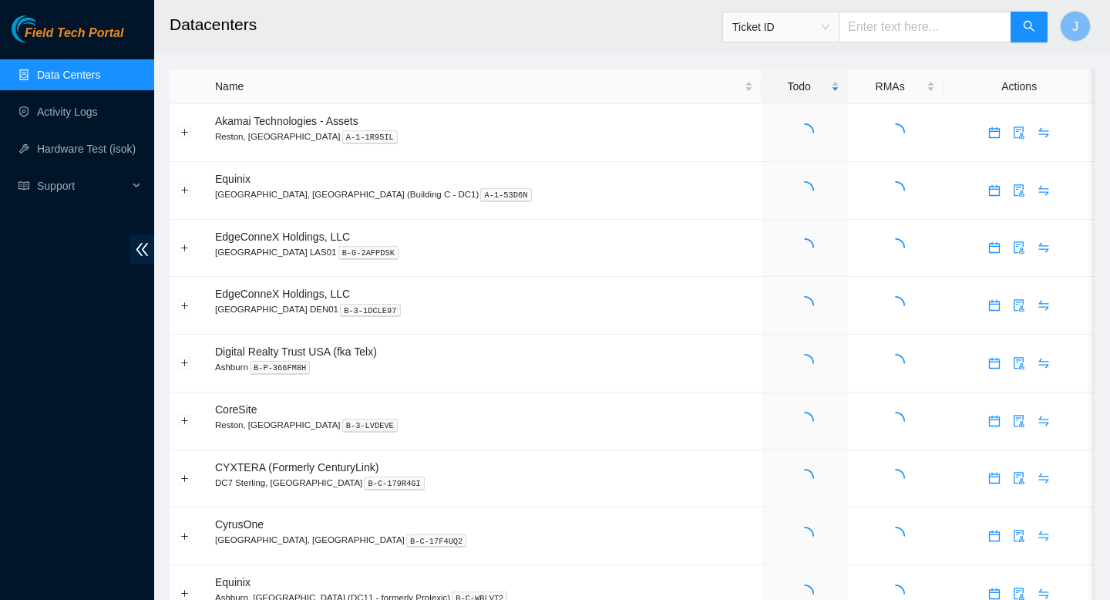
click at [944, 28] on input "text" at bounding box center [925, 27] width 173 height 31
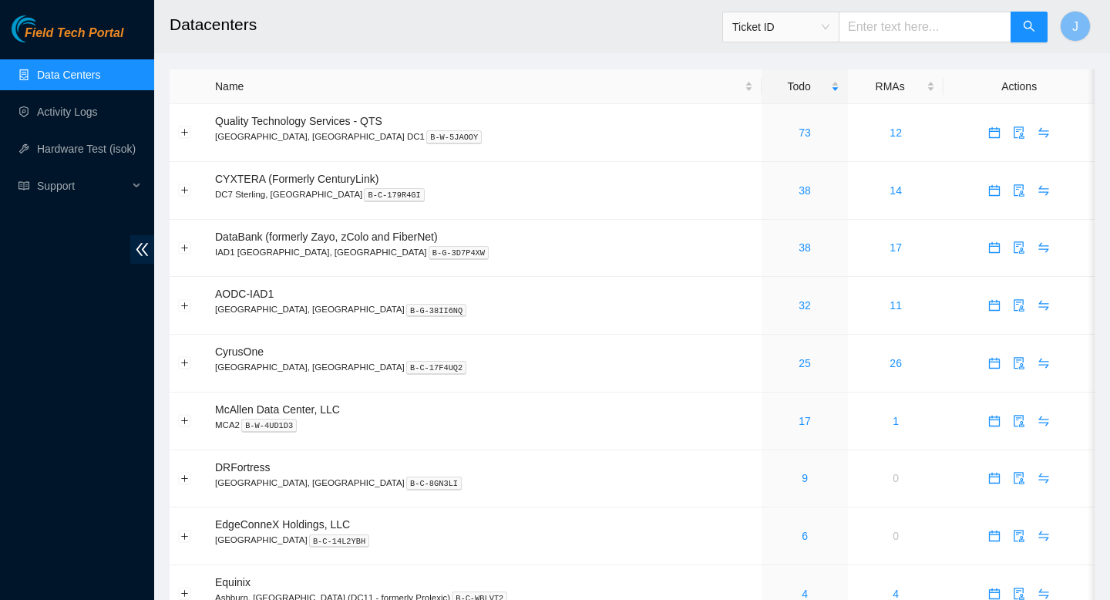
paste input "P73-Q13"
click at [830, 26] on span "Ticket ID" at bounding box center [781, 26] width 97 height 23
type input "P73-Q13"
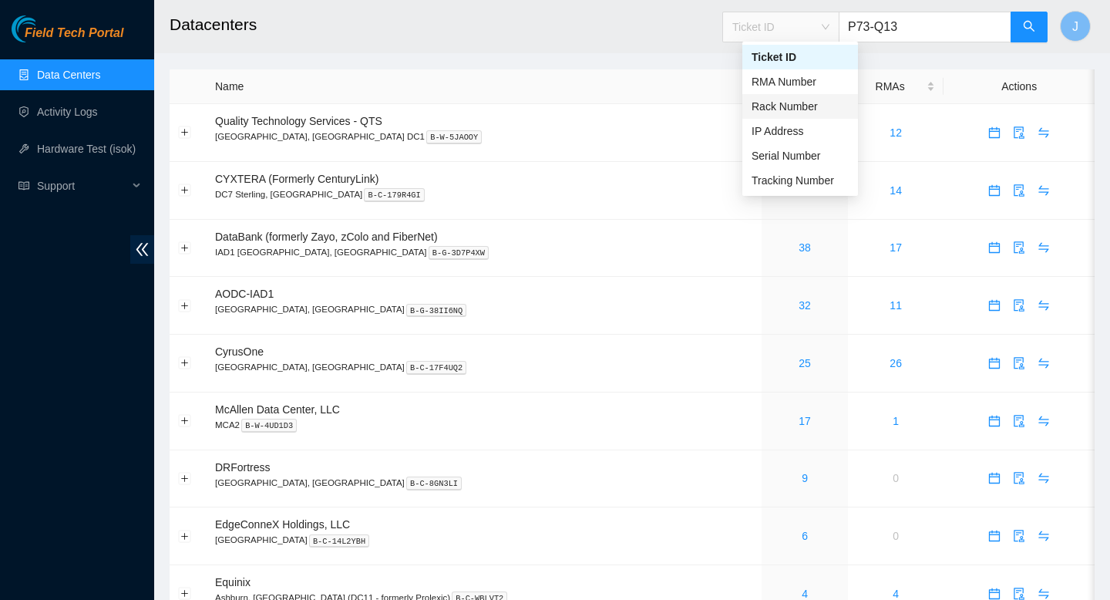
click at [795, 102] on div "Rack Number" at bounding box center [800, 106] width 97 height 17
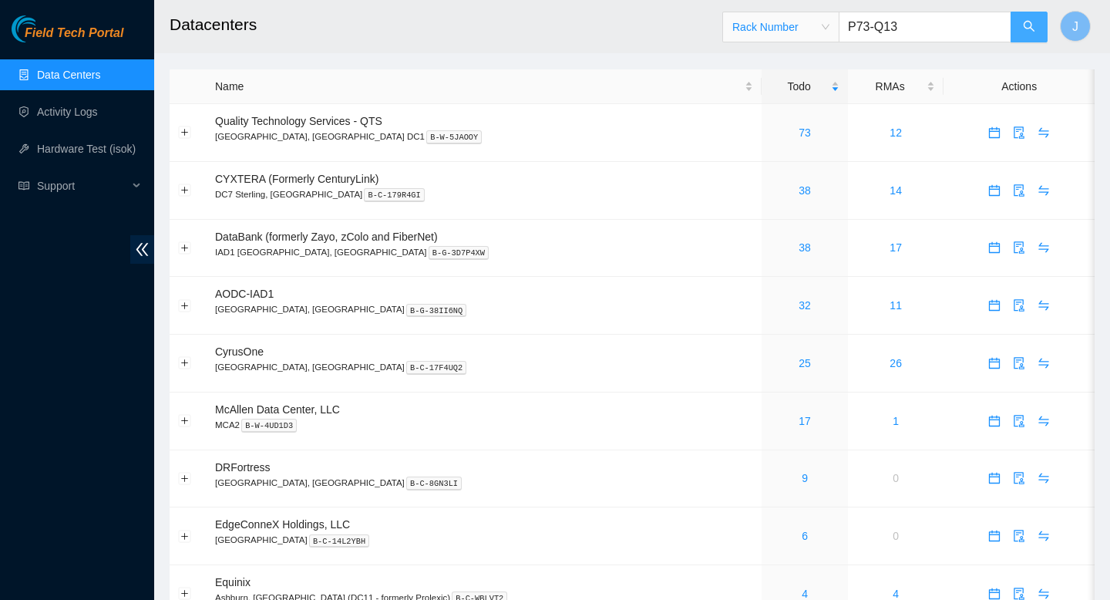
click at [1029, 29] on icon "search" at bounding box center [1029, 26] width 12 height 12
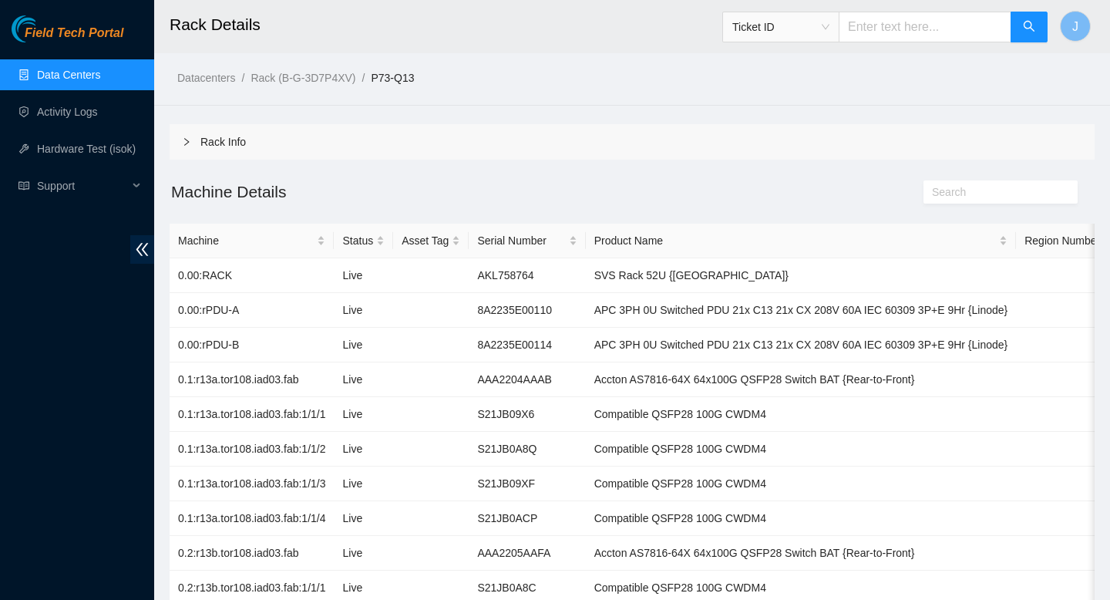
click at [928, 32] on input "text" at bounding box center [925, 27] width 173 height 31
paste input "B-V-5HNPLZP"
type input "B-V-5HNPLZP"
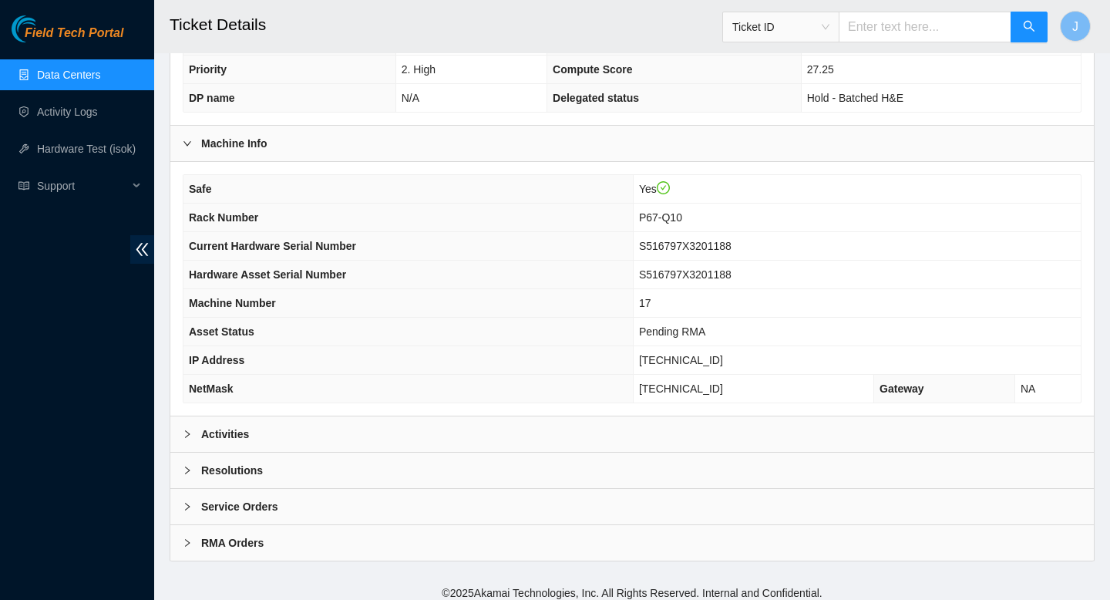
scroll to position [396, 0]
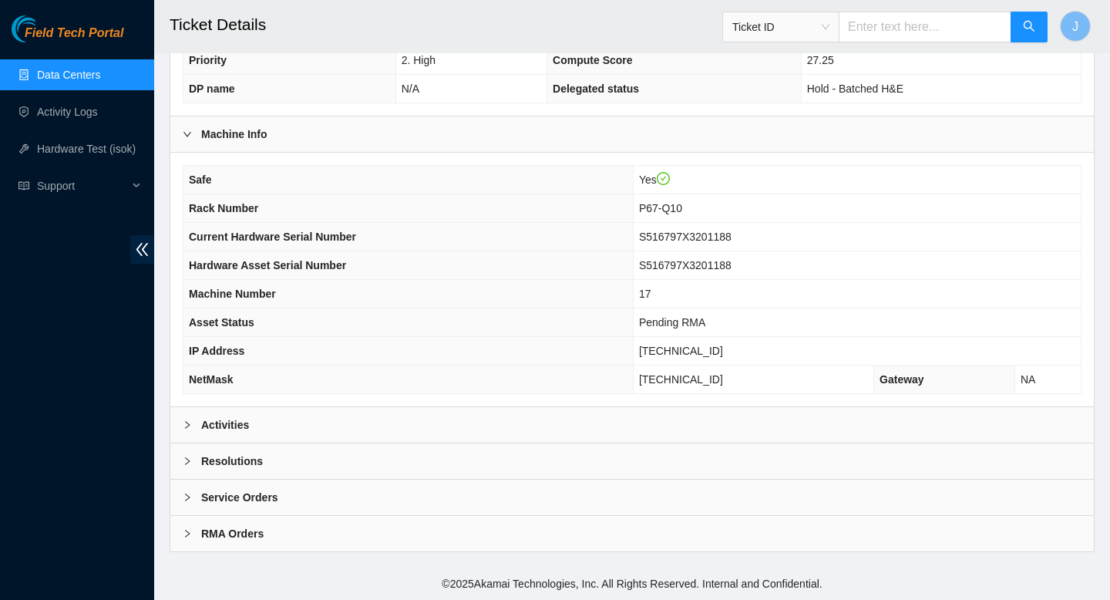
click at [568, 419] on div "Activities" at bounding box center [632, 424] width 924 height 35
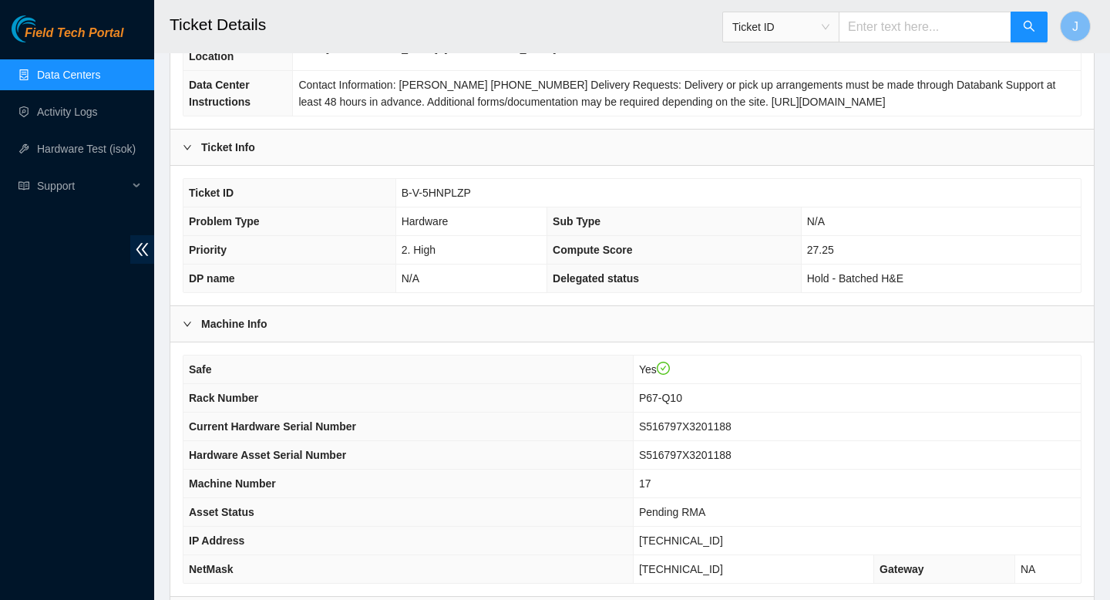
scroll to position [172, 0]
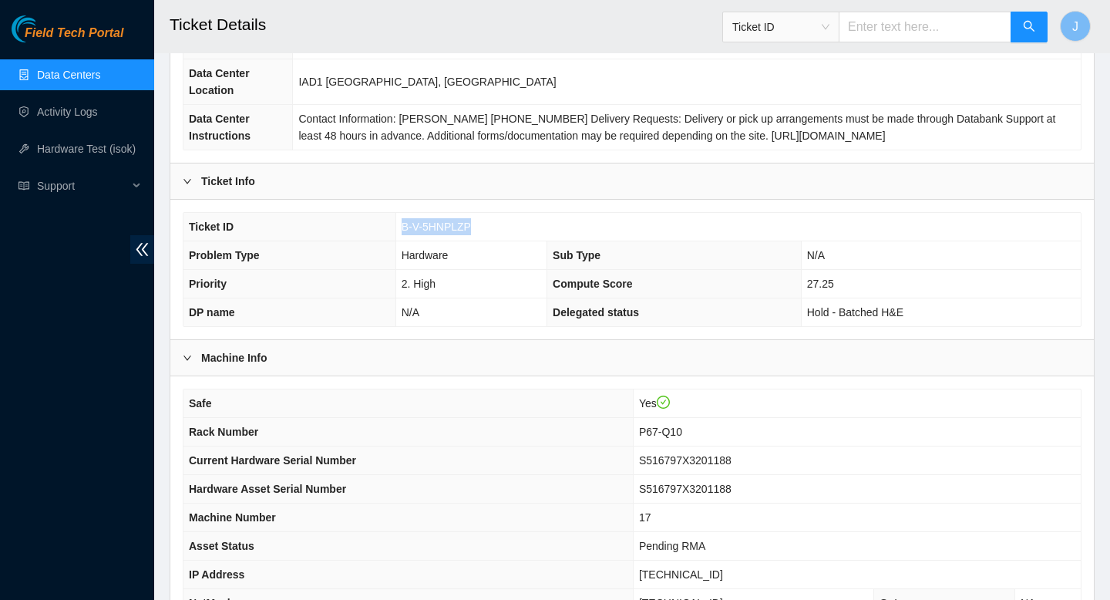
drag, startPoint x: 475, startPoint y: 233, endPoint x: 389, endPoint y: 234, distance: 85.6
click at [389, 234] on tr "Ticket ID B-V-5HNPLZP" at bounding box center [633, 227] width 898 height 29
copy tr "B-V-5HNPLZP"
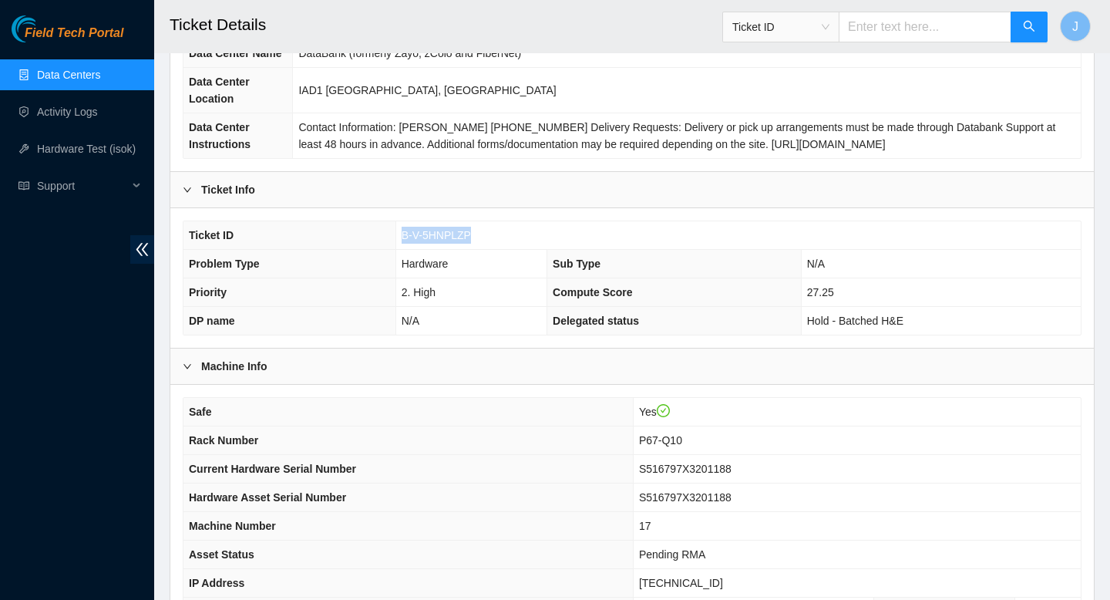
scroll to position [160, 0]
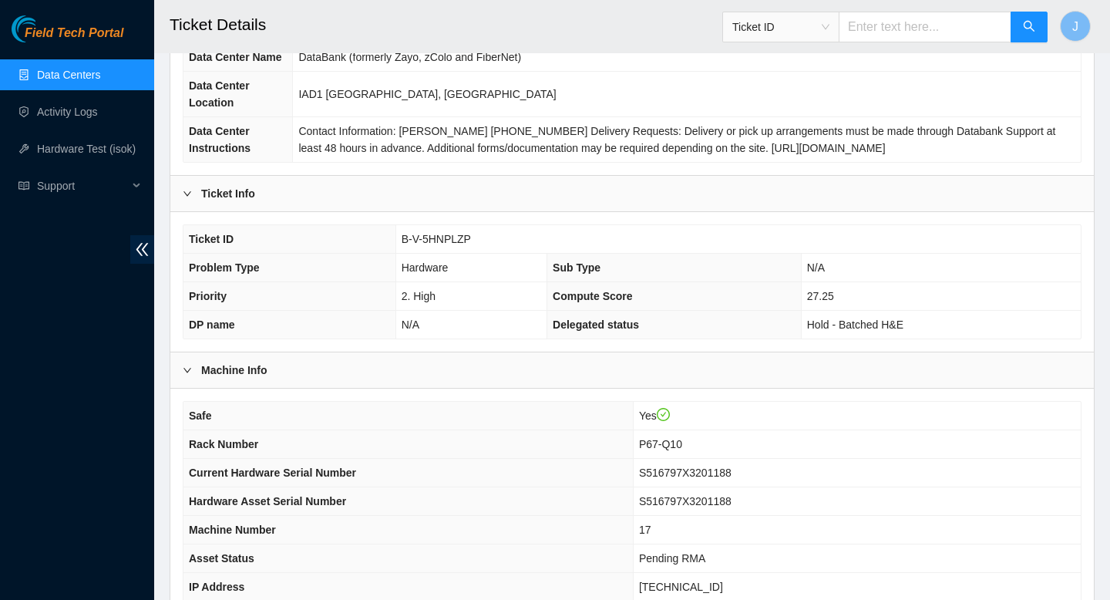
click at [918, 27] on input "text" at bounding box center [925, 27] width 173 height 31
paste input "739263637003"
click at [816, 35] on span "Ticket ID" at bounding box center [781, 26] width 97 height 23
type input "739263637003"
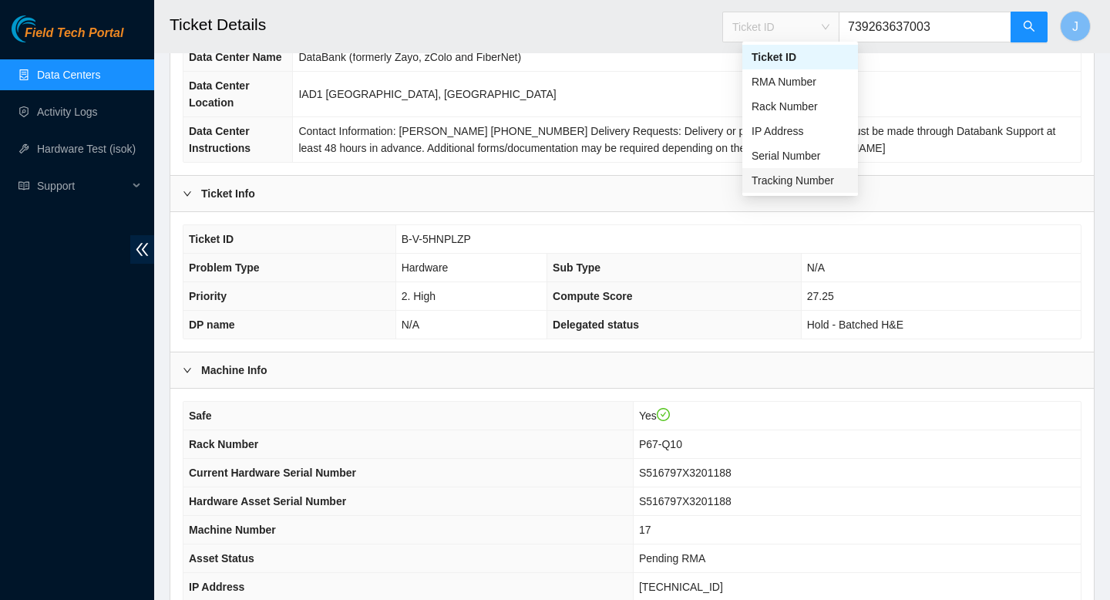
click at [793, 182] on div "Tracking Number" at bounding box center [800, 180] width 97 height 17
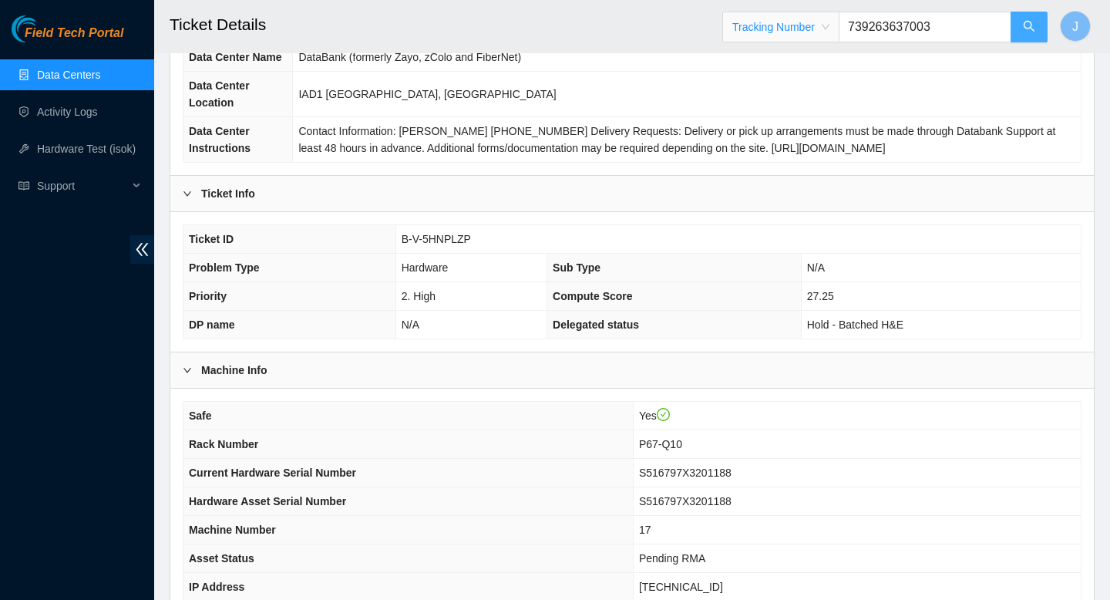
click at [1029, 25] on icon "search" at bounding box center [1029, 26] width 12 height 12
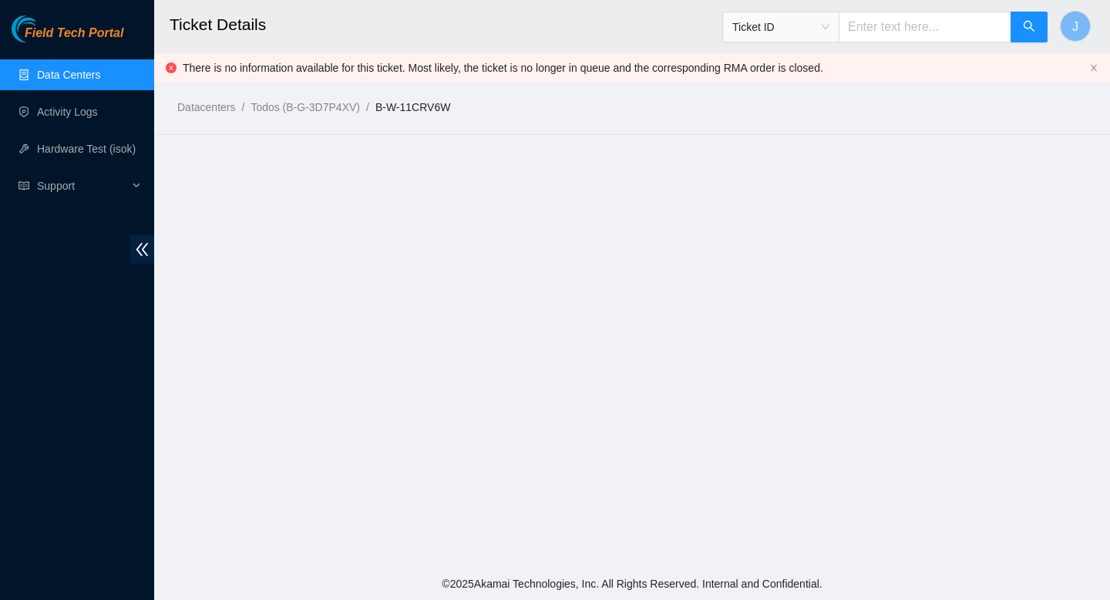
click at [928, 38] on input "text" at bounding box center [925, 27] width 173 height 31
paste input "B-V-5HNPLZP"
type input "B-V-5HNPLZP"
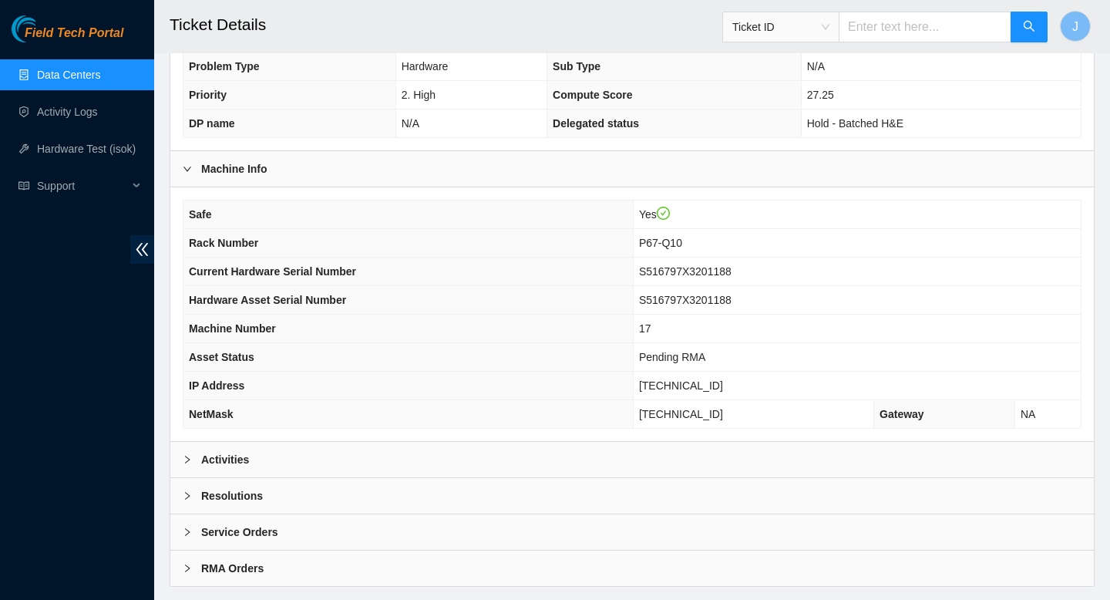
scroll to position [396, 0]
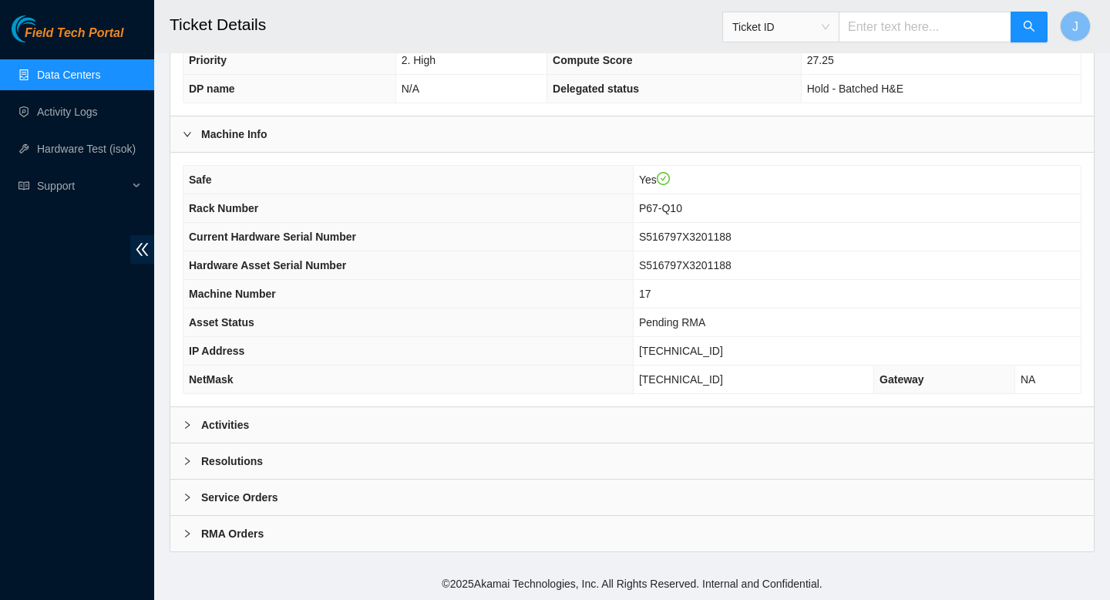
click at [507, 429] on div "Activities" at bounding box center [632, 424] width 924 height 35
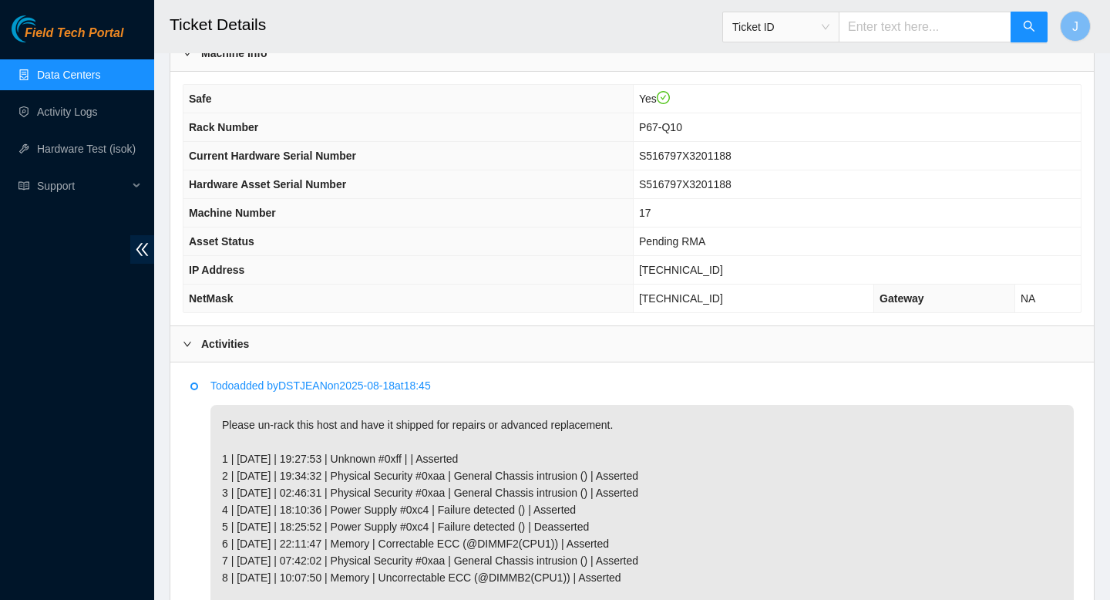
scroll to position [476, 0]
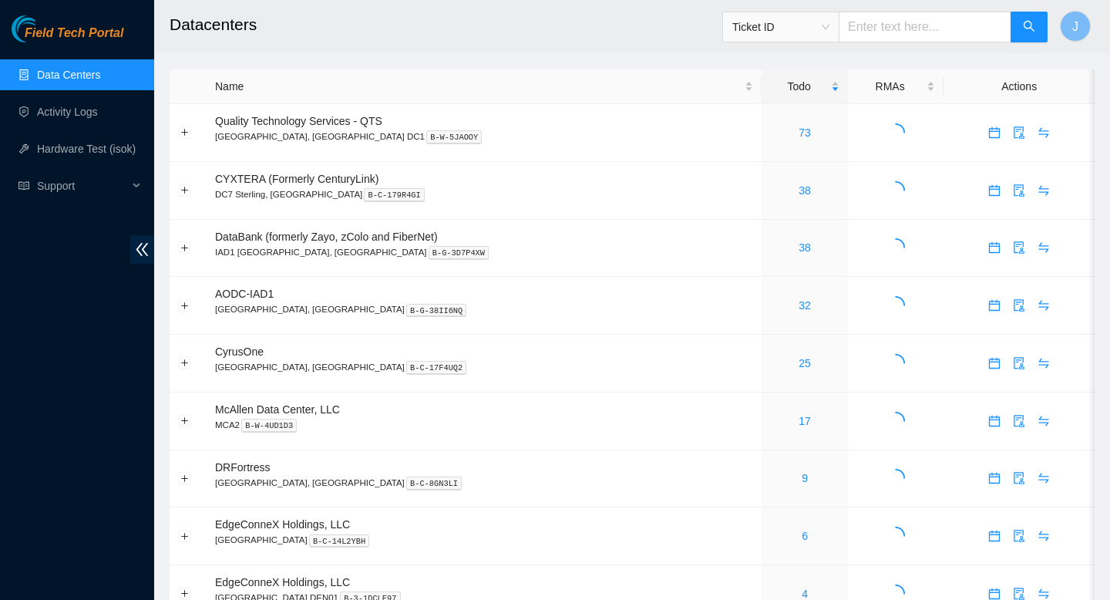
click at [894, 35] on input "text" at bounding box center [925, 27] width 173 height 31
paste input "B-W-15JYV0L"
type input "B-W-15JYV0L"
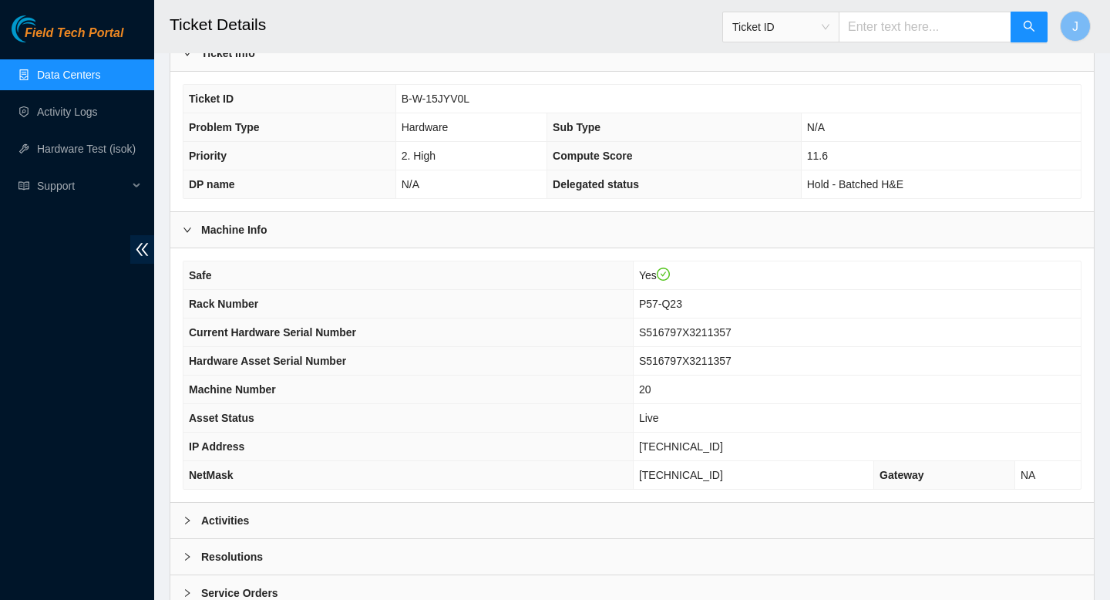
scroll to position [307, 0]
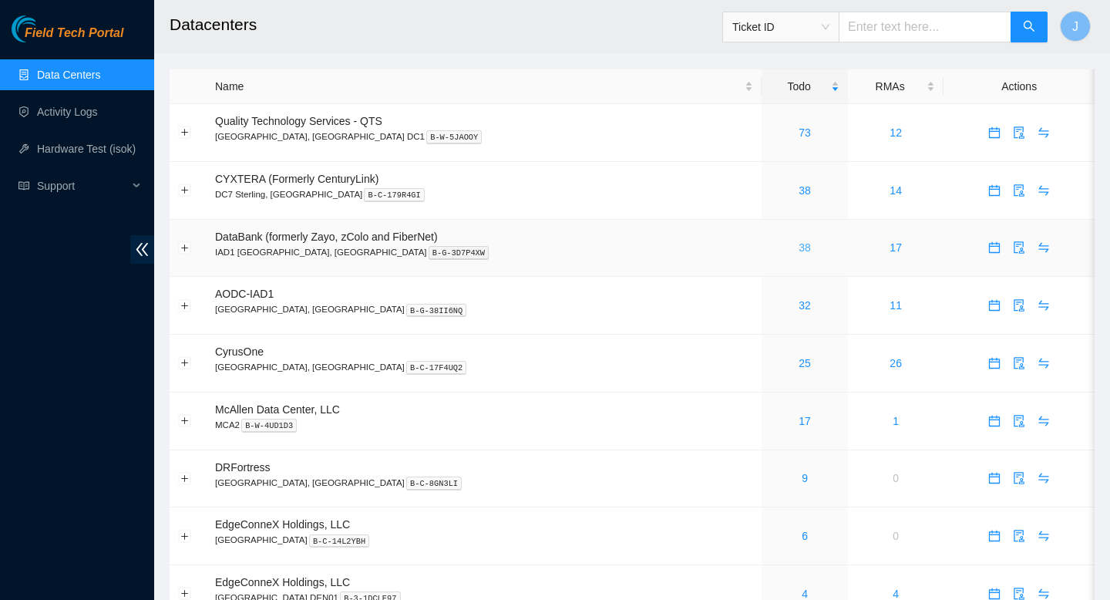
click at [799, 254] on link "38" at bounding box center [805, 247] width 12 height 12
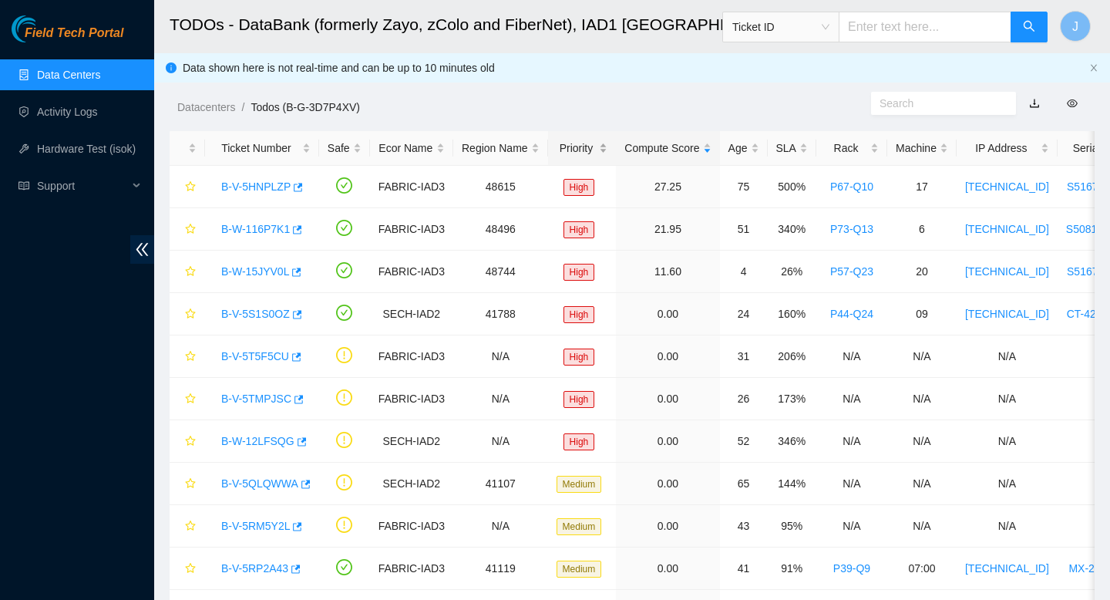
click at [608, 144] on div "Priority" at bounding box center [583, 148] width 52 height 17
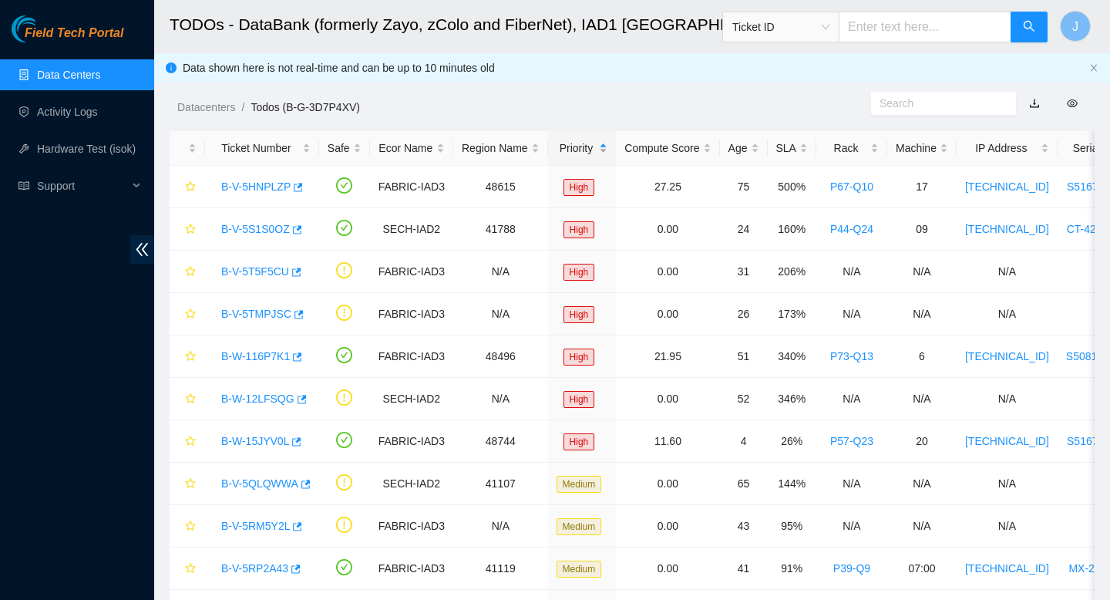
click at [608, 144] on div "Priority" at bounding box center [583, 148] width 52 height 17
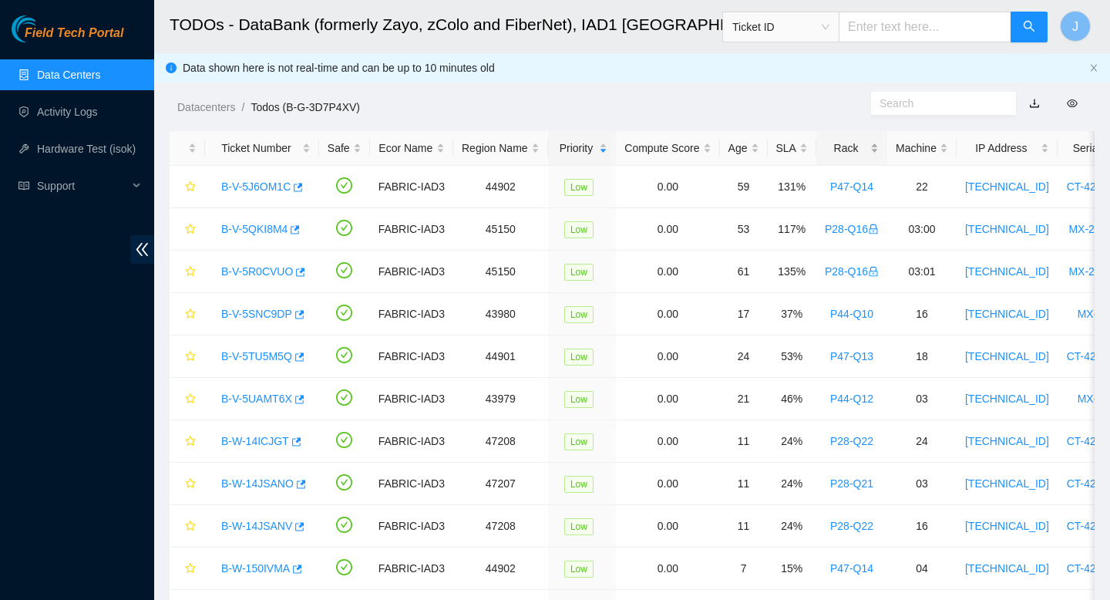
click at [879, 148] on div "Rack" at bounding box center [852, 148] width 54 height 17
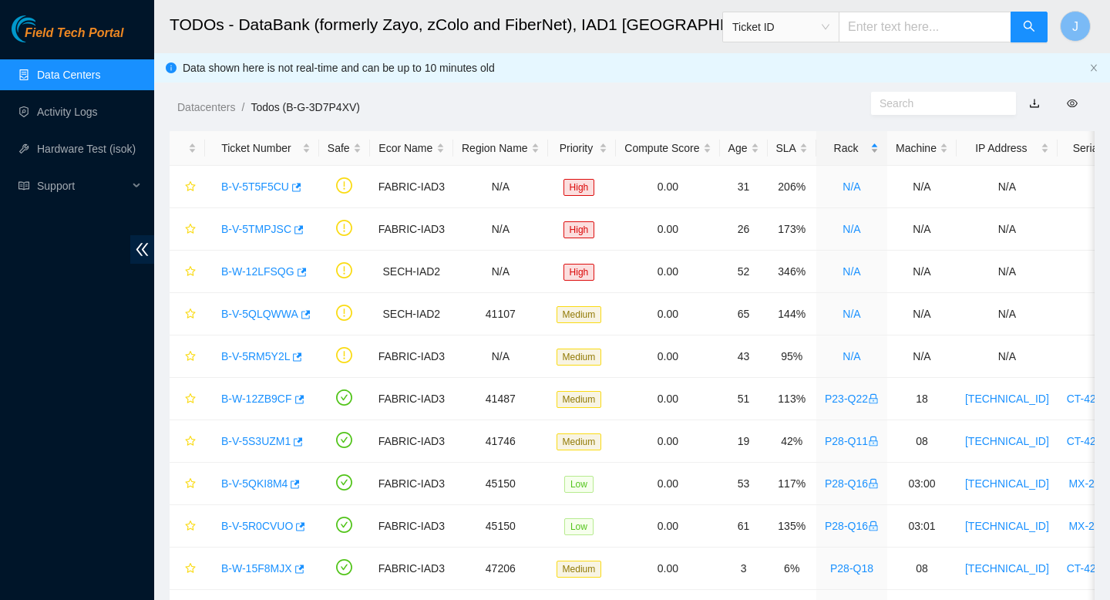
click at [879, 148] on div "Rack" at bounding box center [852, 148] width 54 height 17
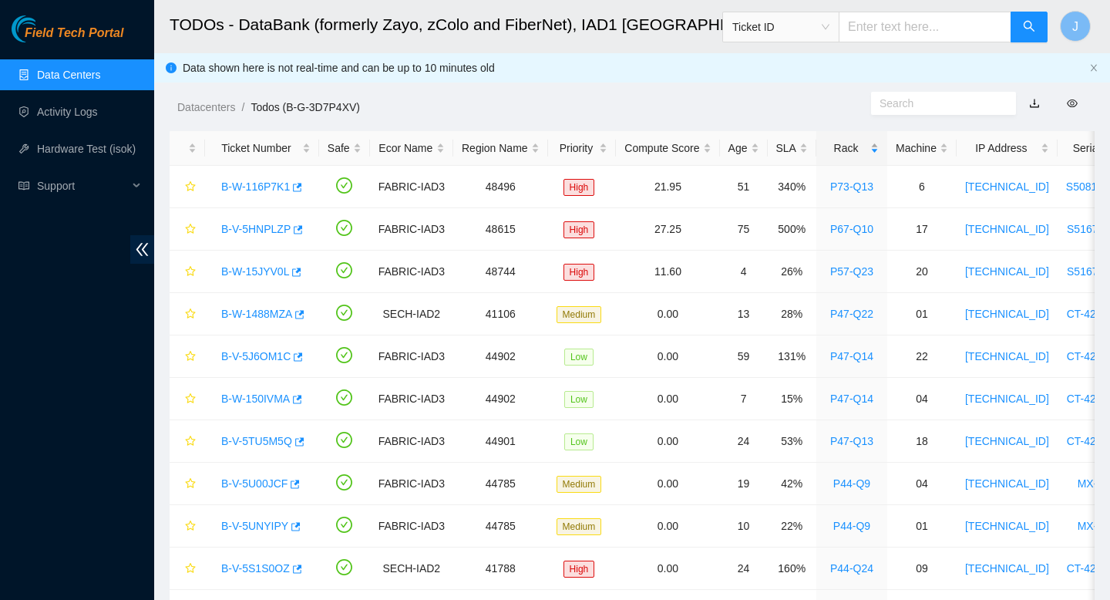
click at [879, 148] on div "Rack" at bounding box center [852, 148] width 54 height 17
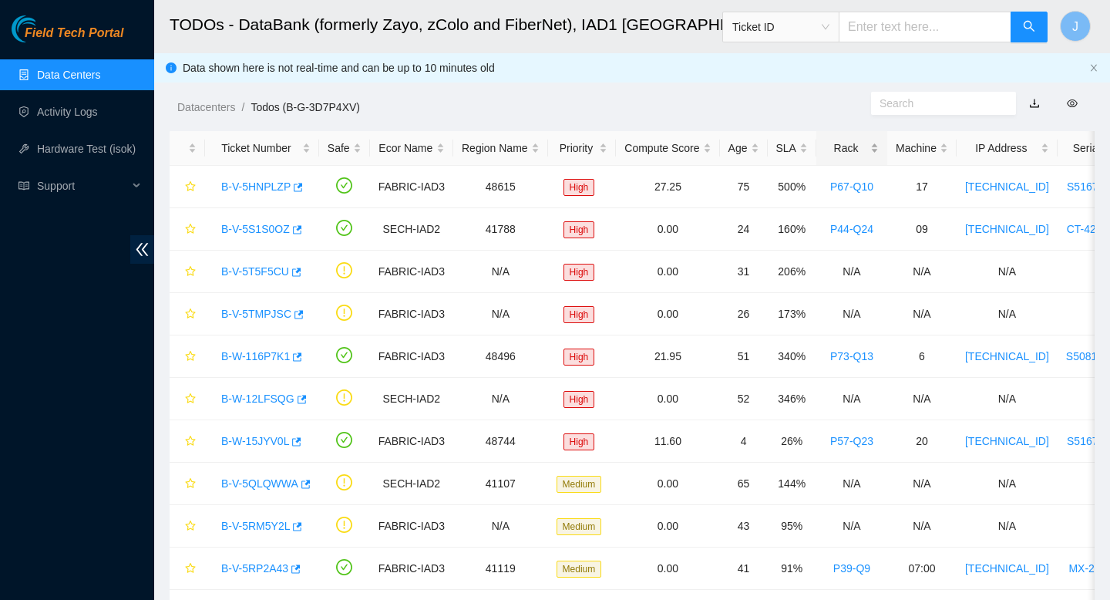
click at [879, 148] on div "Rack" at bounding box center [852, 148] width 54 height 17
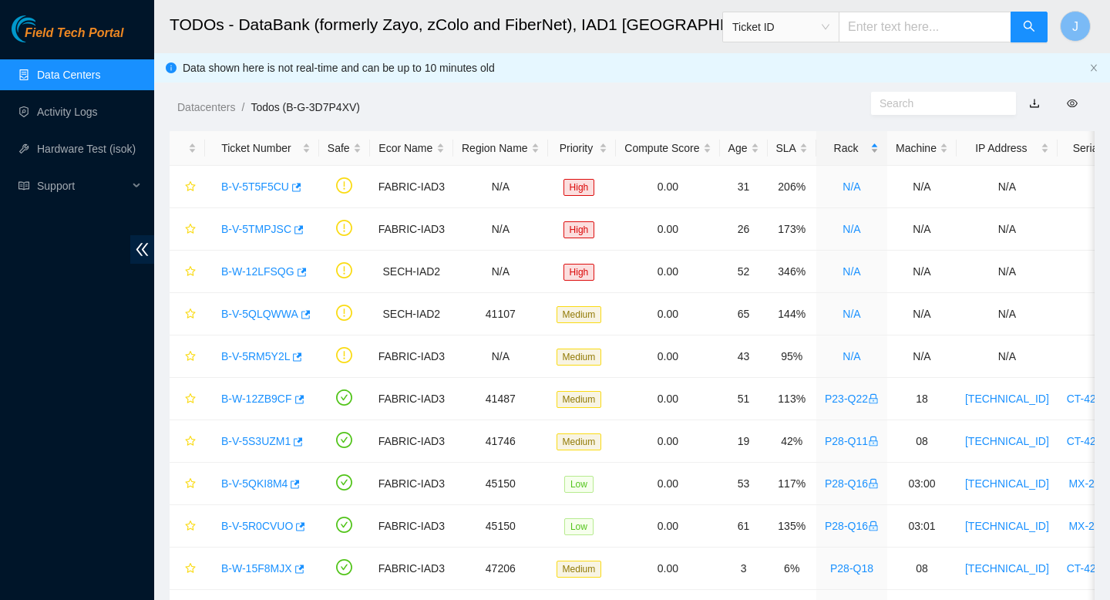
click at [879, 148] on div "Rack" at bounding box center [852, 148] width 54 height 17
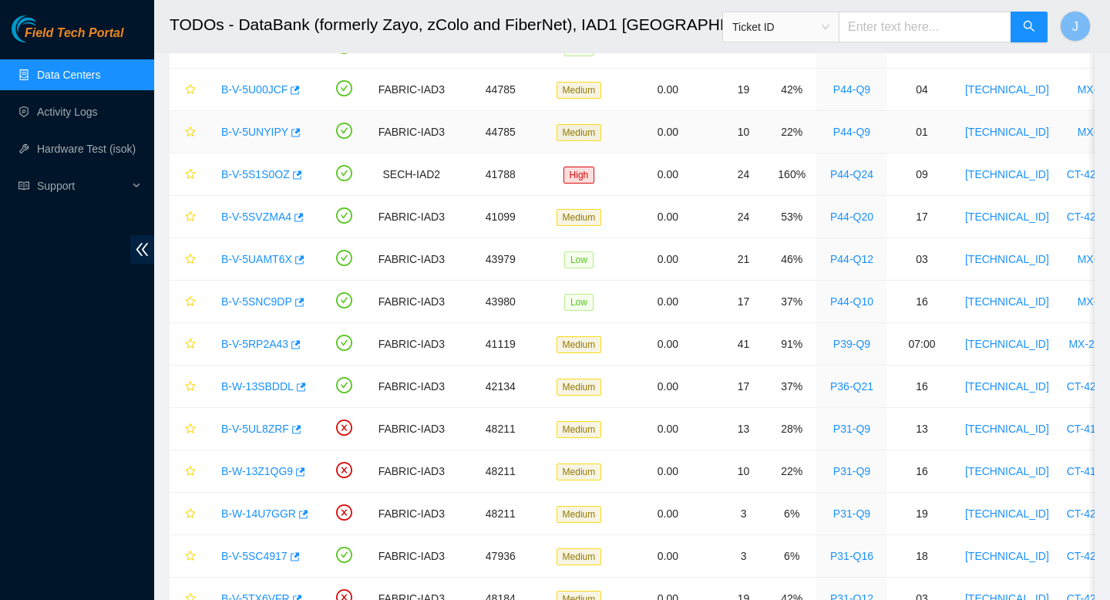
scroll to position [406, 0]
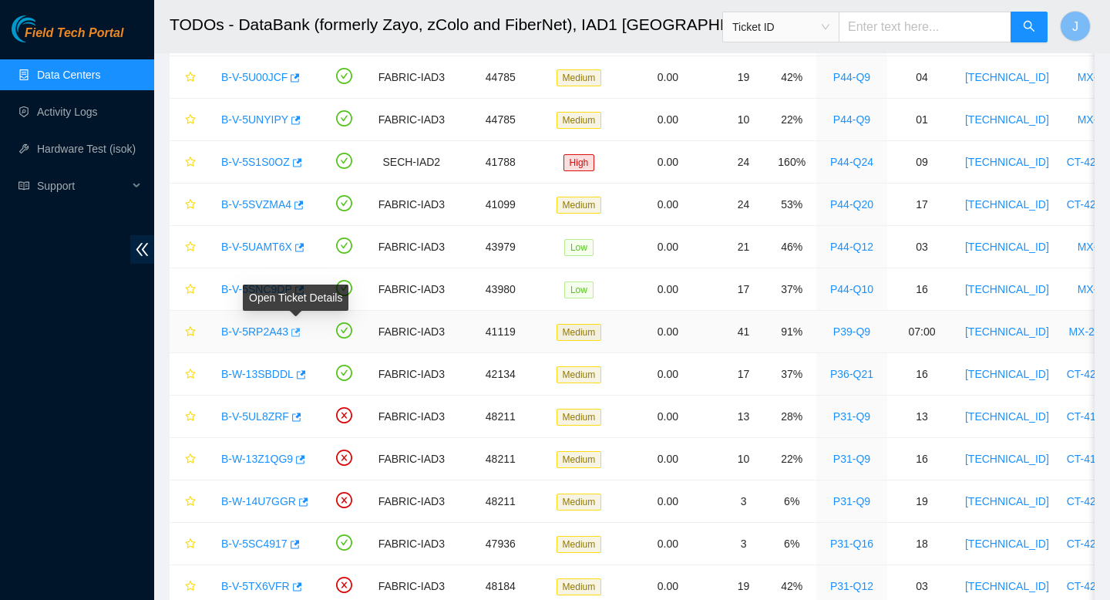
click at [298, 336] on icon "button" at bounding box center [294, 332] width 11 height 11
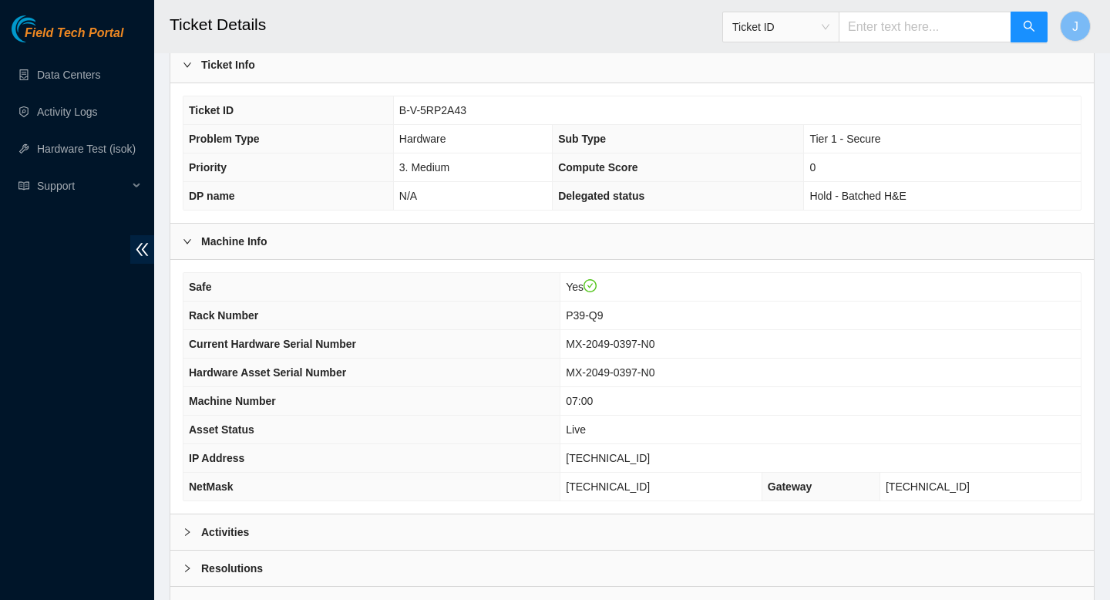
scroll to position [396, 0]
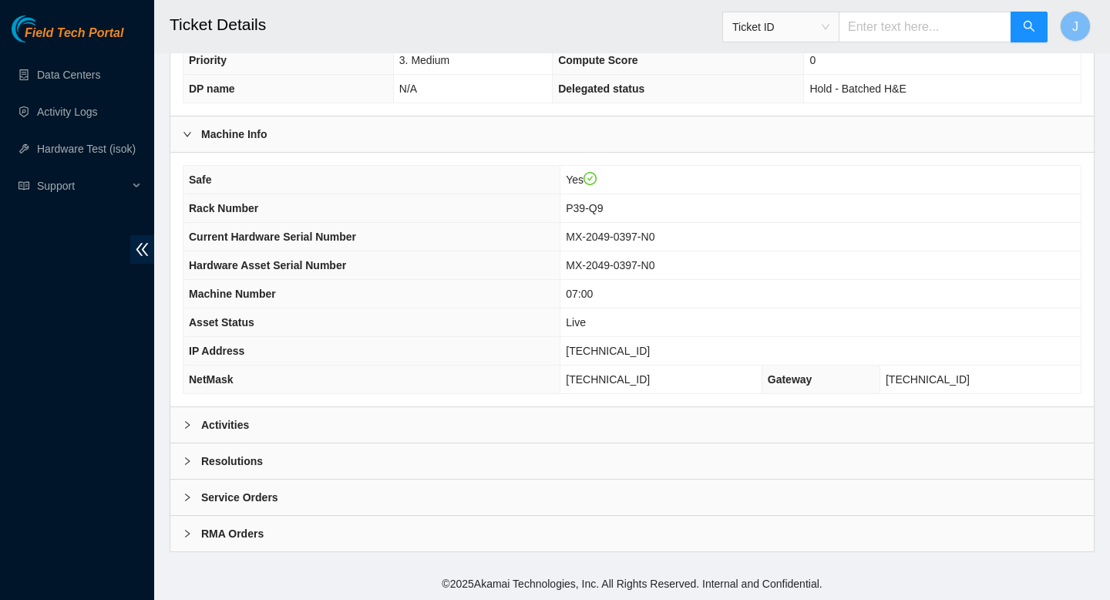
click at [457, 425] on div "Activities" at bounding box center [632, 424] width 924 height 35
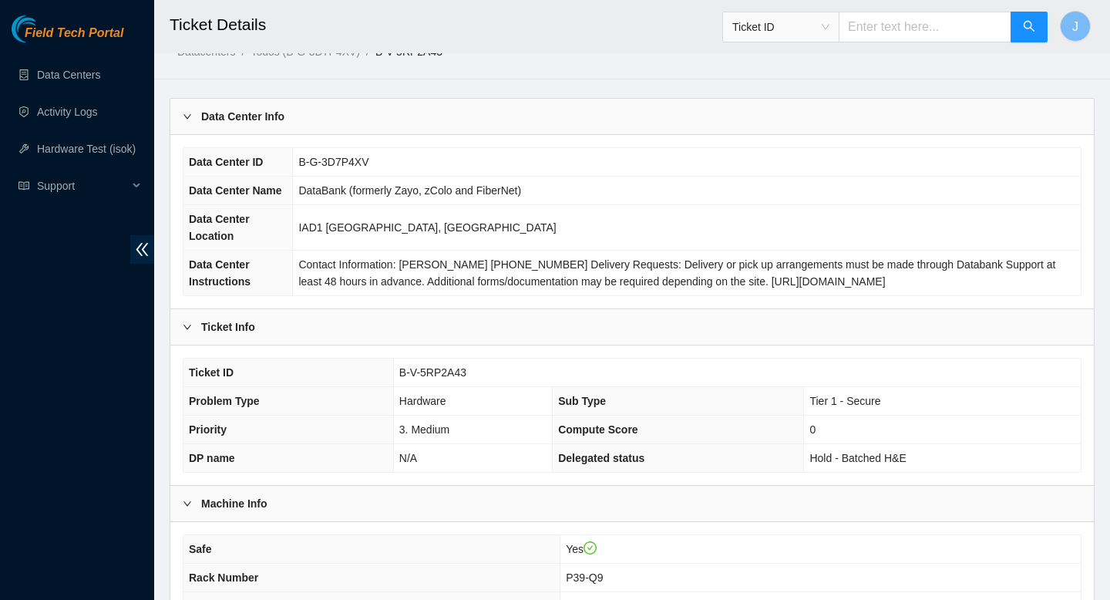
scroll to position [0, 0]
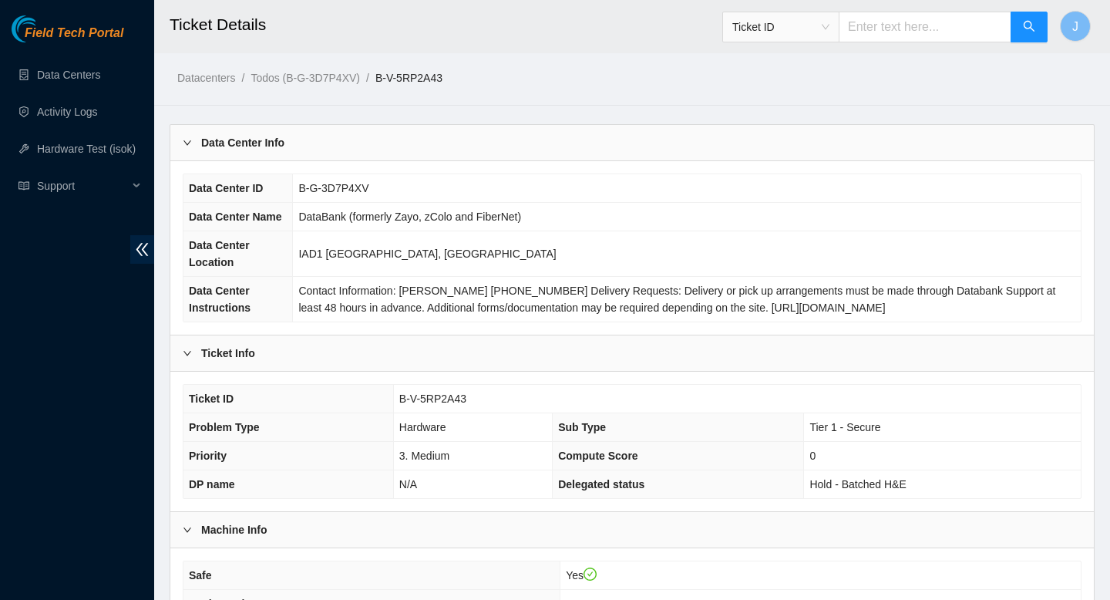
click at [929, 20] on input "text" at bounding box center [925, 27] width 173 height 31
paste input "3.02.06.039"
type input "3.02.06.039"
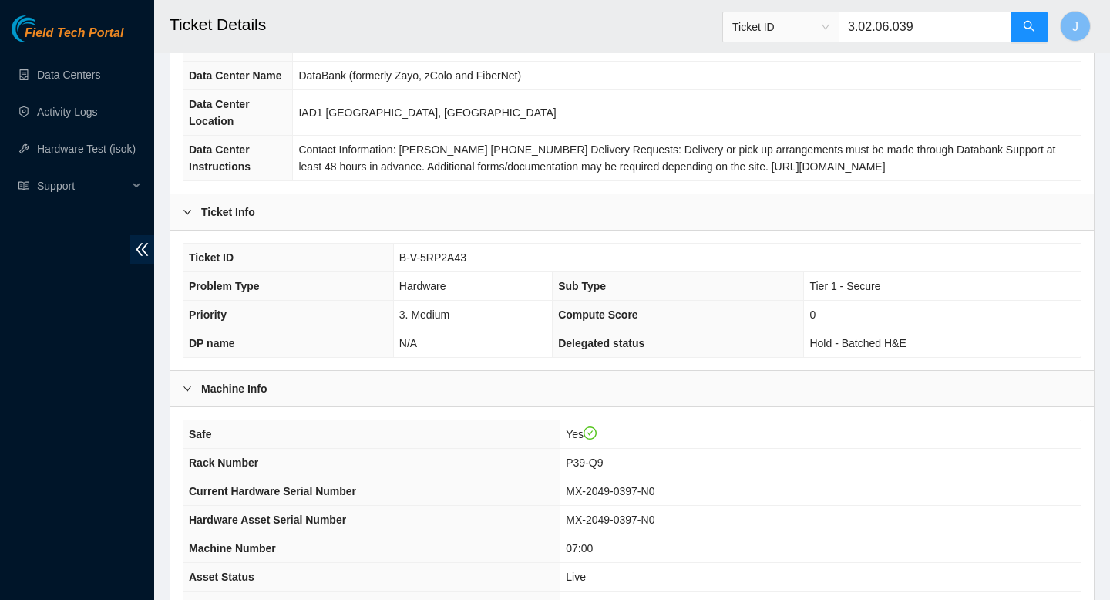
scroll to position [128, 0]
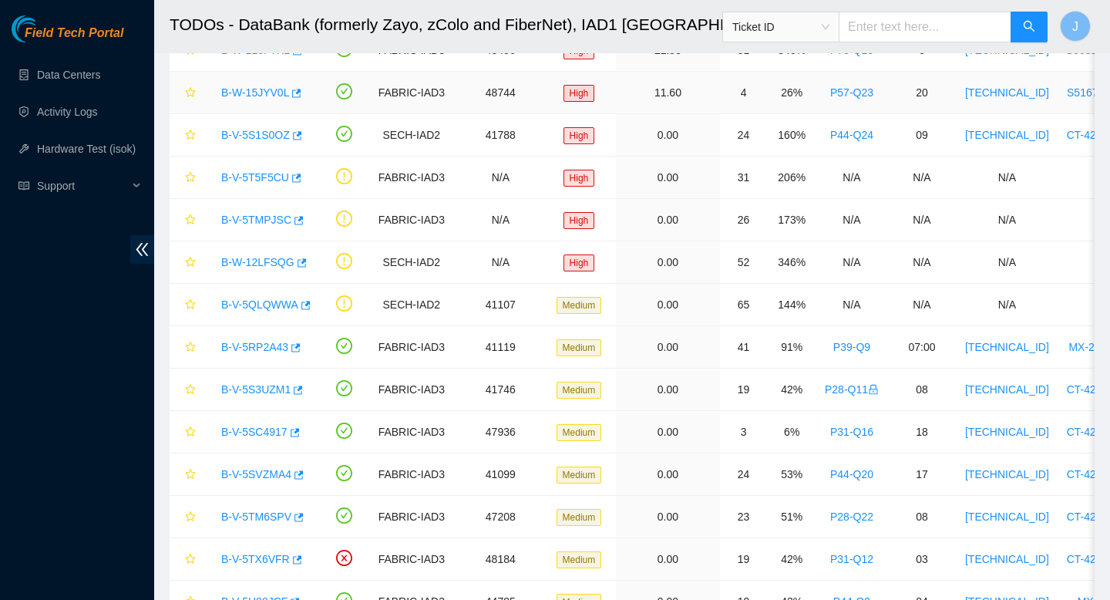
scroll to position [190, 0]
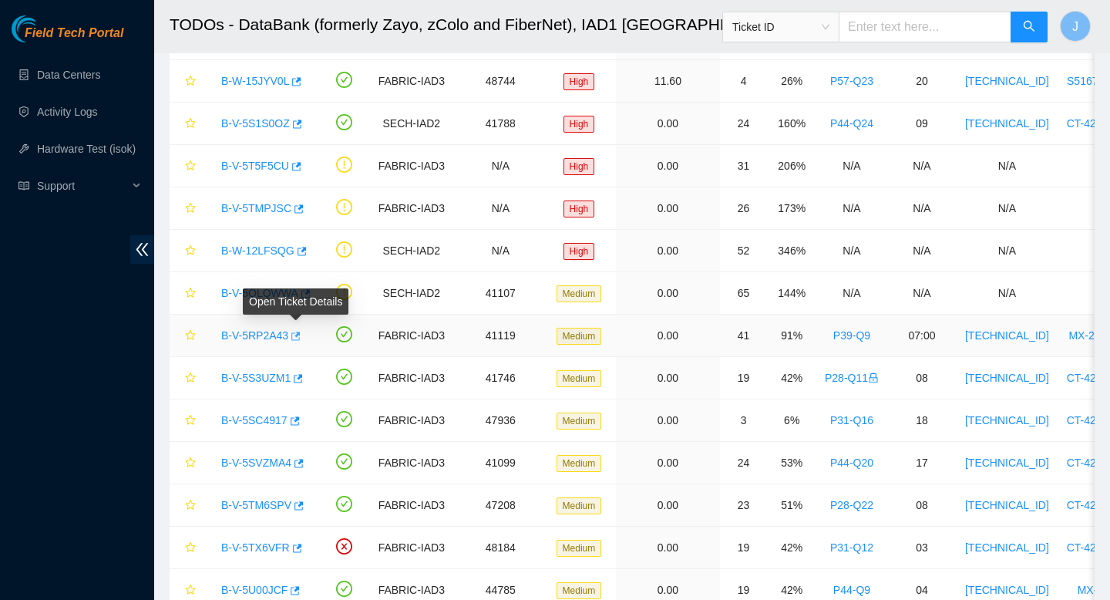
click at [299, 338] on icon "button" at bounding box center [294, 336] width 11 height 11
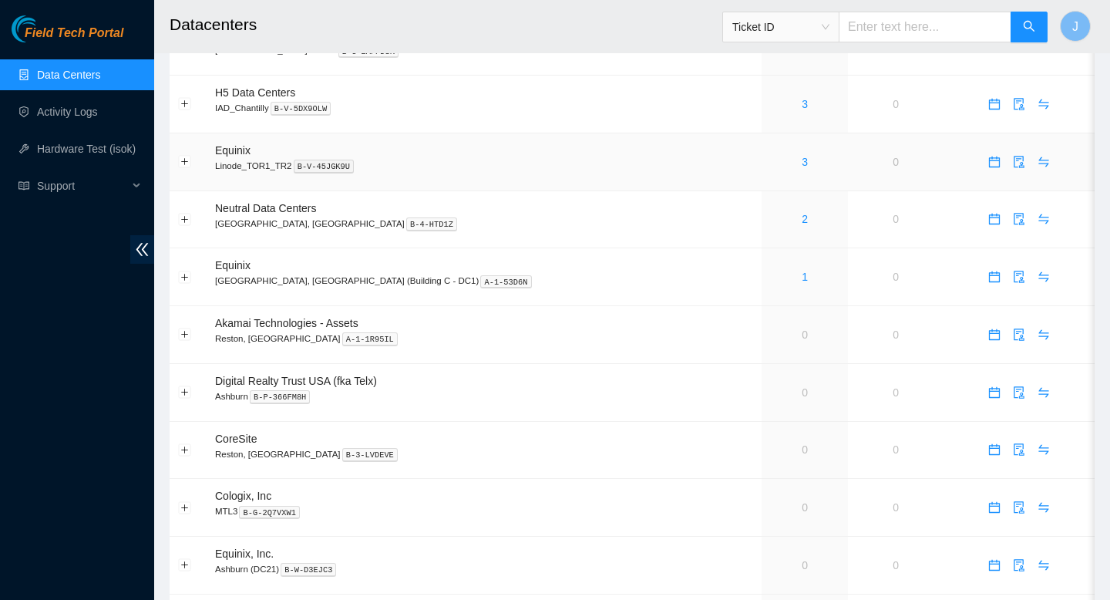
scroll to position [722, 0]
click at [802, 281] on link "1" at bounding box center [805, 275] width 6 height 12
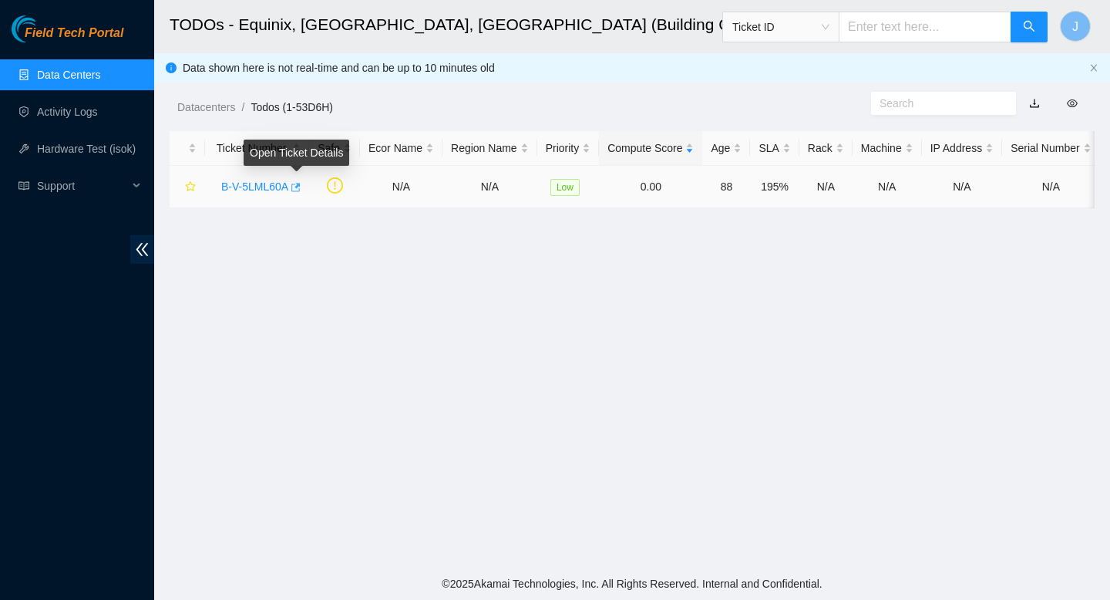
click at [300, 192] on span "button" at bounding box center [294, 188] width 11 height 12
click at [100, 69] on link "Data Centers" at bounding box center [68, 75] width 63 height 12
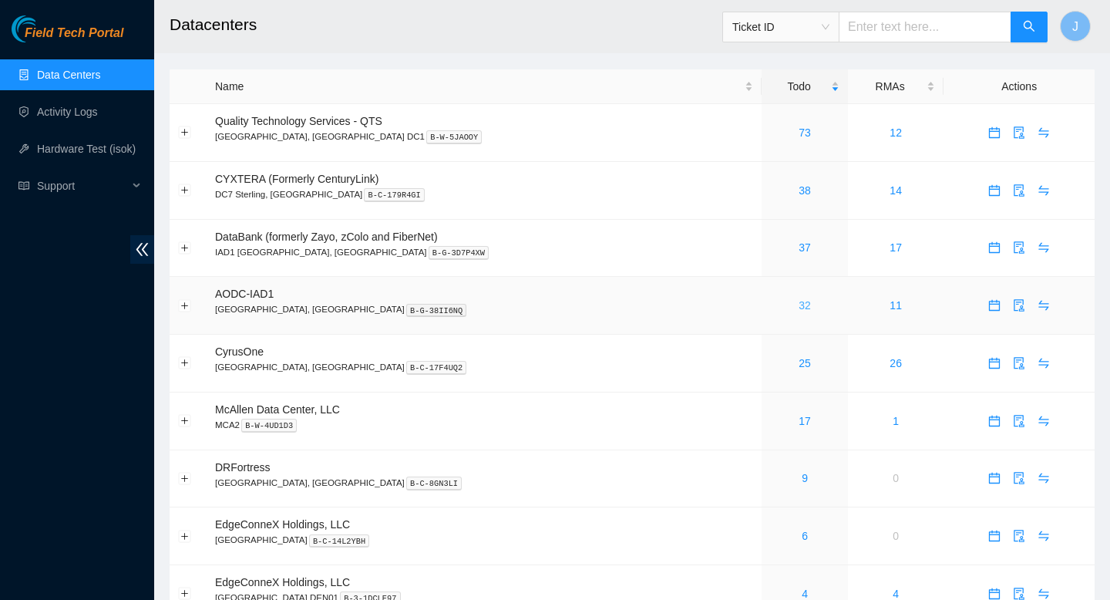
click at [799, 312] on link "32" at bounding box center [805, 305] width 12 height 12
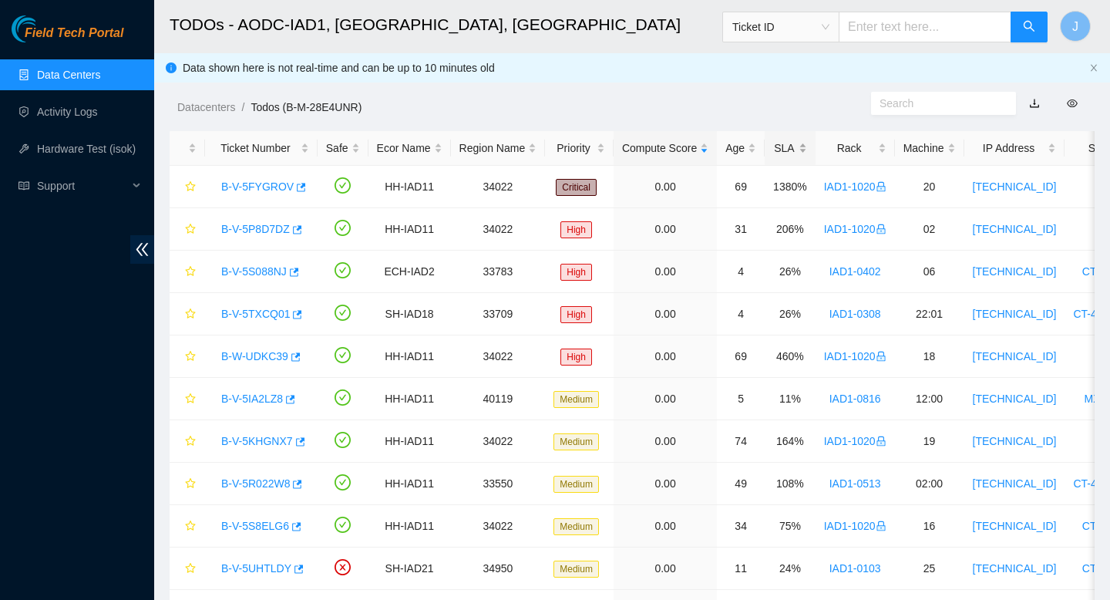
click at [807, 148] on div "SLA" at bounding box center [790, 148] width 34 height 17
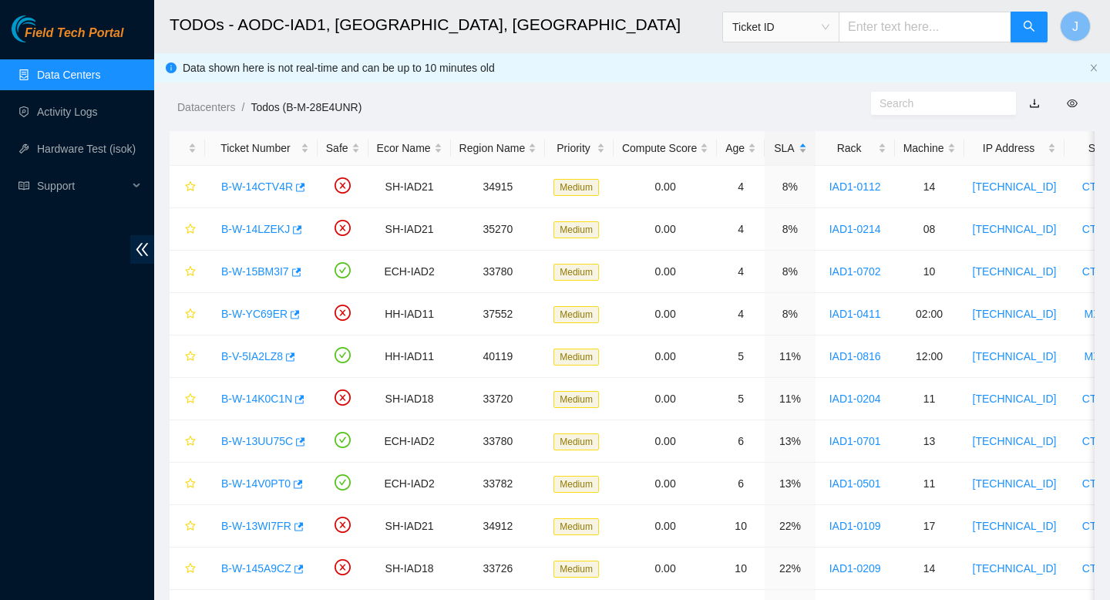
click at [807, 148] on div "SLA" at bounding box center [790, 148] width 34 height 17
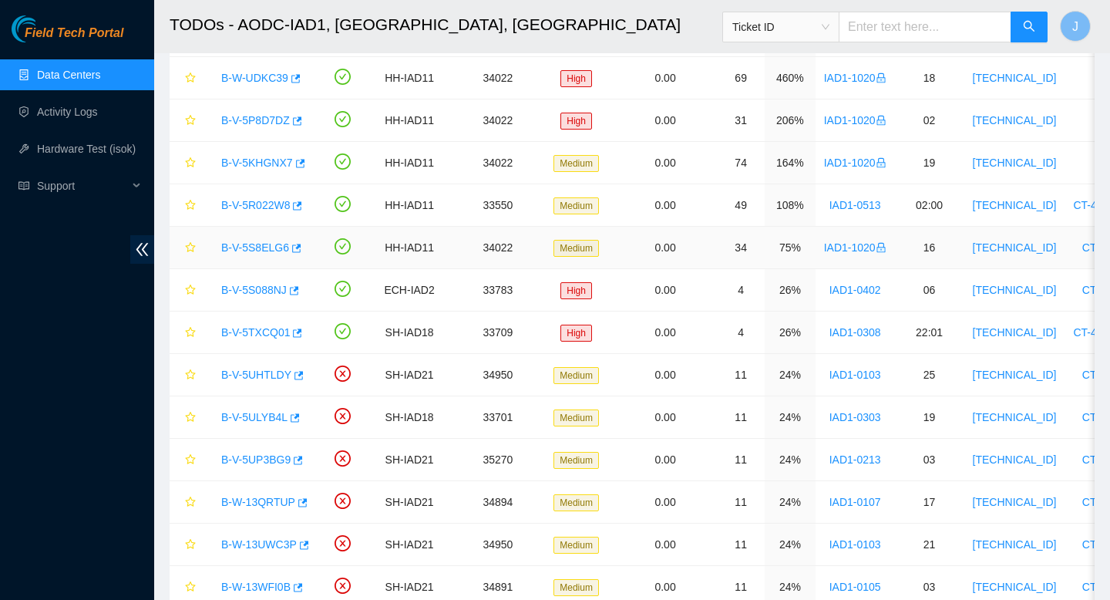
scroll to position [153, 0]
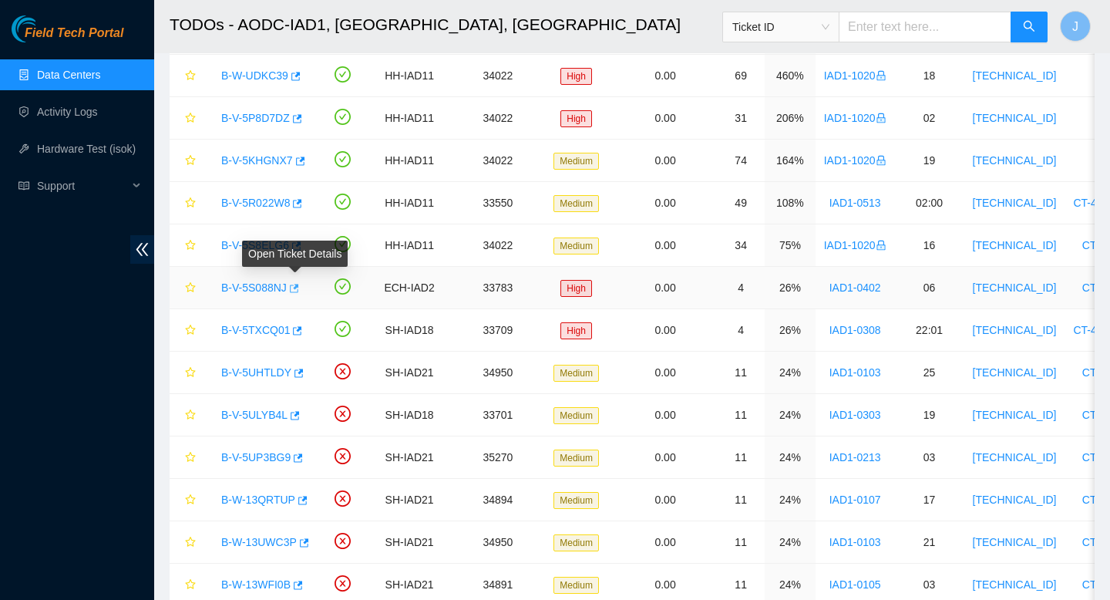
click at [298, 286] on icon "button" at bounding box center [293, 288] width 11 height 11
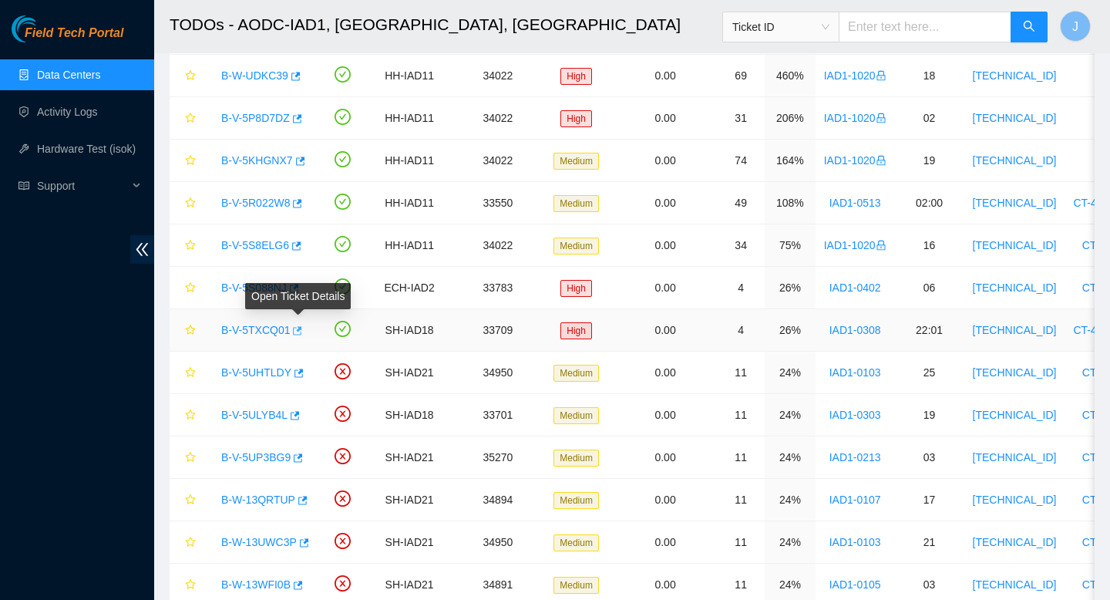
click at [303, 331] on icon "button" at bounding box center [298, 330] width 9 height 8
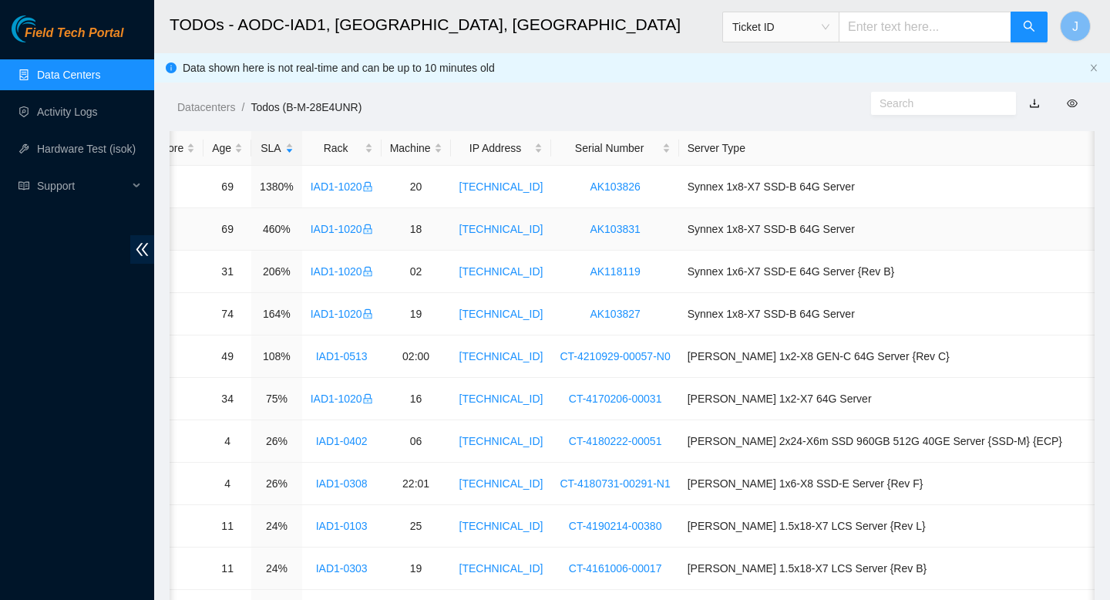
scroll to position [0, 0]
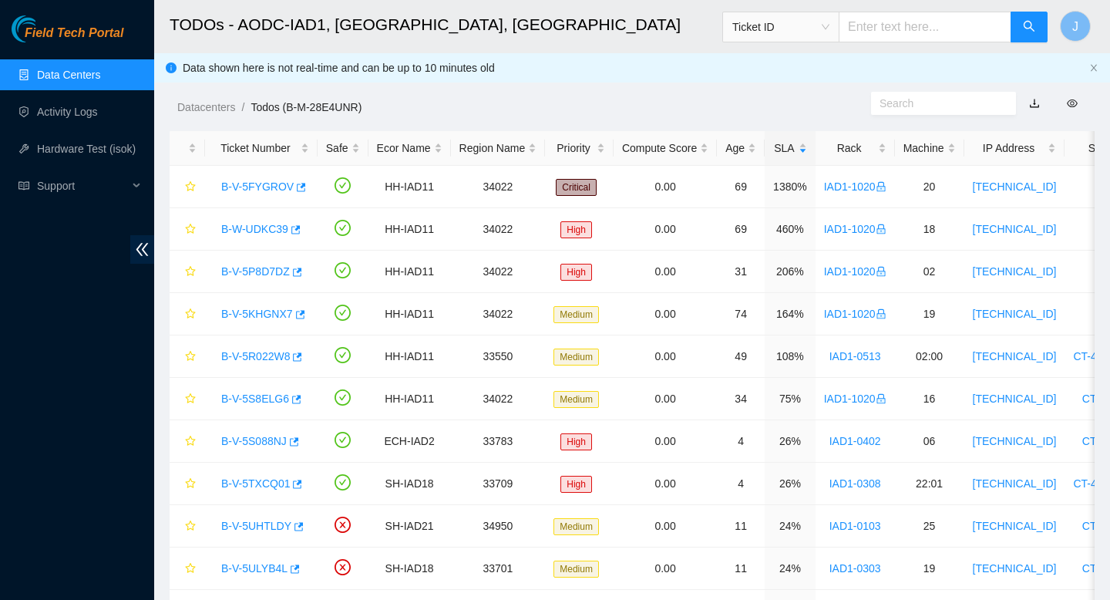
click at [53, 76] on link "Data Centers" at bounding box center [68, 75] width 63 height 12
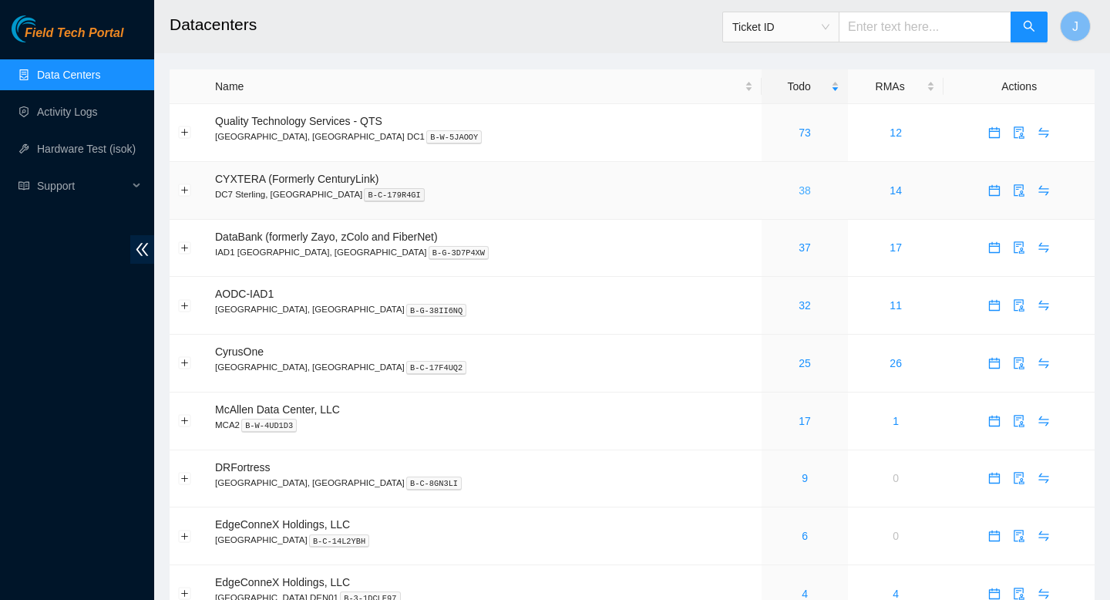
click at [799, 190] on link "38" at bounding box center [805, 190] width 12 height 12
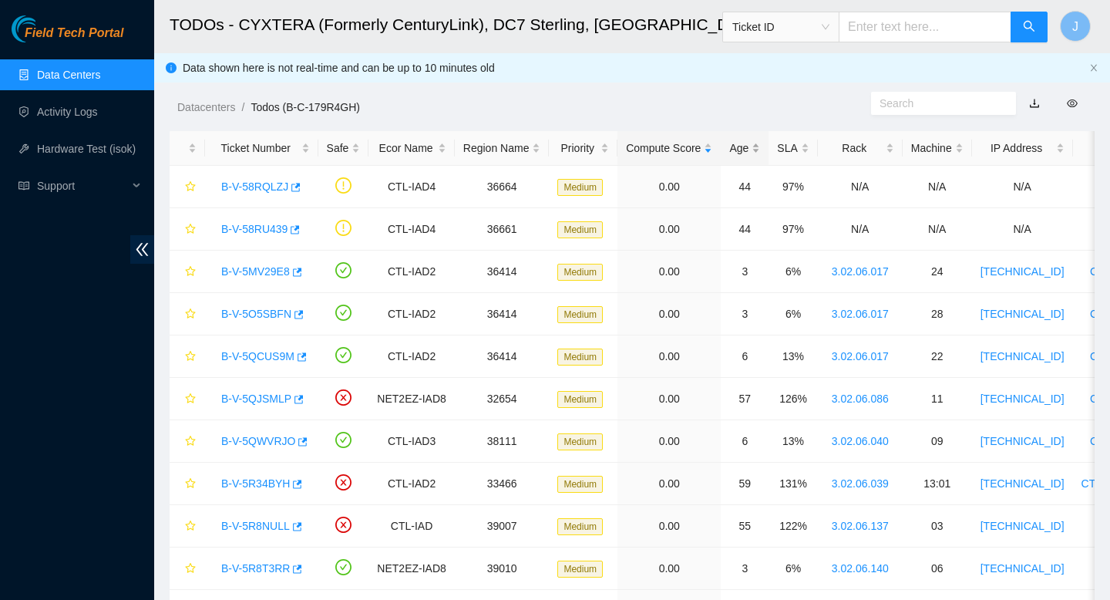
click at [760, 146] on div "Age" at bounding box center [744, 148] width 31 height 17
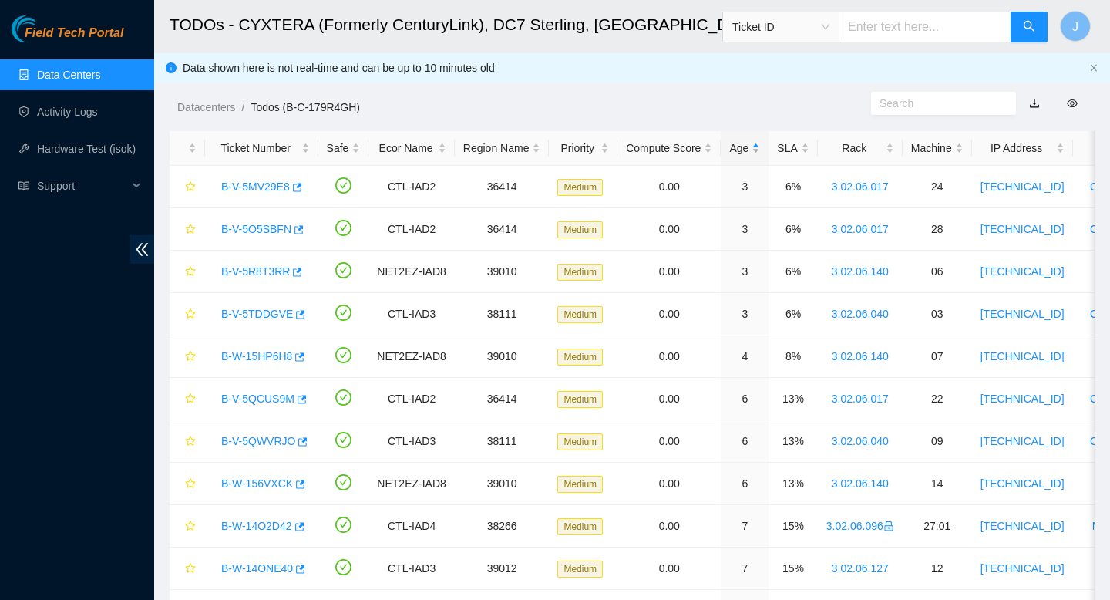
click at [760, 146] on div "Age" at bounding box center [744, 148] width 31 height 17
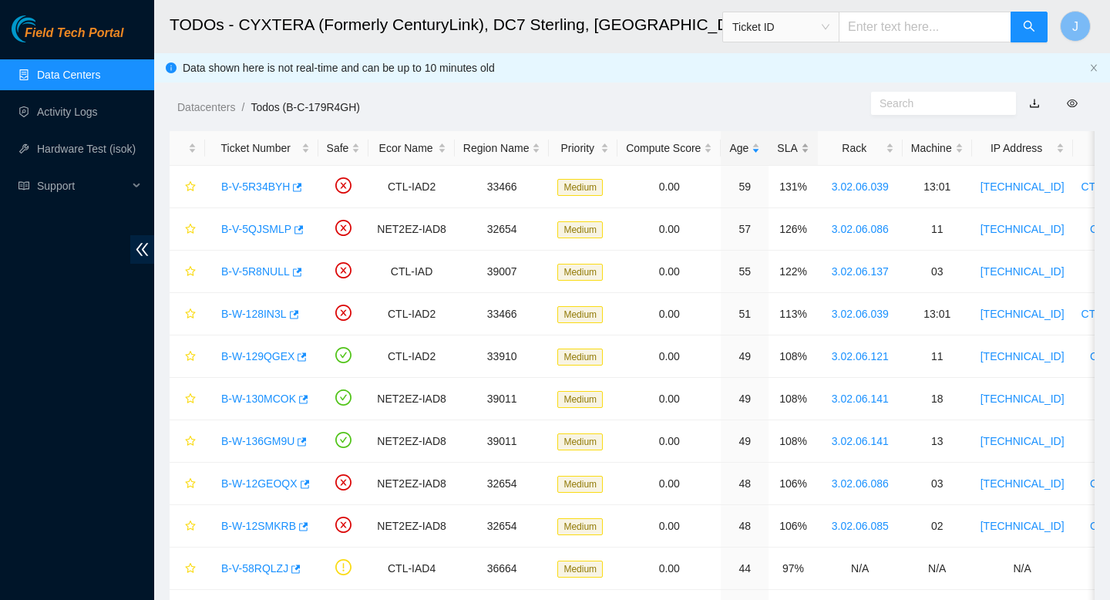
click at [809, 144] on div "SLA" at bounding box center [793, 148] width 32 height 17
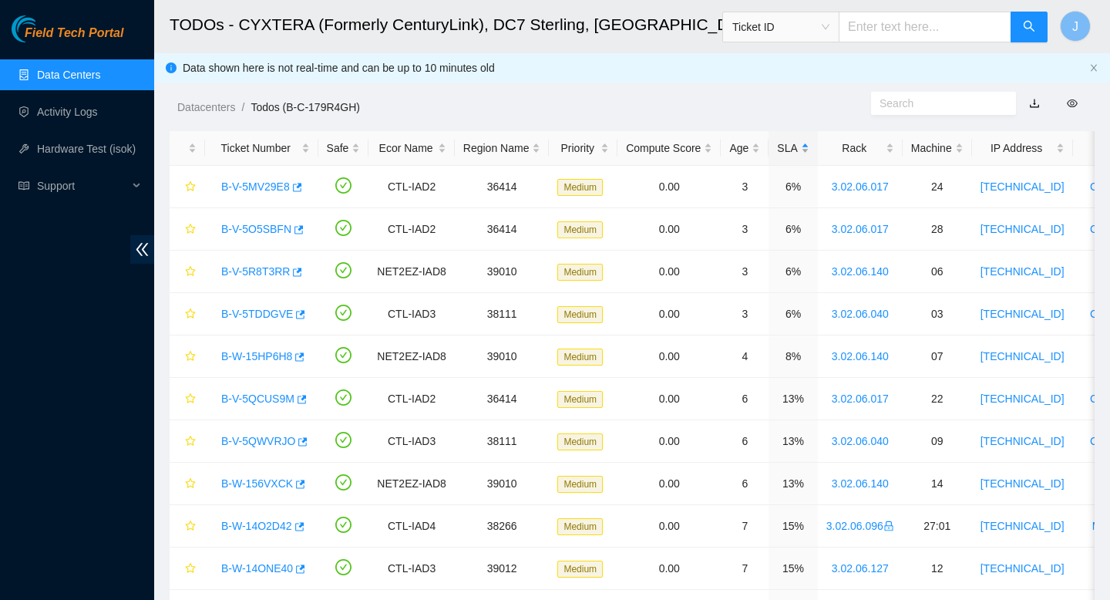
click at [809, 144] on div "SLA" at bounding box center [793, 148] width 32 height 17
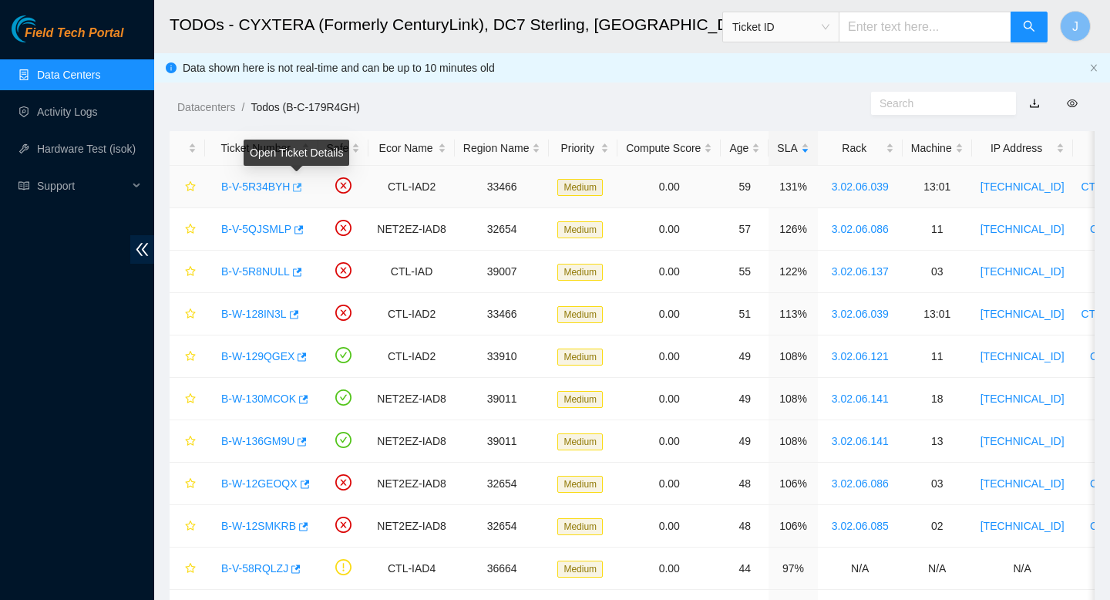
click at [301, 187] on icon "button" at bounding box center [296, 187] width 11 height 11
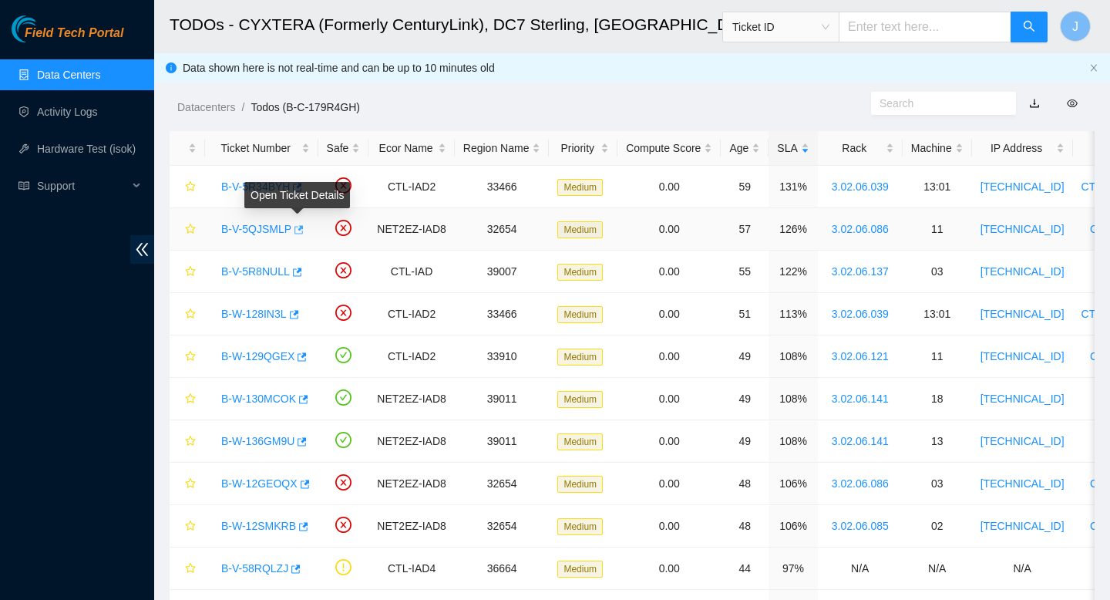
click at [303, 231] on icon "button" at bounding box center [297, 229] width 11 height 11
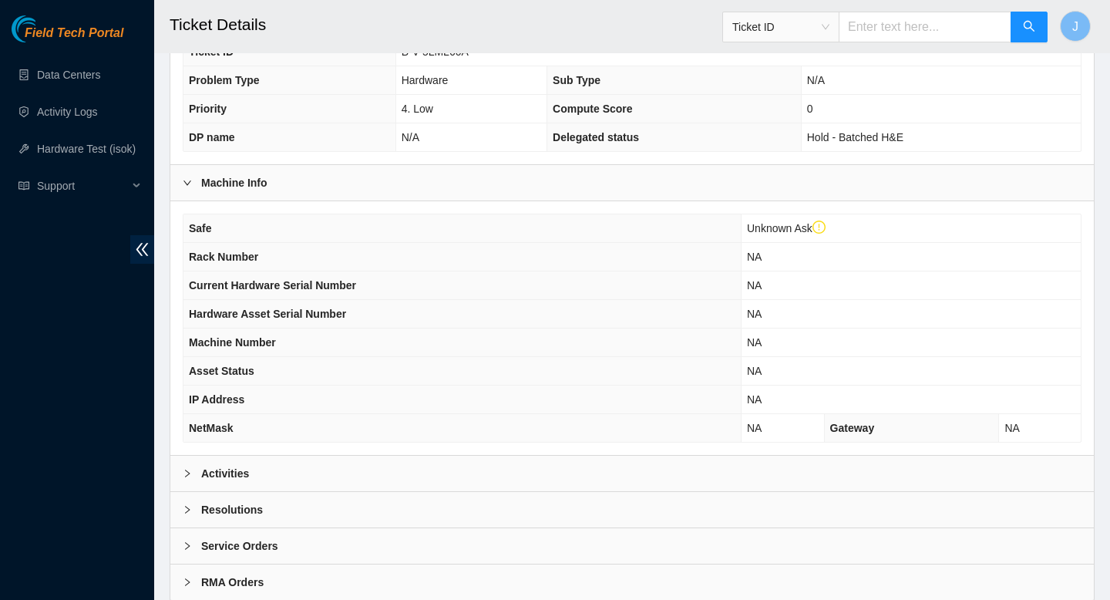
scroll to position [362, 0]
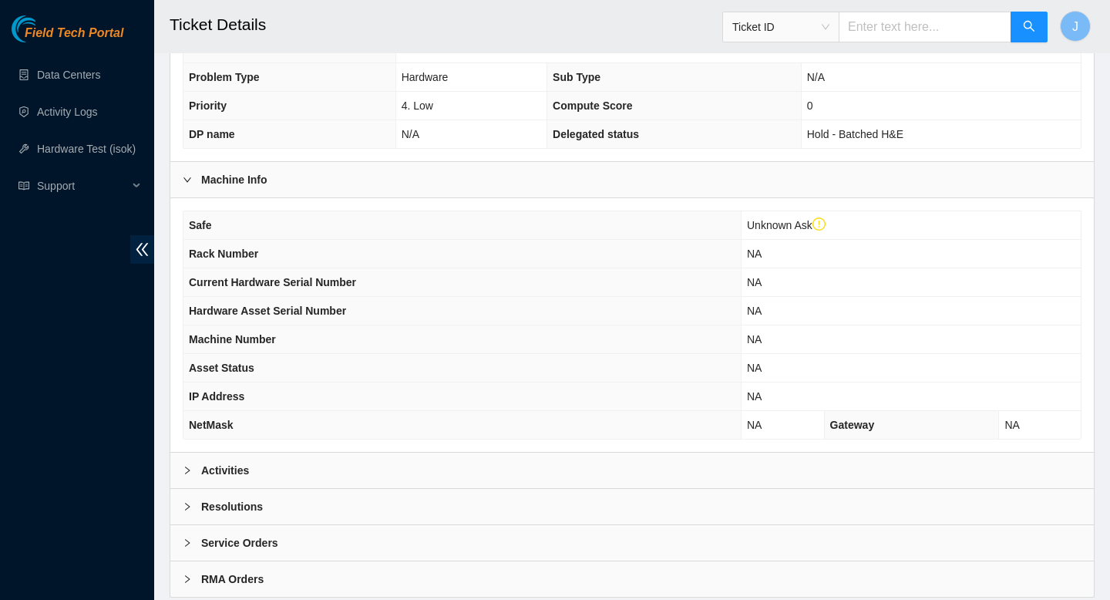
click at [514, 471] on div "Activities" at bounding box center [632, 470] width 924 height 35
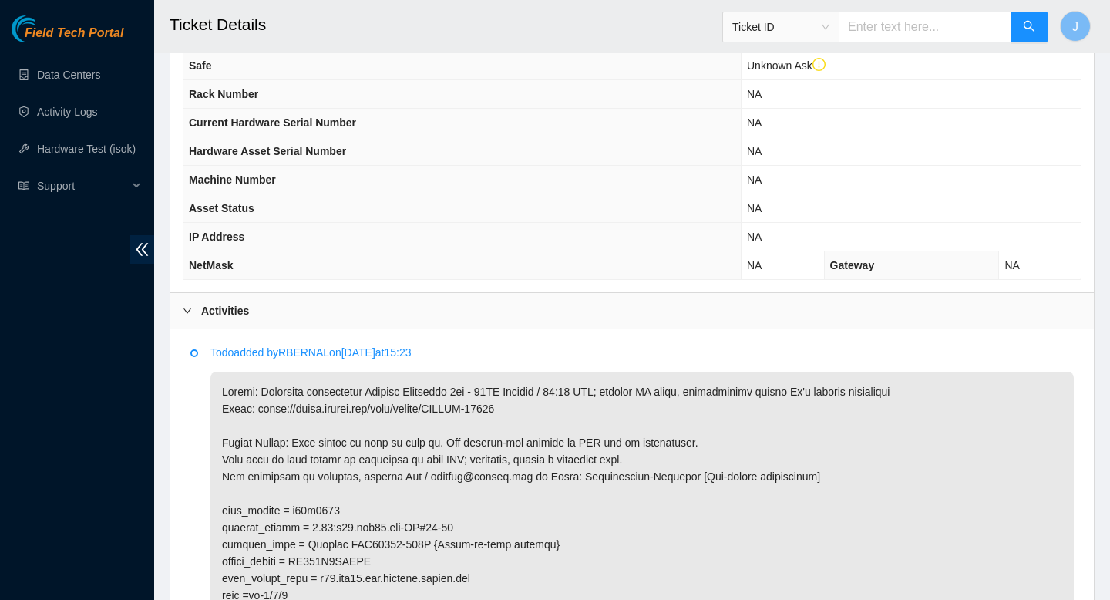
scroll to position [537, 0]
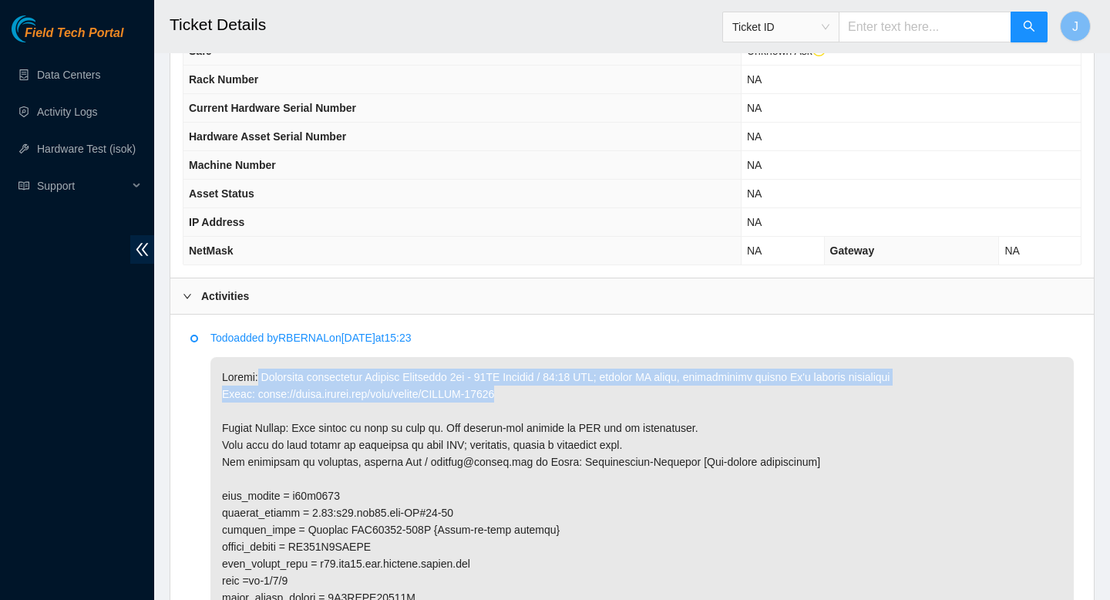
drag, startPoint x: 537, startPoint y: 397, endPoint x: 254, endPoint y: 379, distance: 283.6
copy p "Scheduled maintenance [DATE] - 11AM Eastern / 15:00 UTC; replace DD optic, trou…"
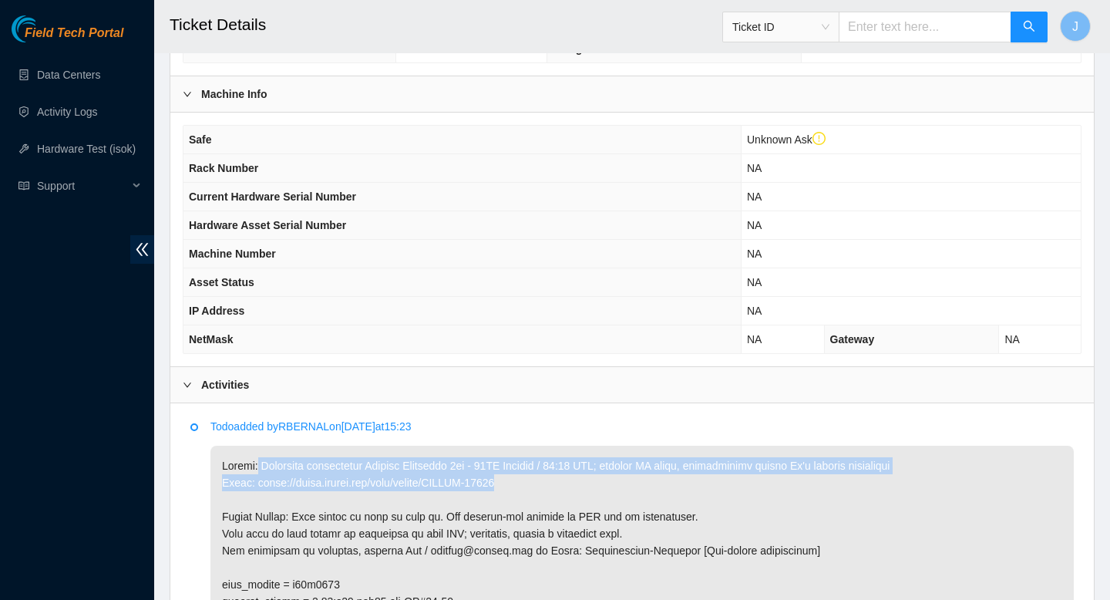
scroll to position [460, 0]
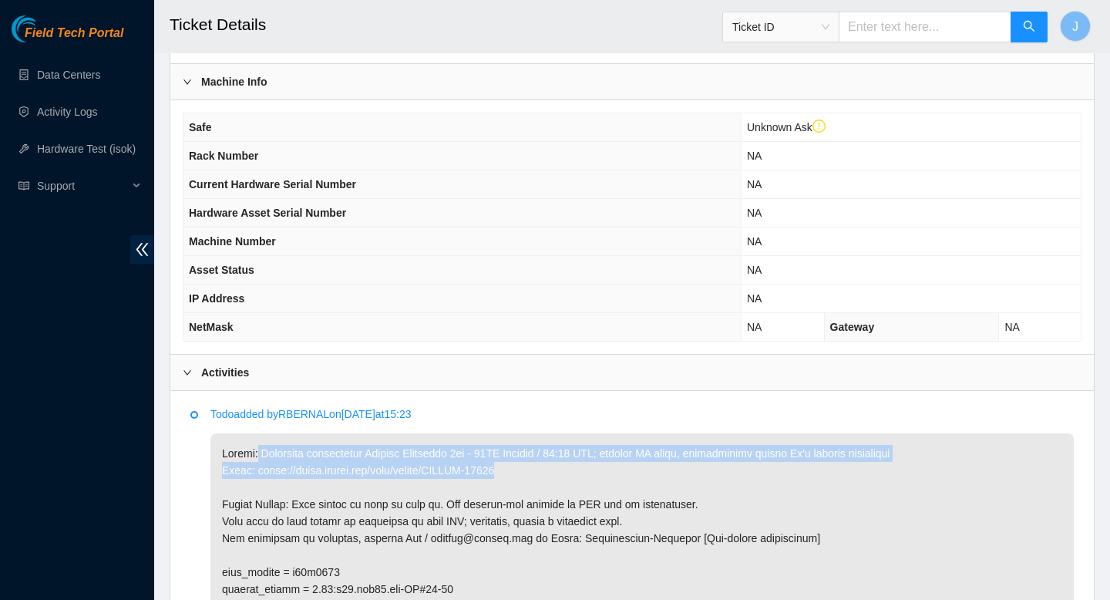
copy p "Scheduled maintenance [DATE] - 11AM Eastern / 15:00 UTC; replace DD optic, trou…"
click at [83, 73] on link "Data Centers" at bounding box center [68, 75] width 63 height 12
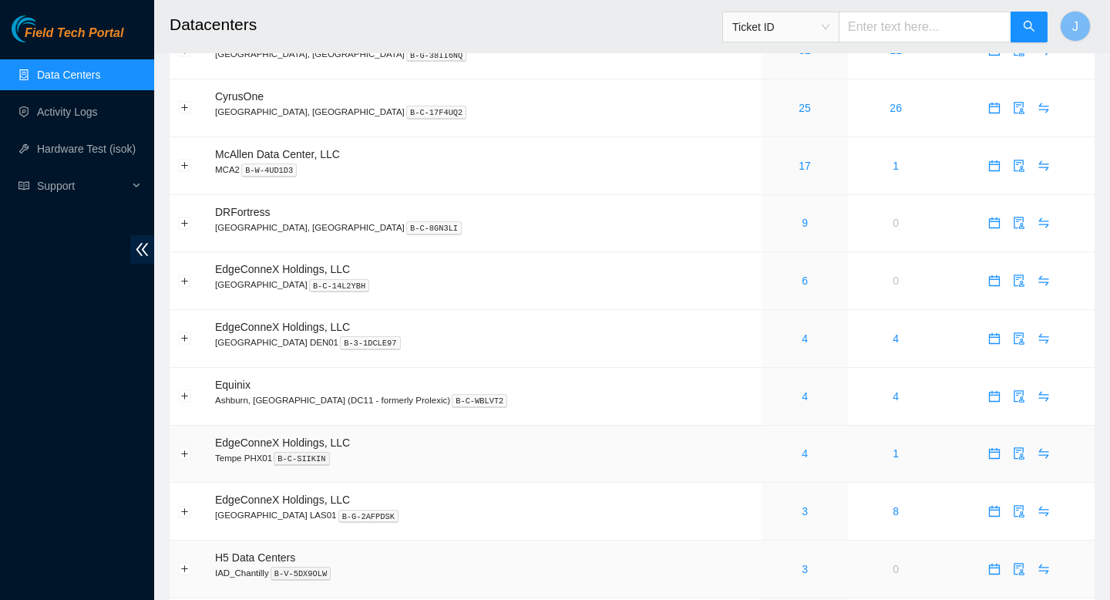
scroll to position [254, 0]
click at [802, 403] on link "4" at bounding box center [805, 397] width 6 height 12
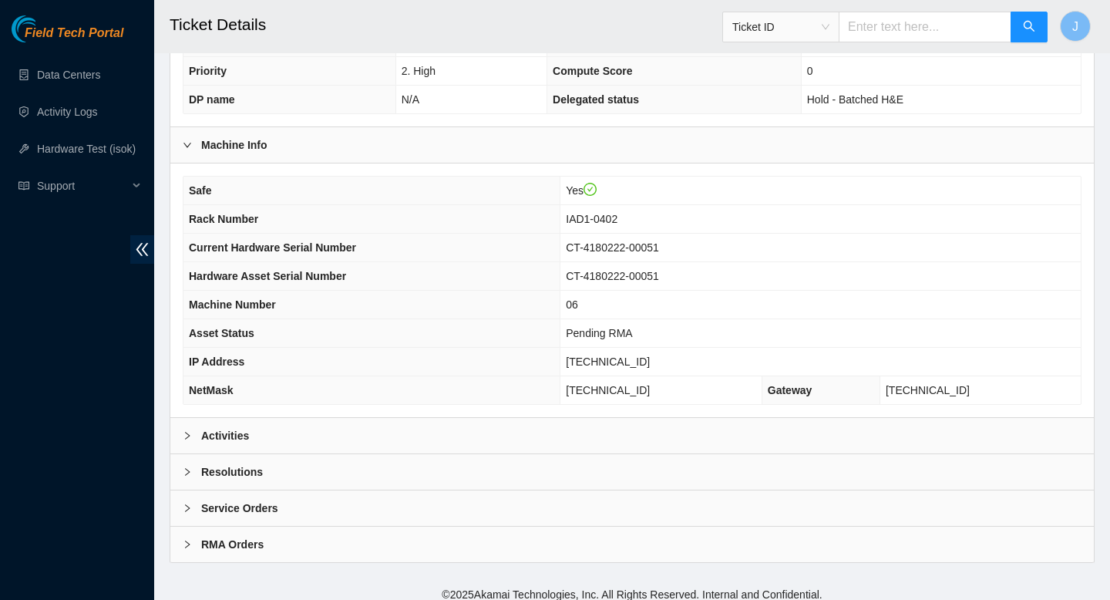
scroll to position [446, 0]
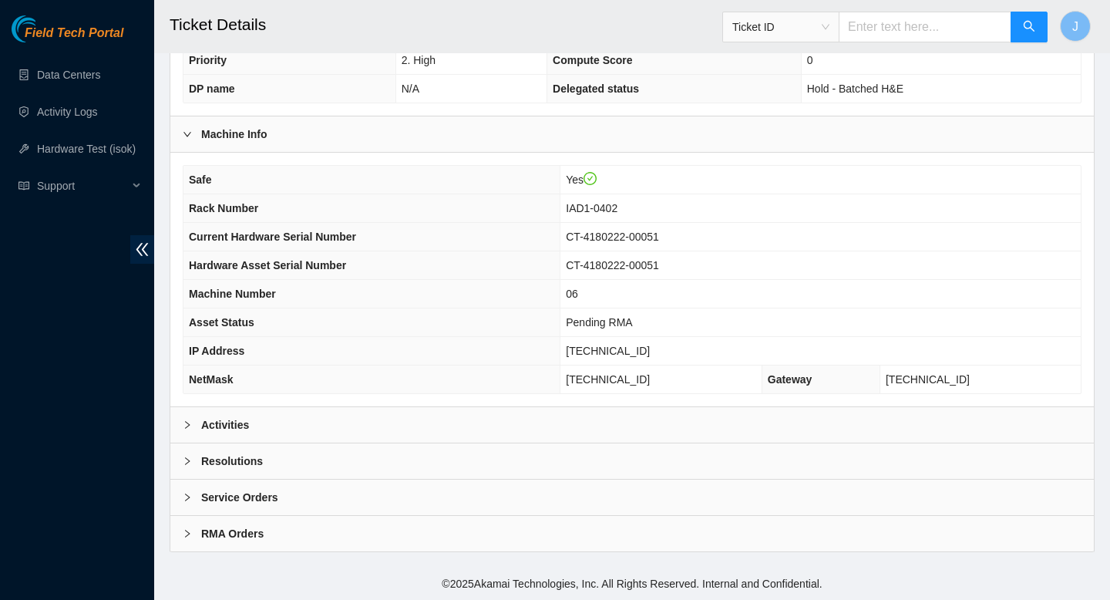
click at [479, 425] on div "Activities" at bounding box center [632, 424] width 924 height 35
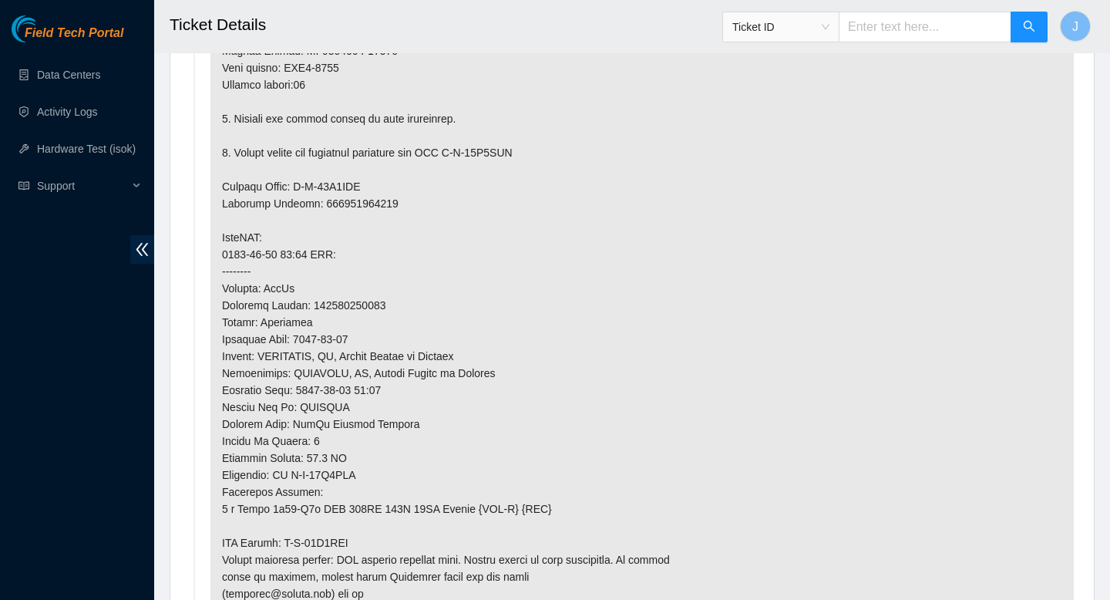
scroll to position [1019, 0]
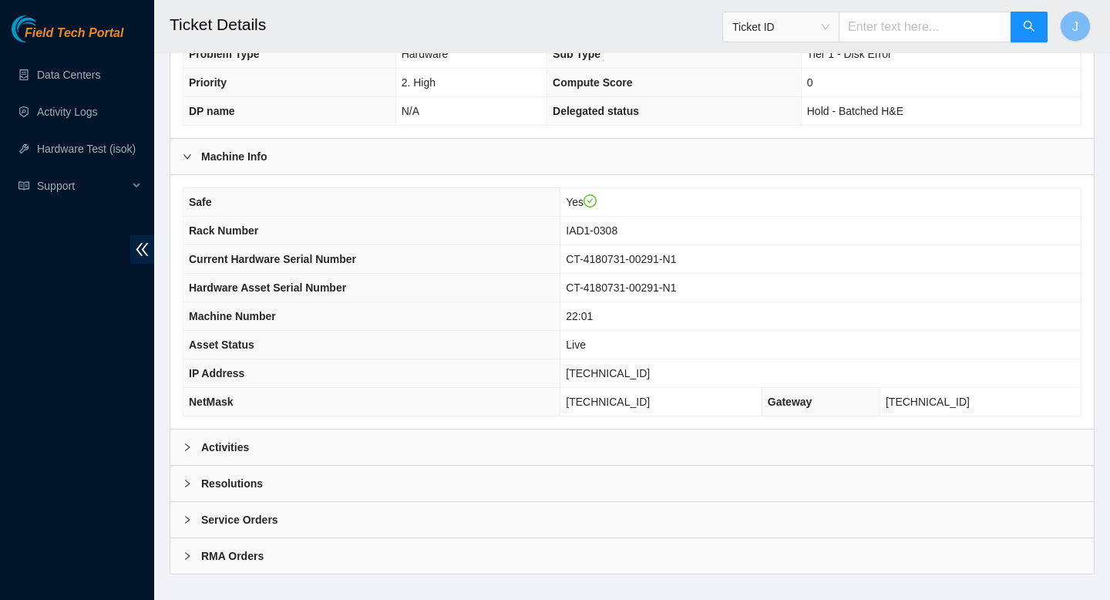
scroll to position [446, 0]
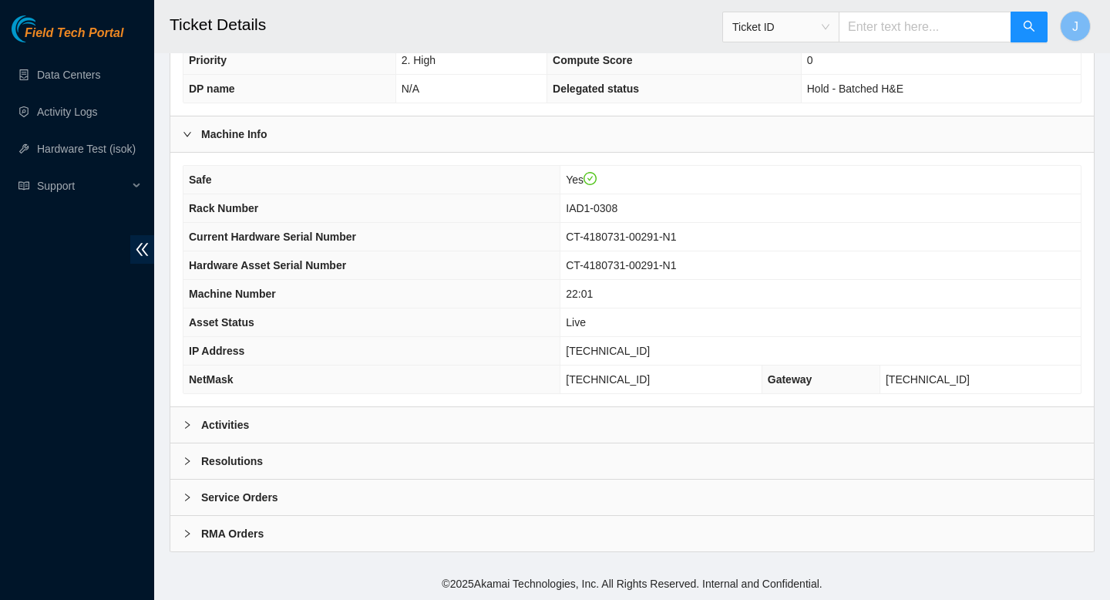
click at [486, 436] on div "Activities" at bounding box center [632, 424] width 924 height 35
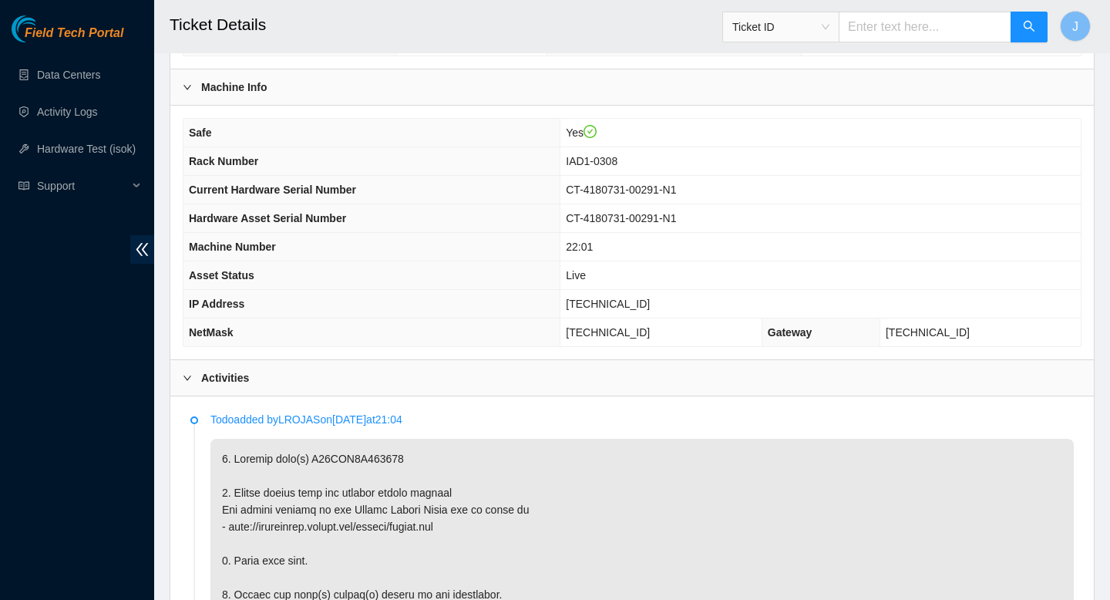
scroll to position [356, 0]
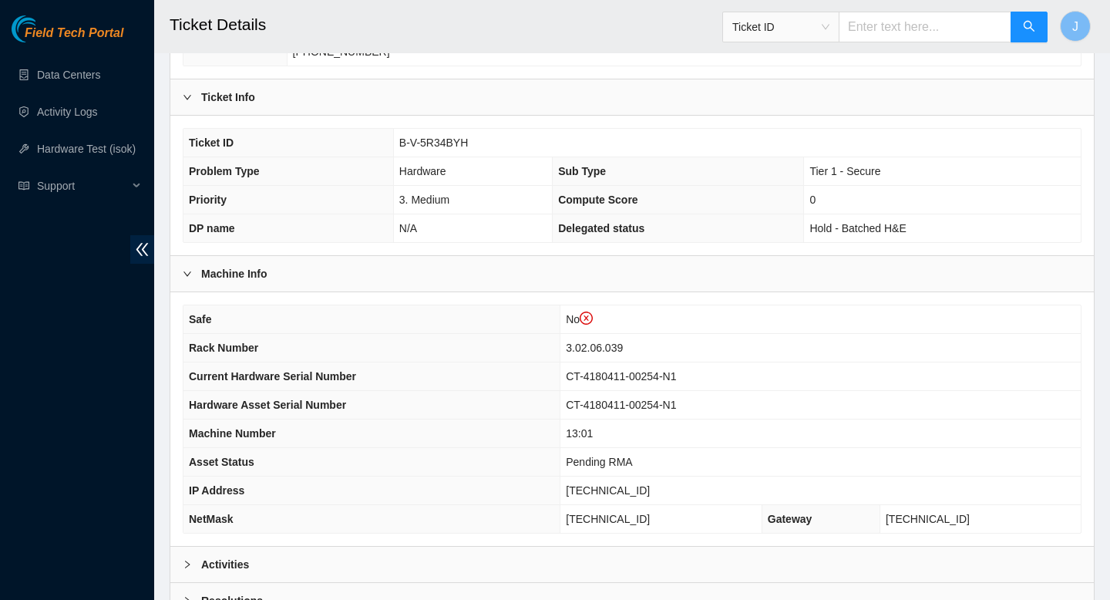
scroll to position [459, 0]
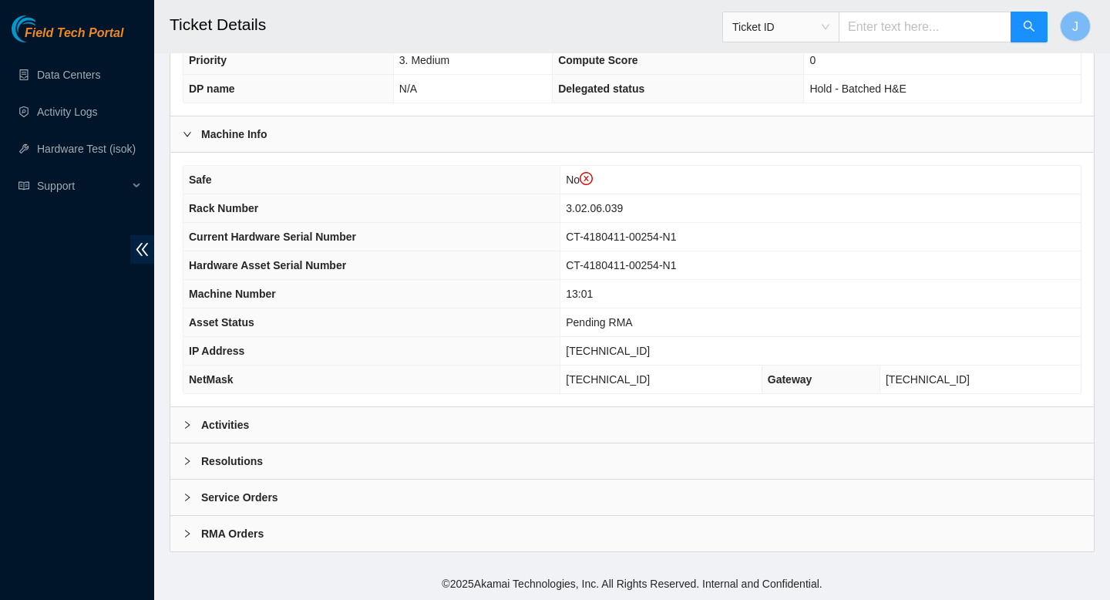
click at [447, 432] on div "Activities" at bounding box center [632, 424] width 924 height 35
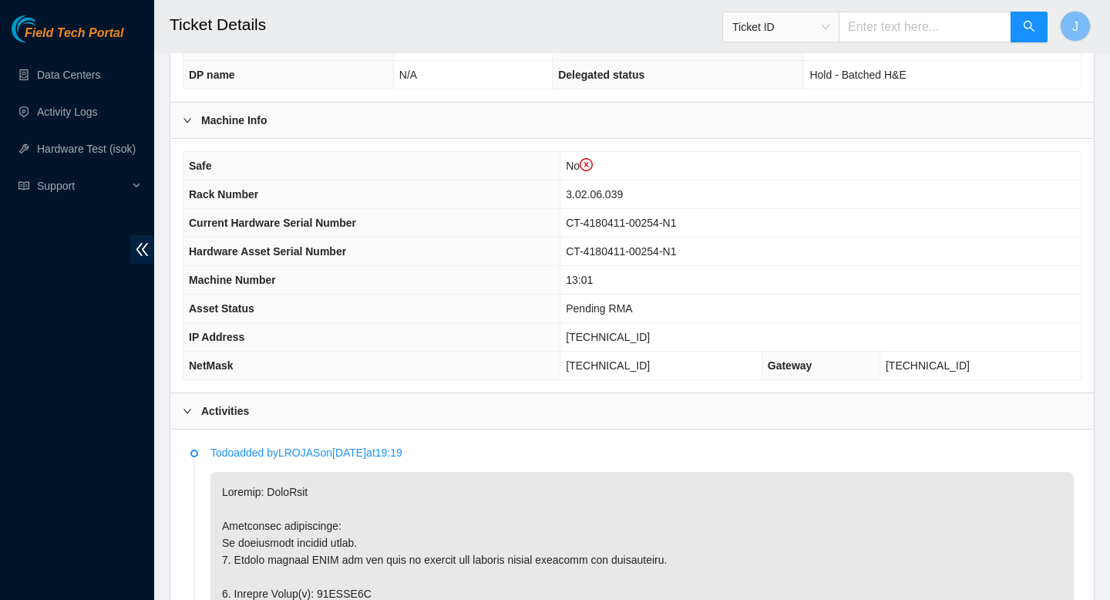
scroll to position [471, 0]
drag, startPoint x: 669, startPoint y: 198, endPoint x: 594, endPoint y: 197, distance: 74.0
click at [594, 197] on tr "Rack Number 3.02.06.039" at bounding box center [633, 196] width 898 height 29
copy tr "3.02.06.039"
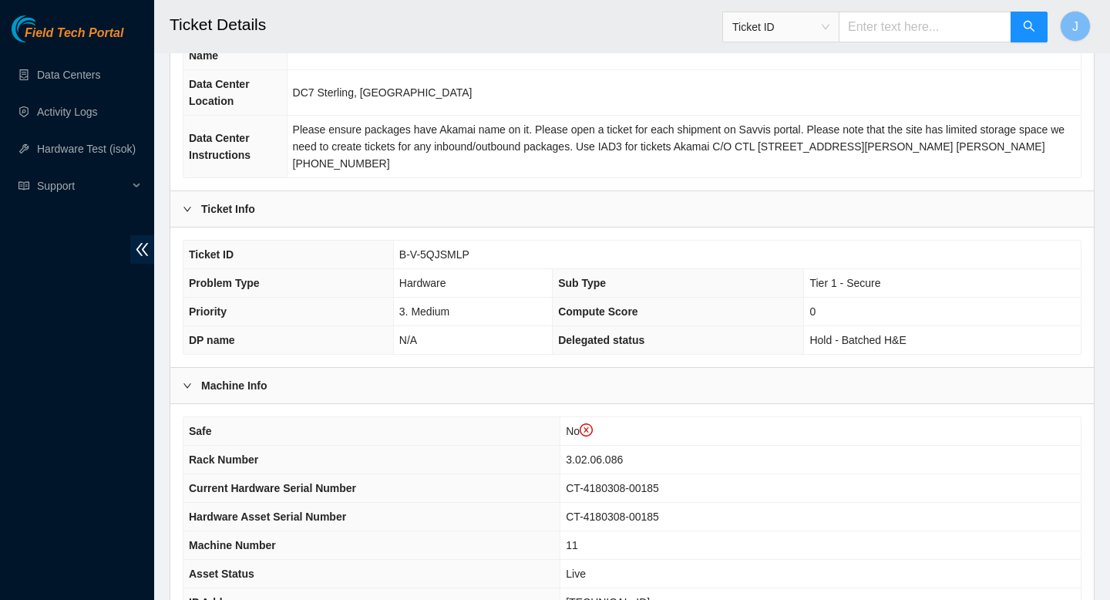
scroll to position [211, 0]
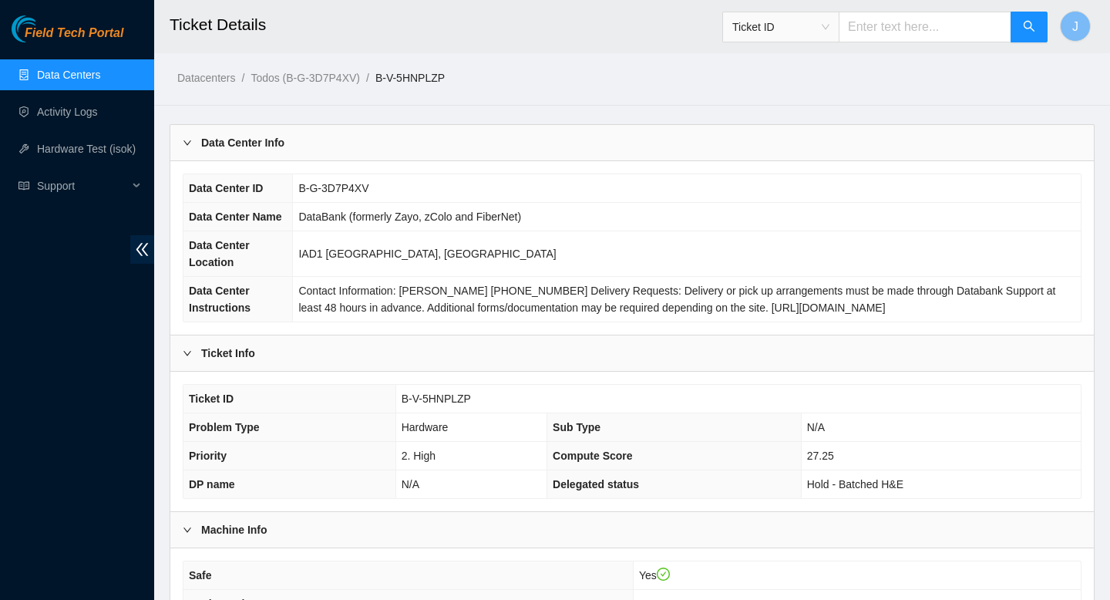
scroll to position [476, 0]
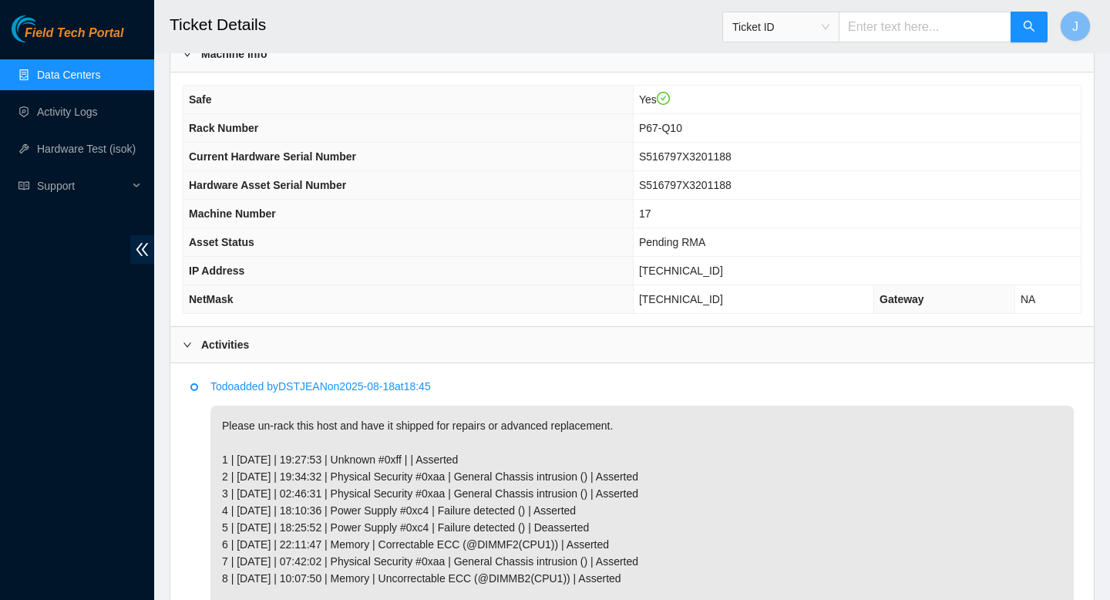
click at [918, 25] on input "text" at bounding box center [925, 27] width 173 height 31
paste input "3.02.06.039"
click at [819, 28] on span "Ticket ID" at bounding box center [781, 26] width 97 height 23
type input "3.02.06.039"
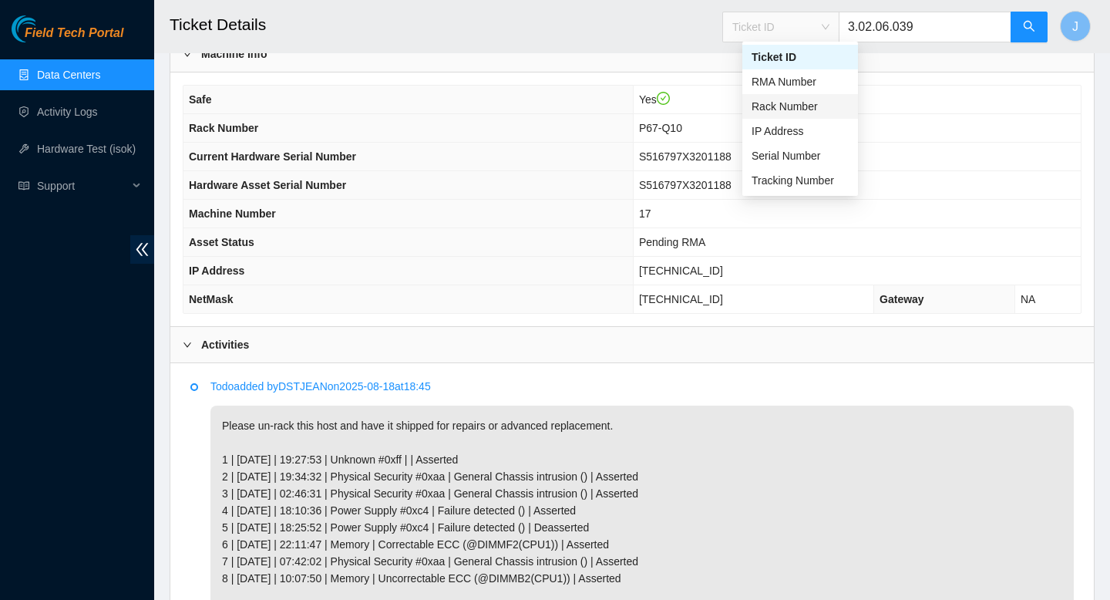
click at [793, 106] on div "Rack Number" at bounding box center [800, 106] width 97 height 17
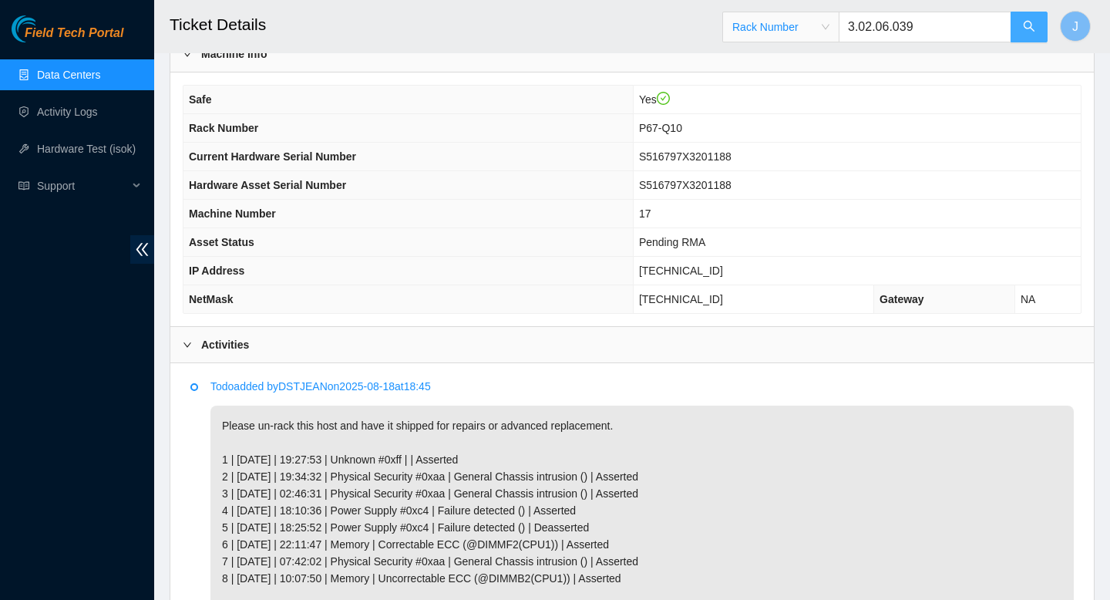
click at [1024, 30] on icon "search" at bounding box center [1029, 26] width 12 height 12
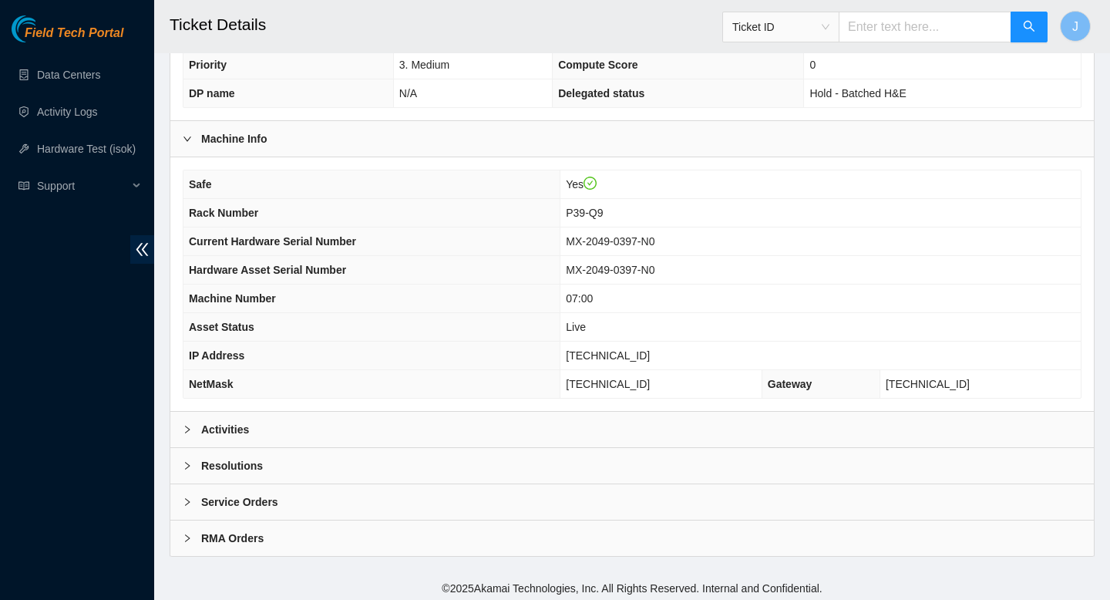
scroll to position [396, 0]
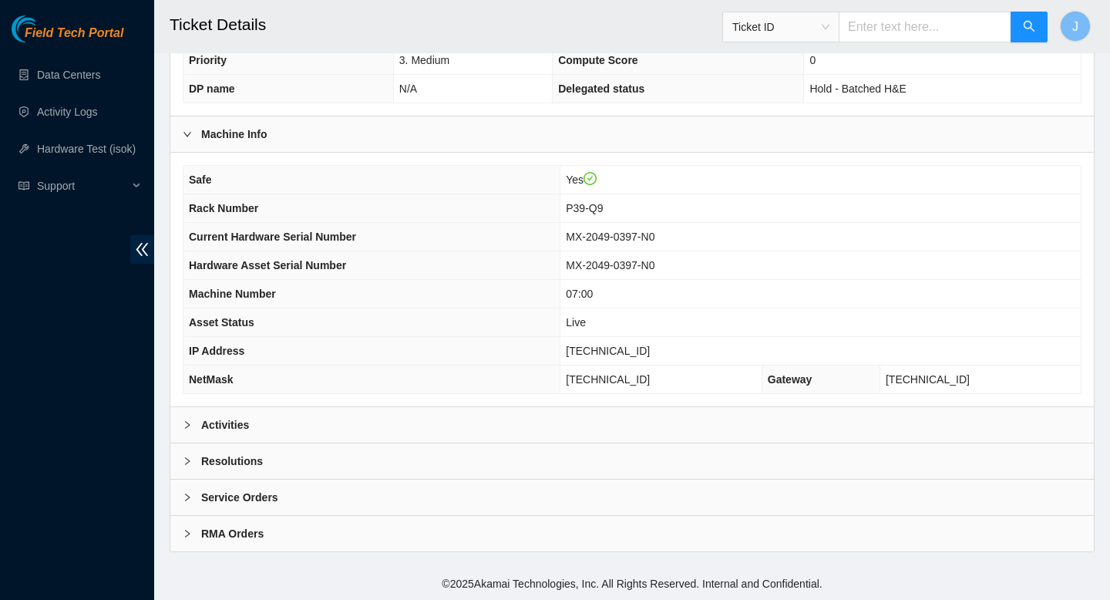
click at [669, 430] on div "Activities" at bounding box center [632, 424] width 924 height 35
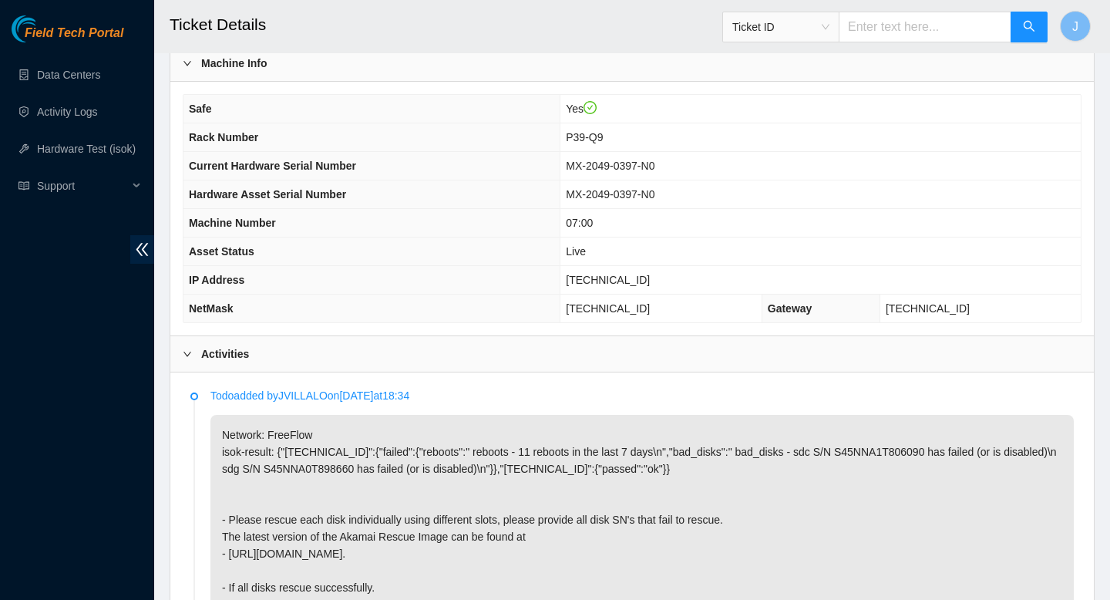
scroll to position [509, 0]
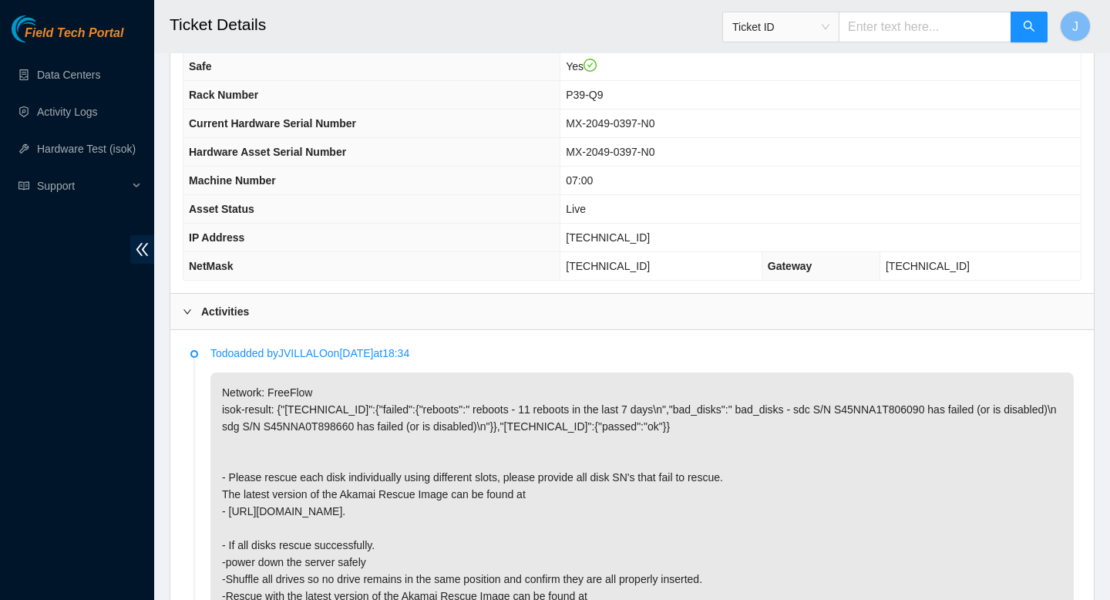
click at [301, 392] on p "Network: FreeFlow isok-result: {"23.222.1.16":{"failed":{"reboots":" reboots - …" at bounding box center [642, 544] width 864 height 345
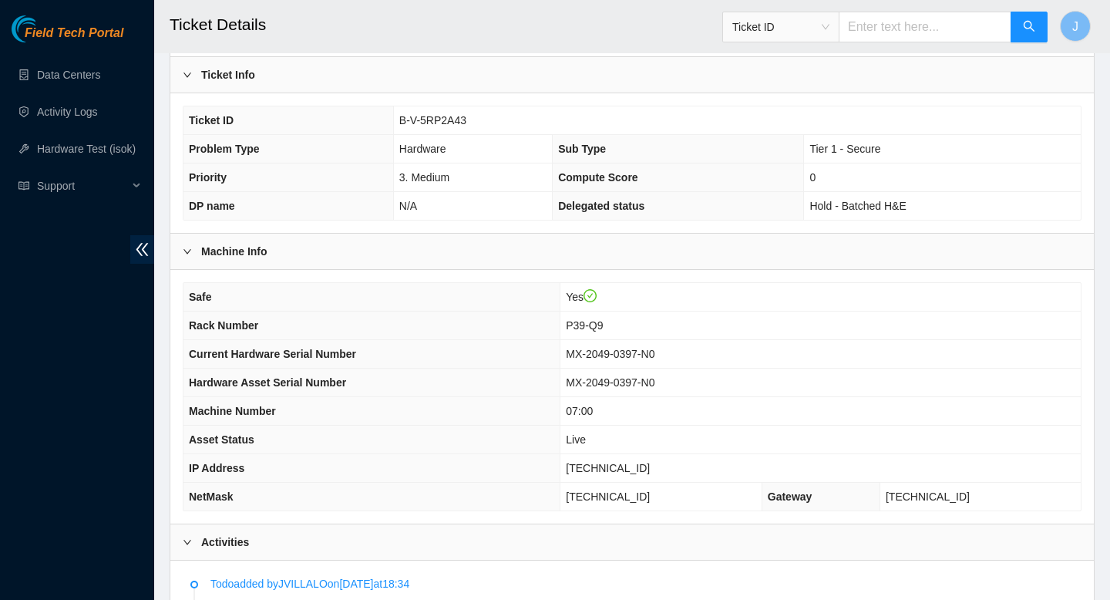
scroll to position [274, 0]
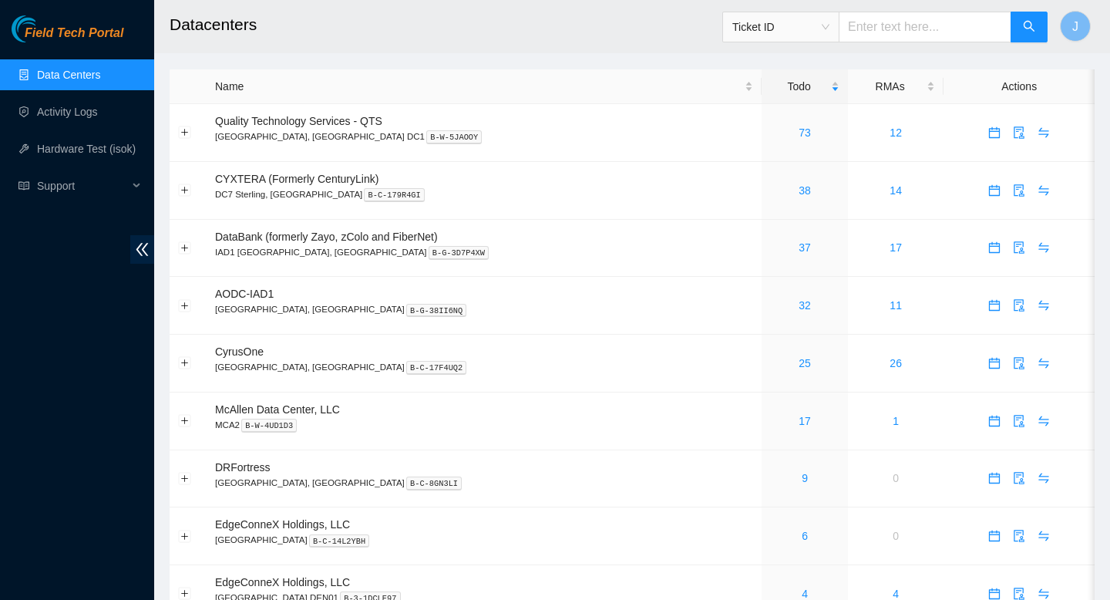
click at [903, 27] on input "text" at bounding box center [925, 27] width 173 height 31
paste input "B-V-5HNPLZP"
type input "B-V-5HNPLZP"
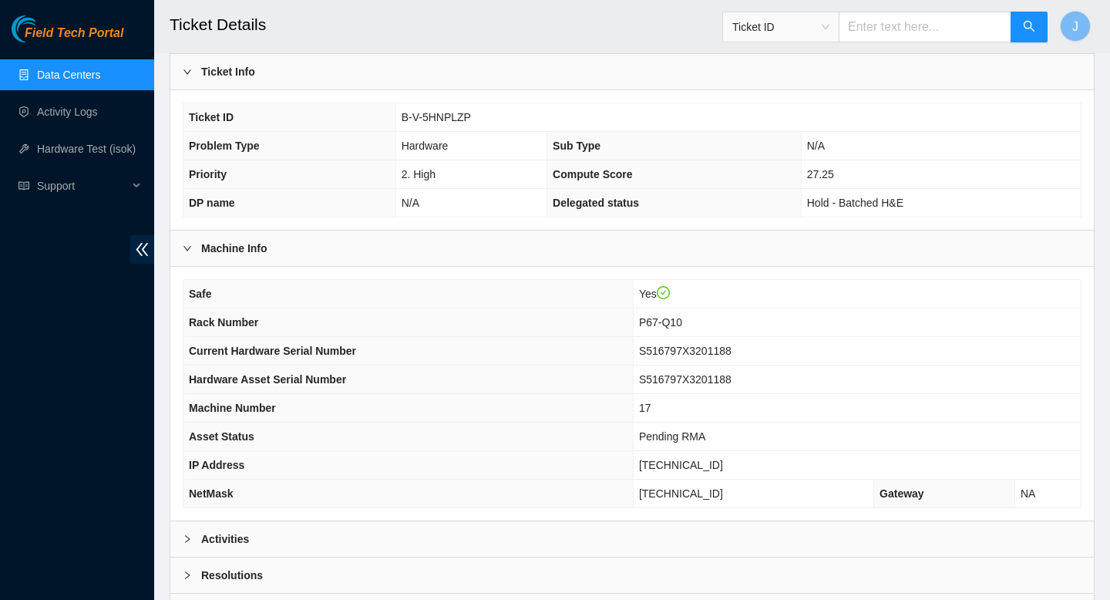
scroll to position [384, 0]
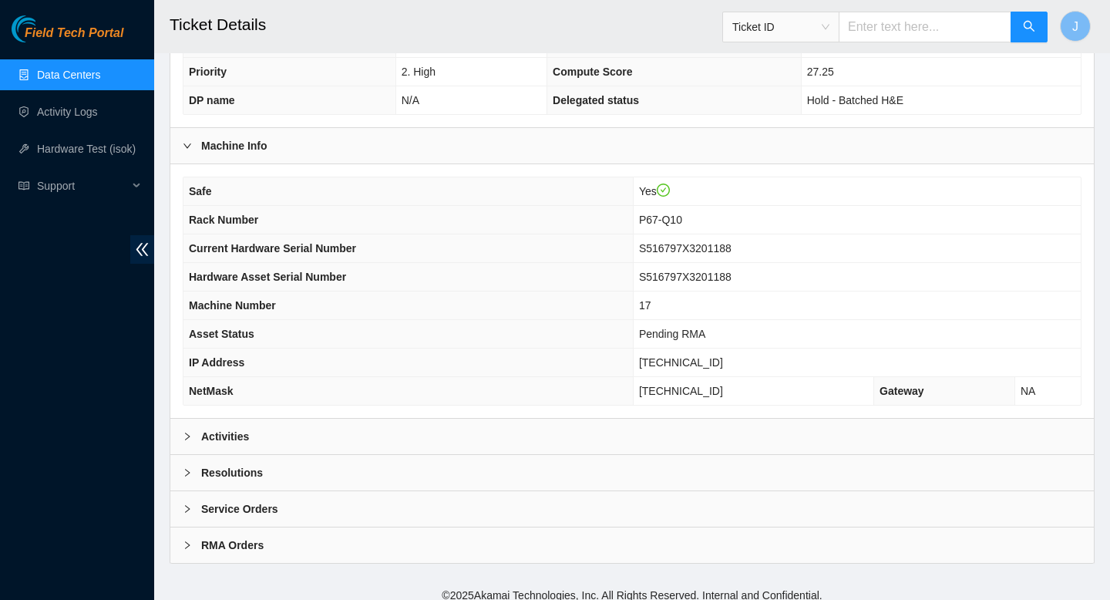
click at [541, 443] on div "Activities" at bounding box center [632, 436] width 924 height 35
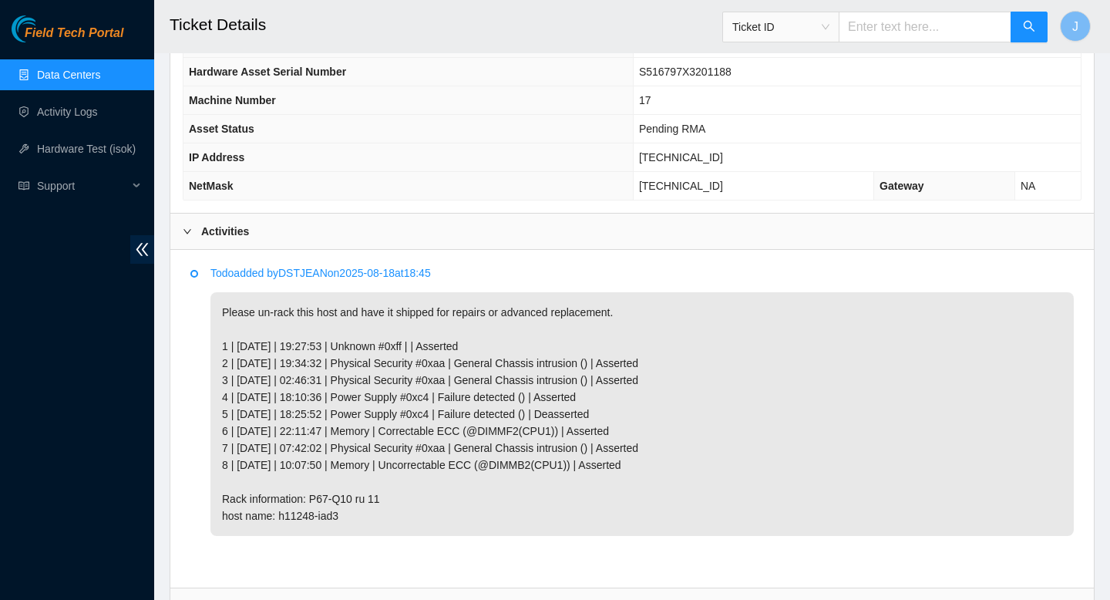
scroll to position [597, 0]
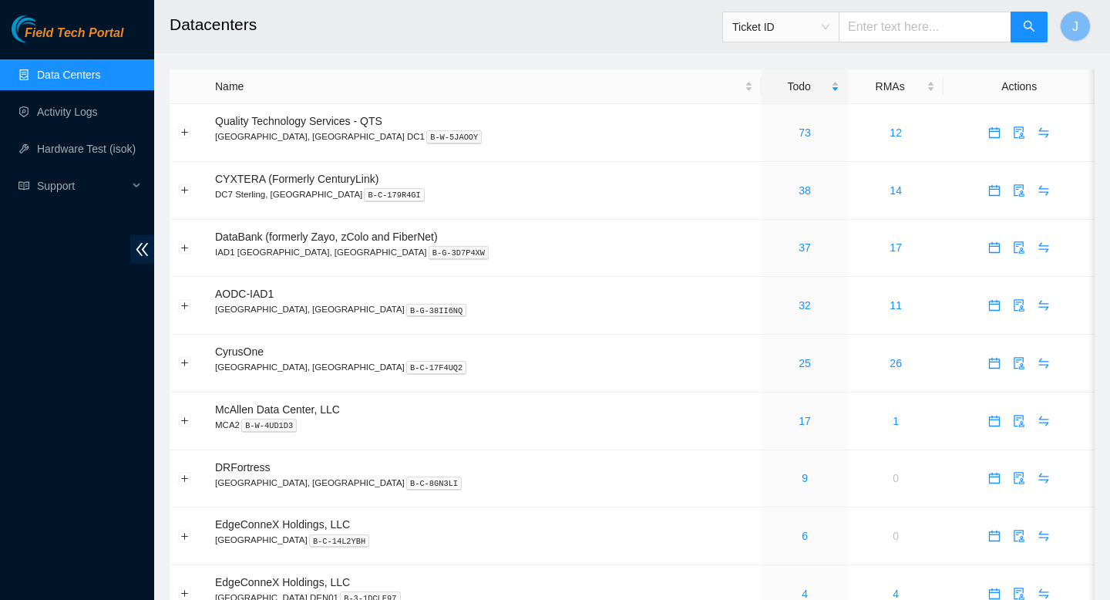
click at [965, 29] on input "text" at bounding box center [925, 27] width 173 height 31
paste input "B-V-5SVZMA4"
type input "B-V-5SVZMA4"
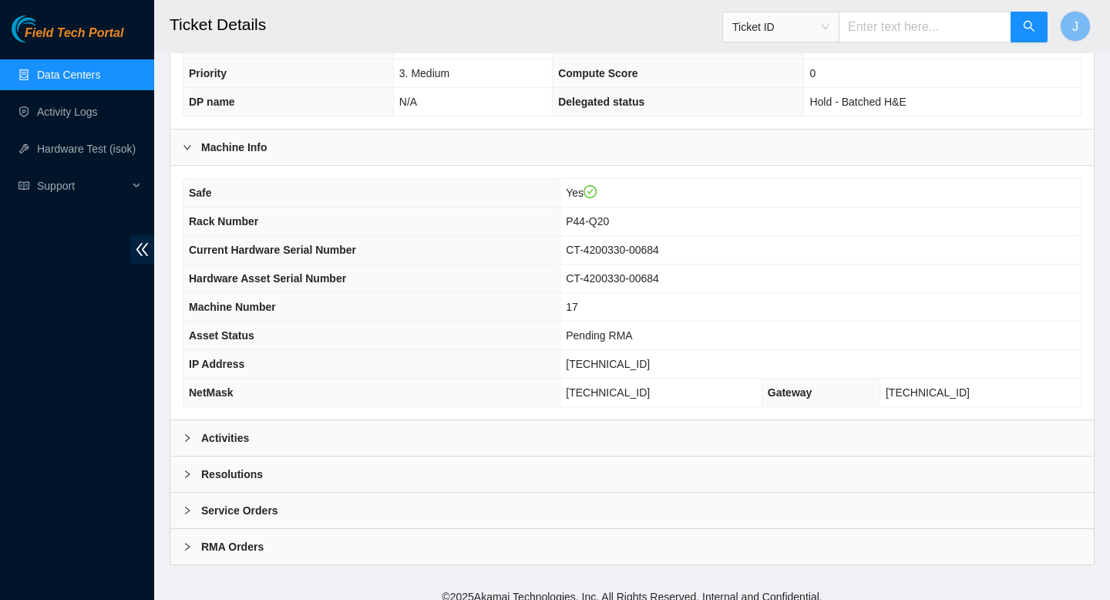
scroll to position [396, 0]
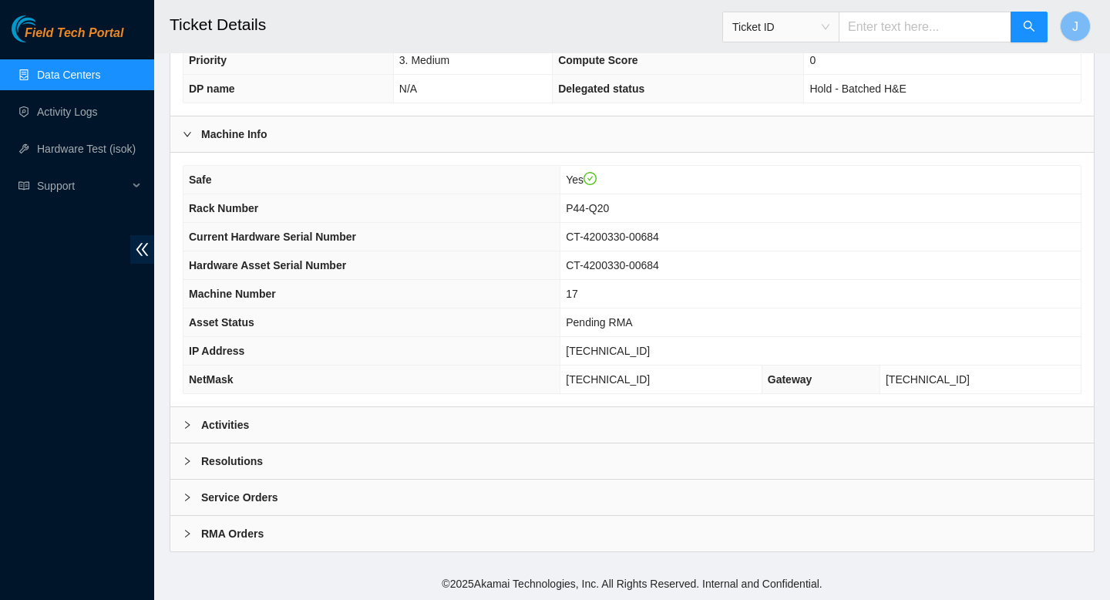
click at [544, 425] on div "Activities" at bounding box center [632, 424] width 924 height 35
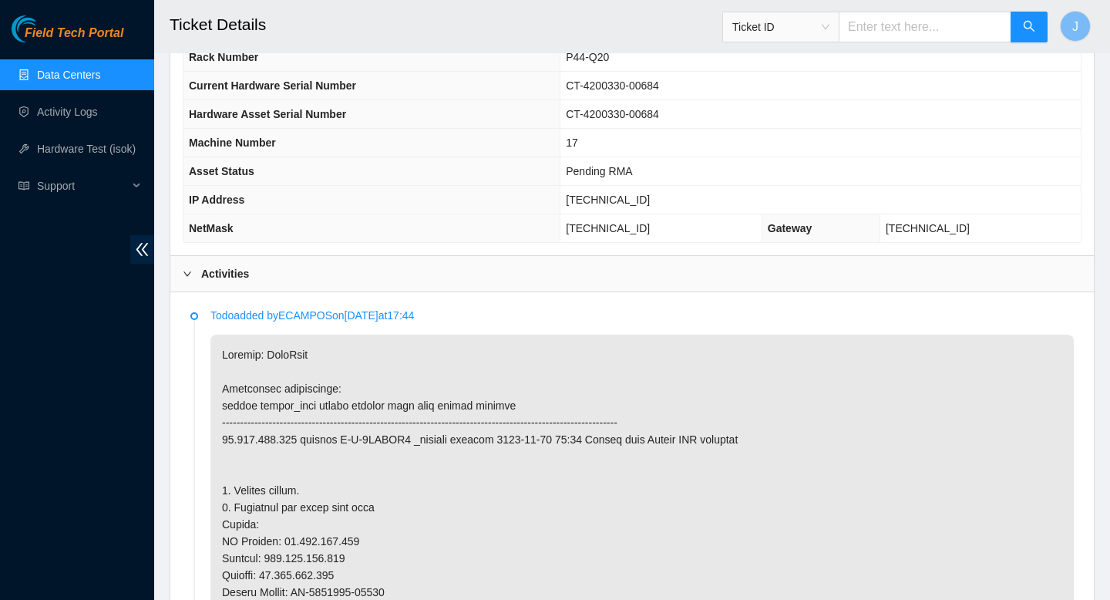
scroll to position [539, 0]
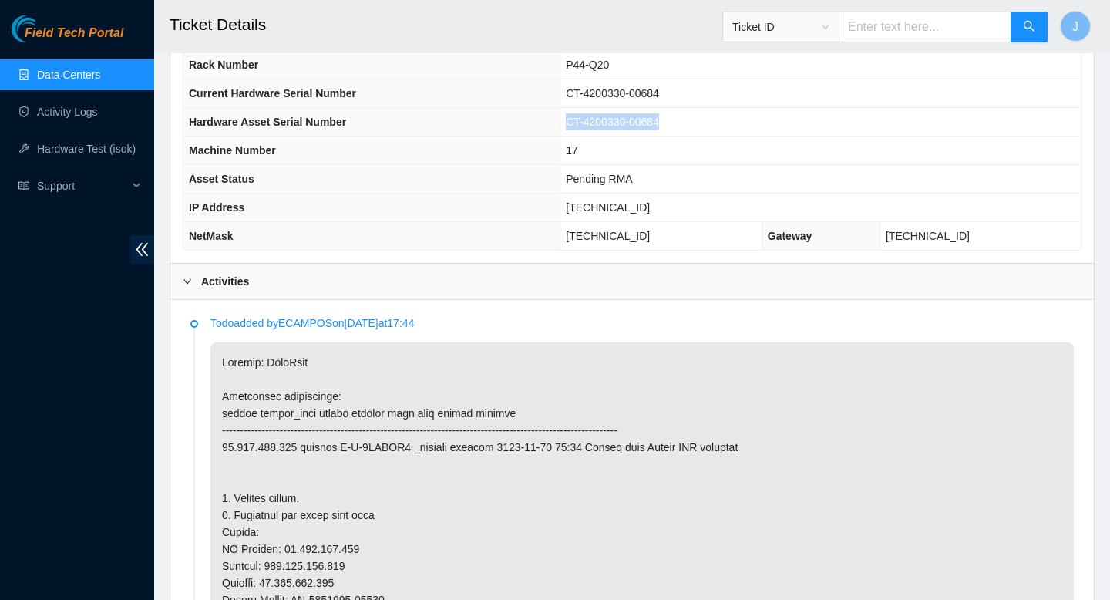
drag, startPoint x: 676, startPoint y: 120, endPoint x: 562, endPoint y: 121, distance: 114.1
click at [562, 121] on td "CT-4200330-00684" at bounding box center [821, 122] width 520 height 29
copy tr "CT-4200330-00684"
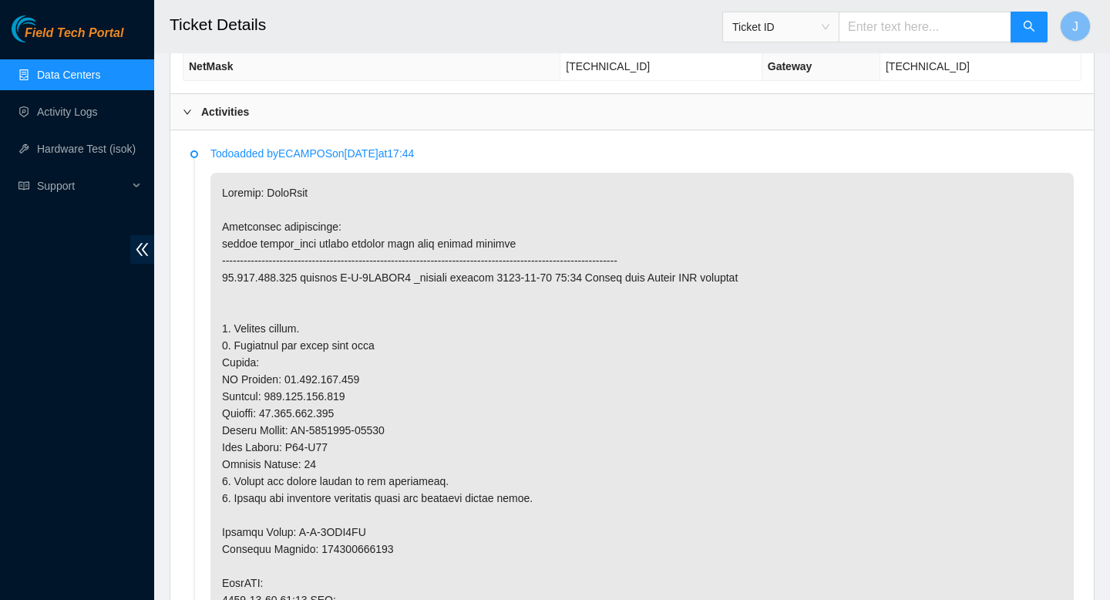
scroll to position [709, 0]
click at [374, 550] on p at bounding box center [642, 590] width 864 height 837
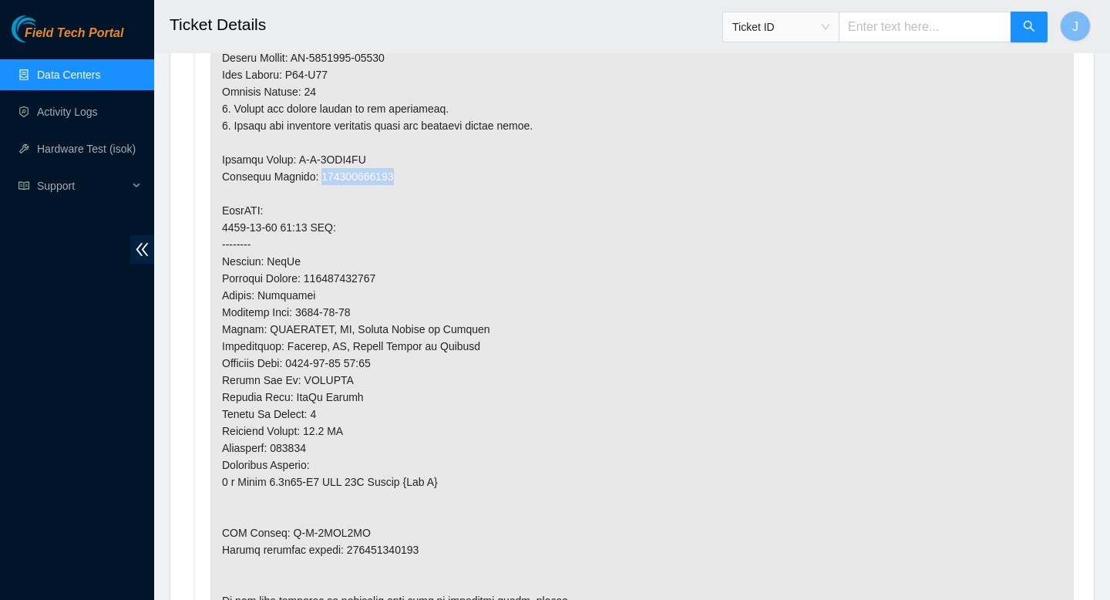
scroll to position [1080, 0]
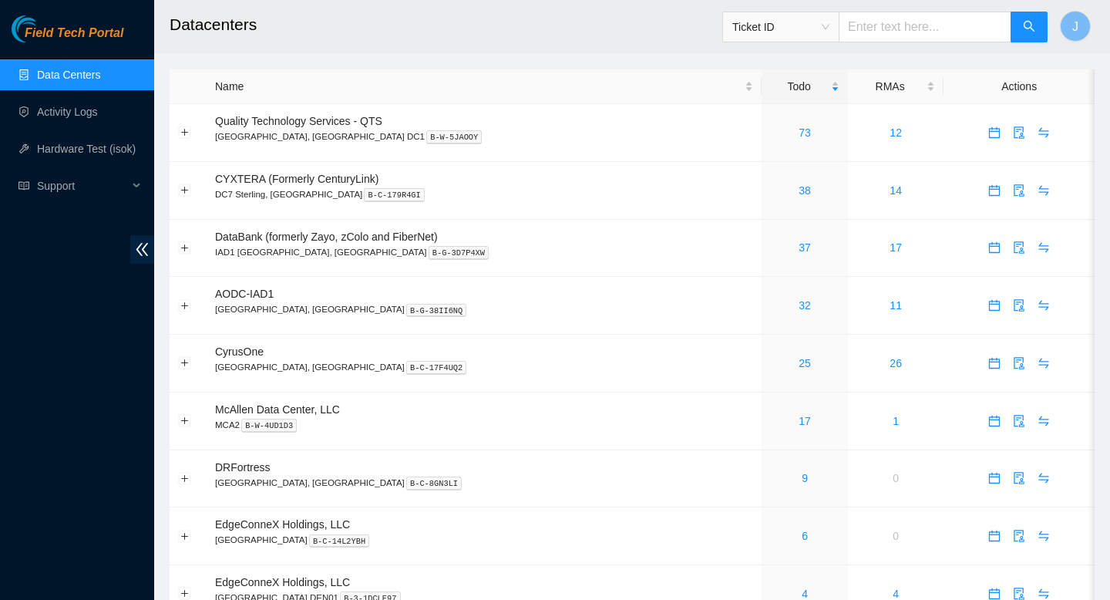
click at [919, 32] on input "text" at bounding box center [925, 27] width 173 height 31
paste input "CT-4200330-00684"
click at [802, 31] on span "Ticket ID" at bounding box center [781, 26] width 97 height 23
type input "CT-4200330-00684"
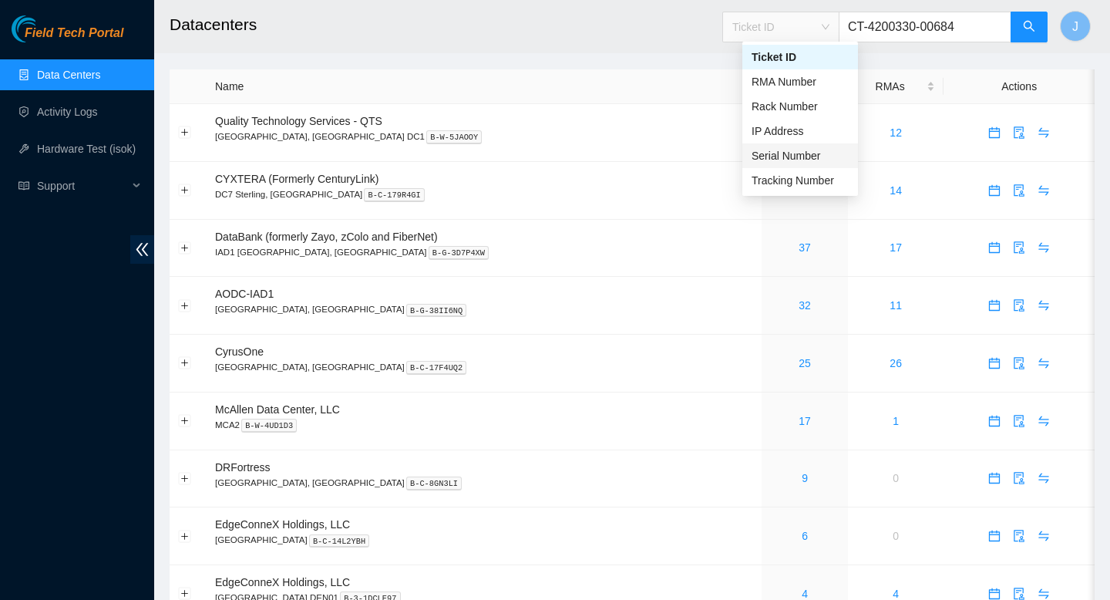
click at [773, 150] on div "Serial Number" at bounding box center [800, 155] width 97 height 17
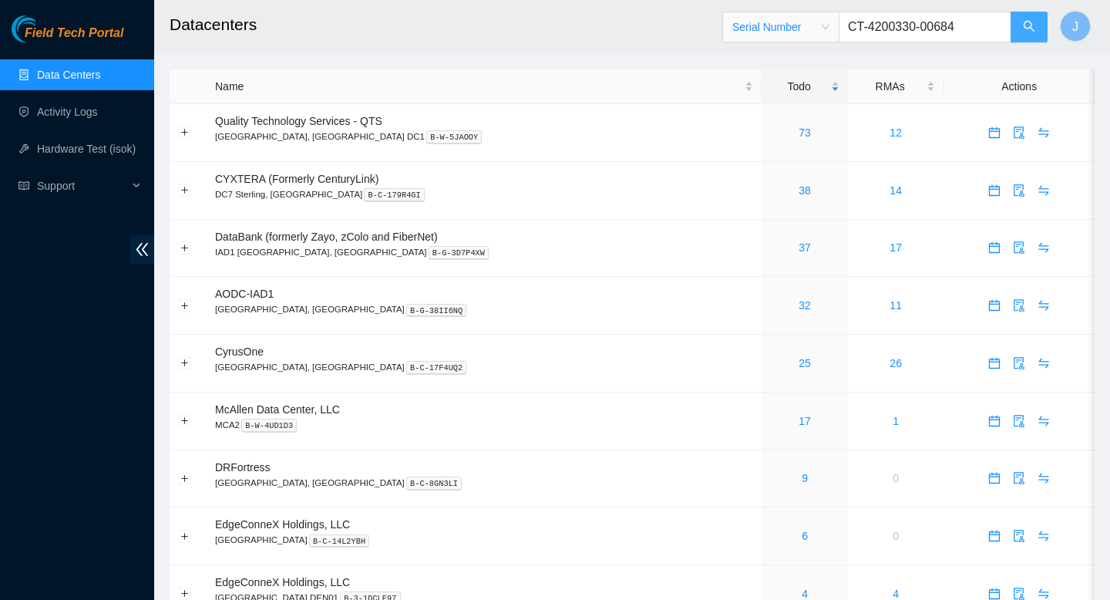
click at [1032, 25] on icon "search" at bounding box center [1029, 26] width 11 height 11
